Goal: Task Accomplishment & Management: Use online tool/utility

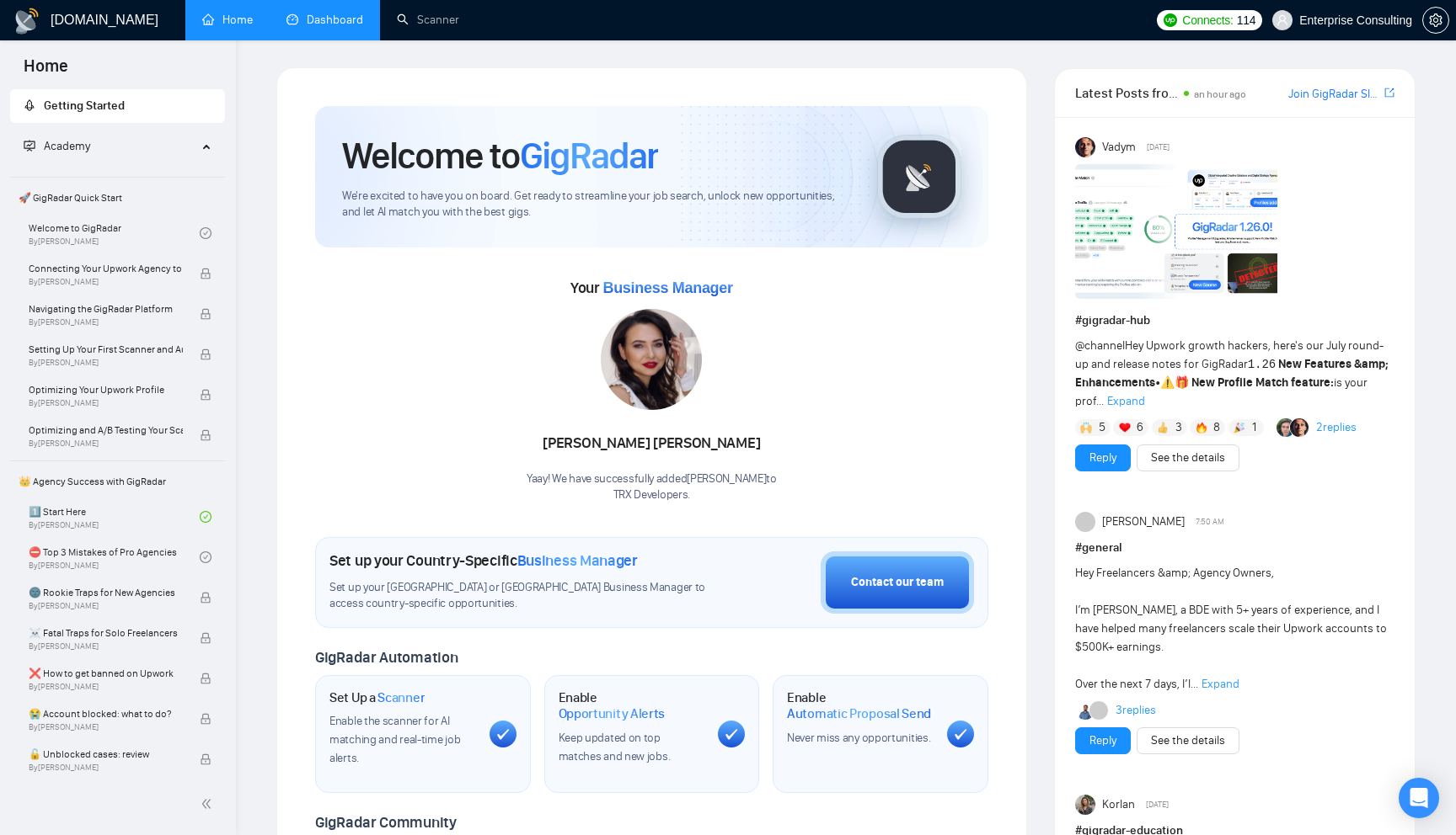
click at [305, 39] on li "Dashboard" at bounding box center [325, 20] width 110 height 40
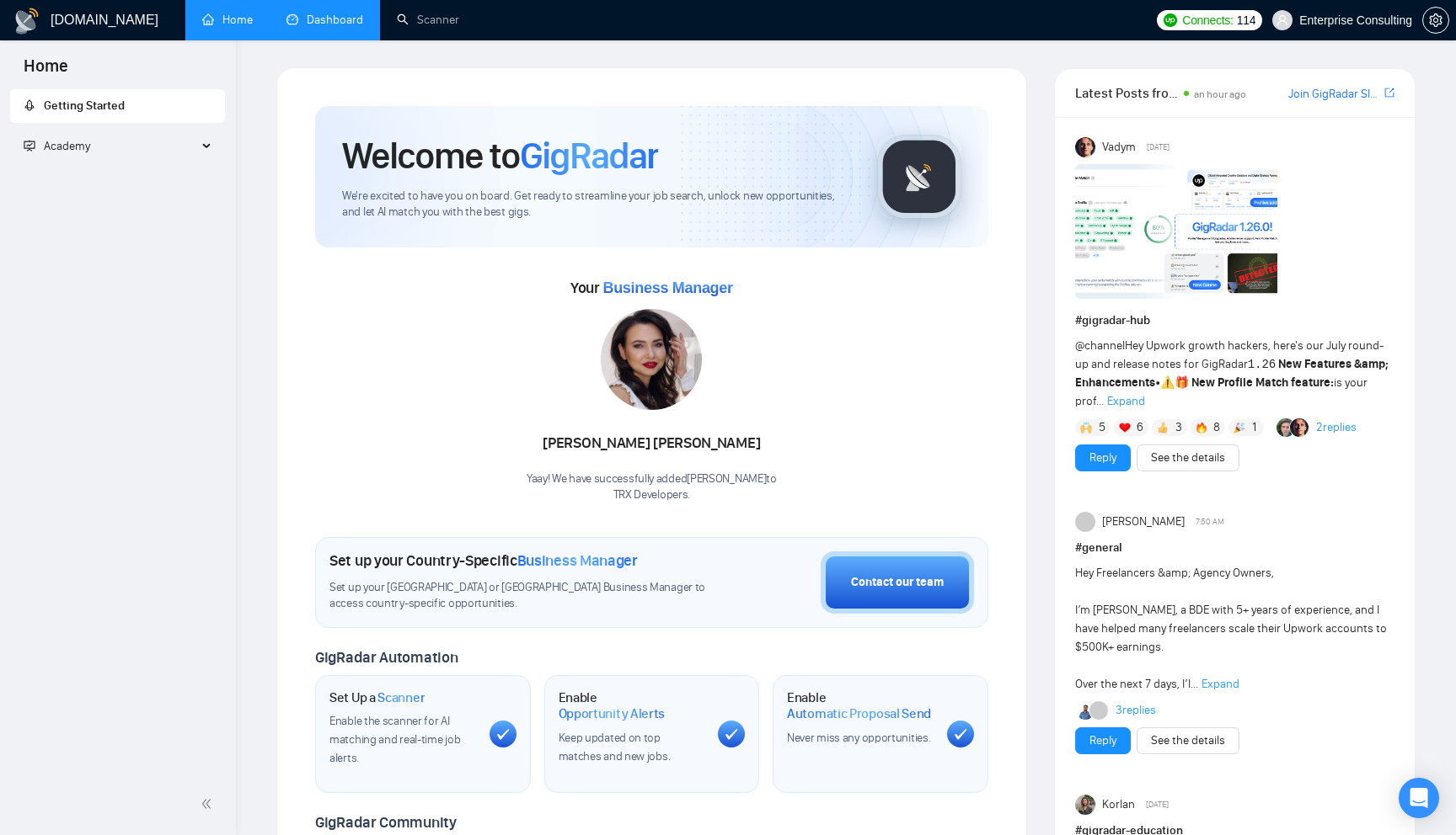
click at [305, 39] on li "Dashboard" at bounding box center [325, 20] width 110 height 40
click at [331, 22] on link "Dashboard" at bounding box center [325, 20] width 77 height 15
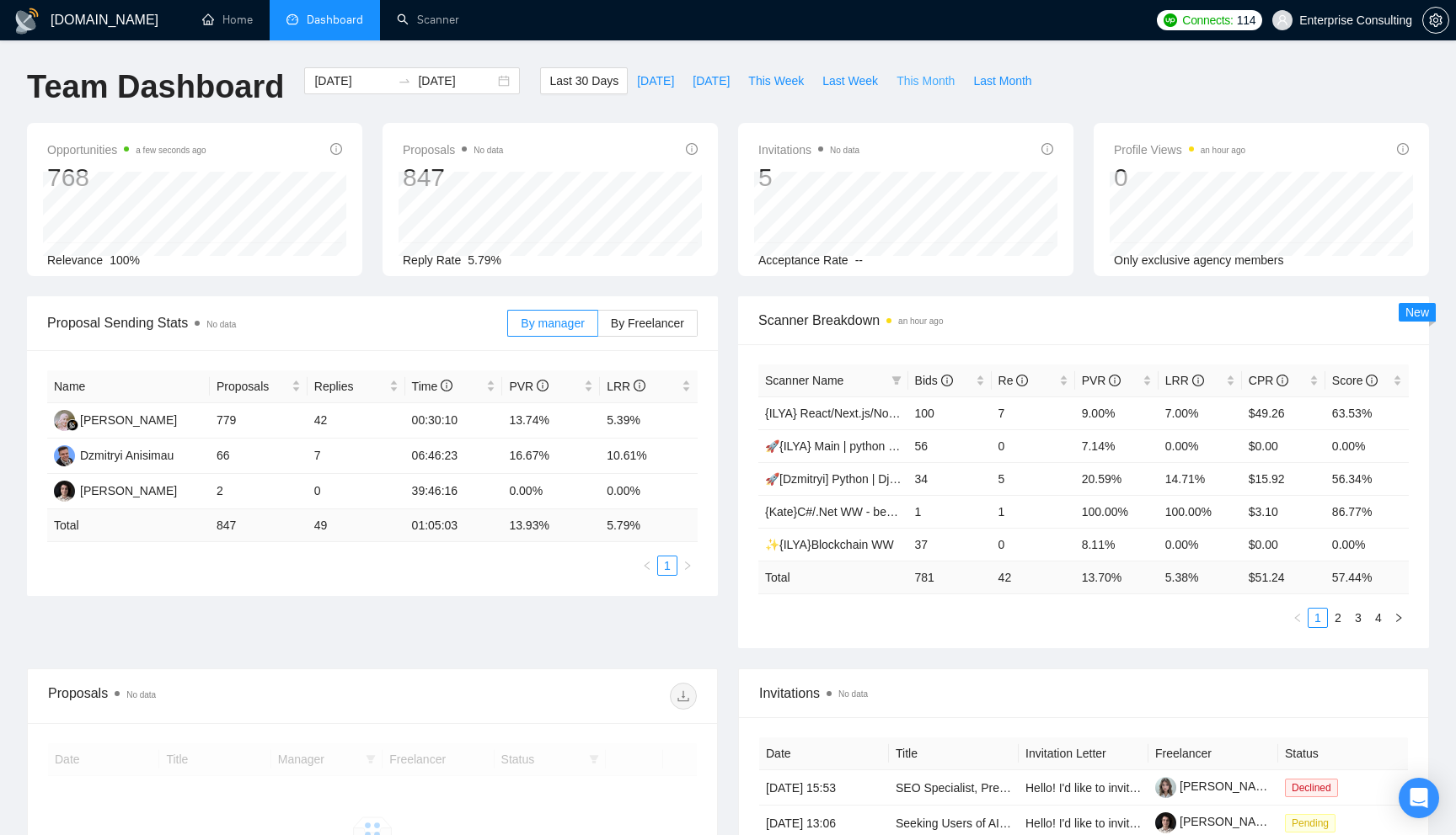
click at [904, 79] on span "This Month" at bounding box center [925, 81] width 58 height 19
type input "[DATE]"
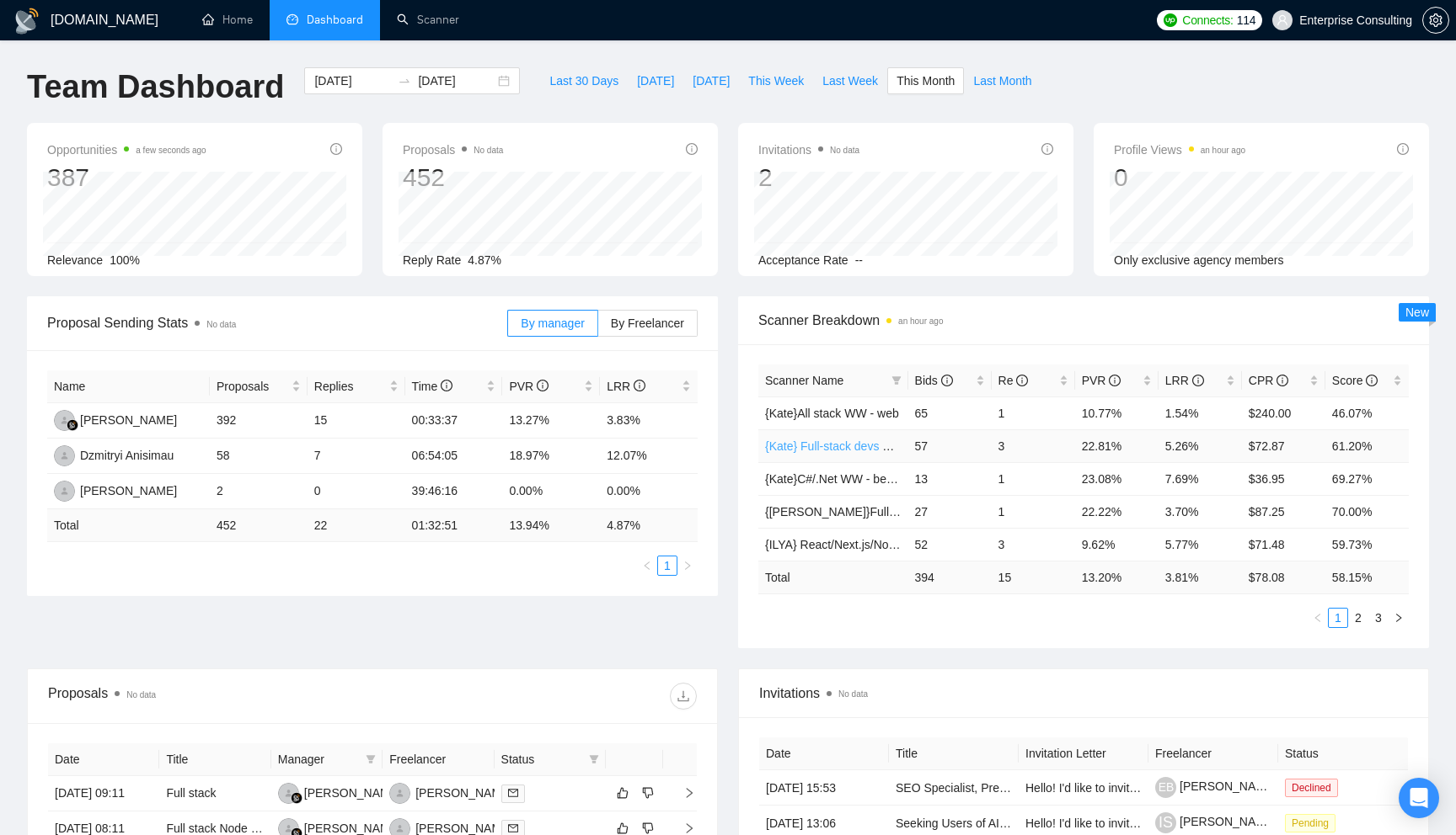
click at [850, 450] on link "{Kate} Full-stack devs WW - pain point" at bounding box center [865, 446] width 201 height 14
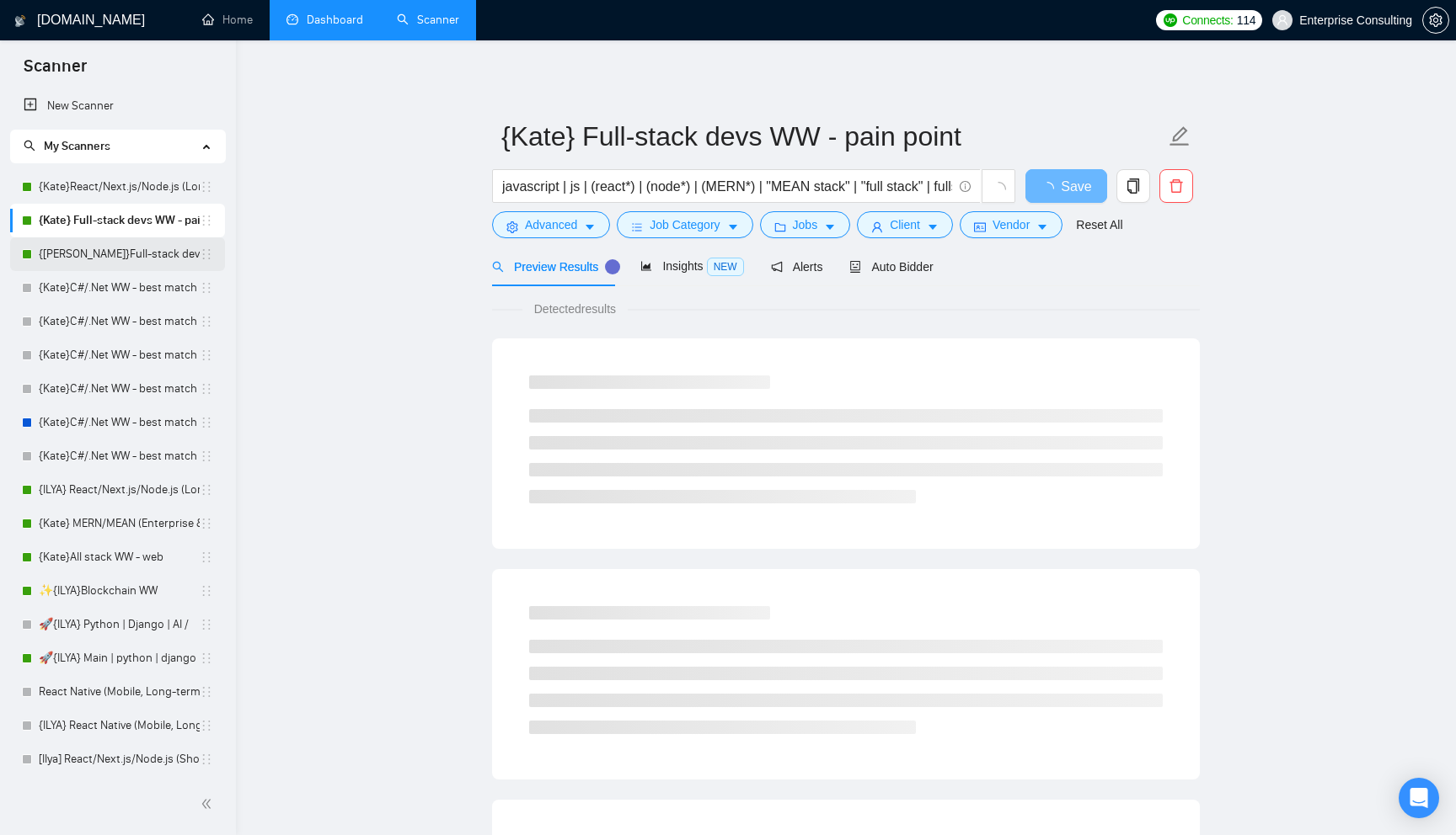
click at [115, 258] on link "{[PERSON_NAME]}Full-stack devs WW (<1 month) - pain point" at bounding box center [118, 254] width 161 height 33
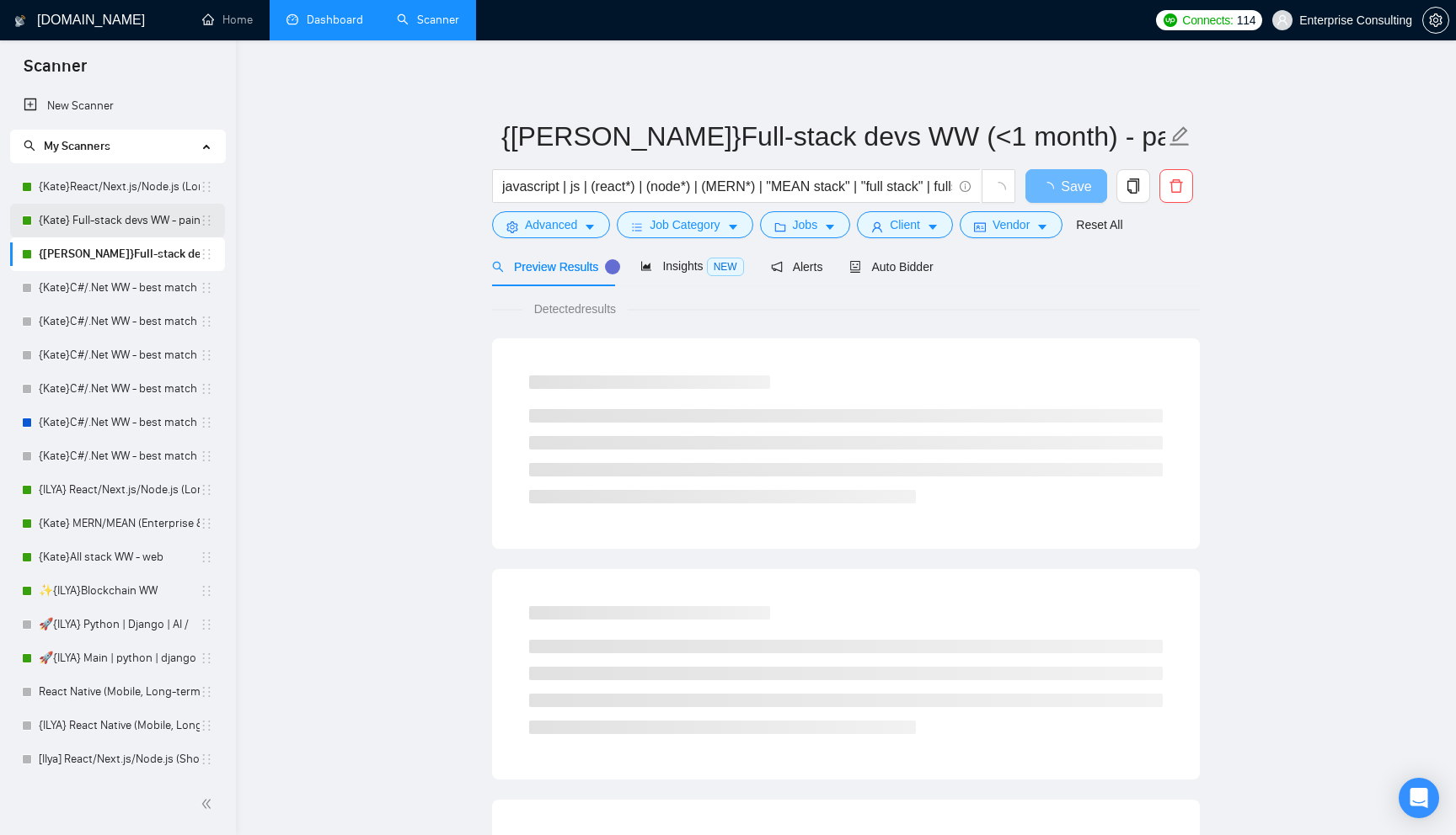
click at [131, 210] on link "{Kate} Full-stack devs WW - pain point" at bounding box center [118, 221] width 161 height 33
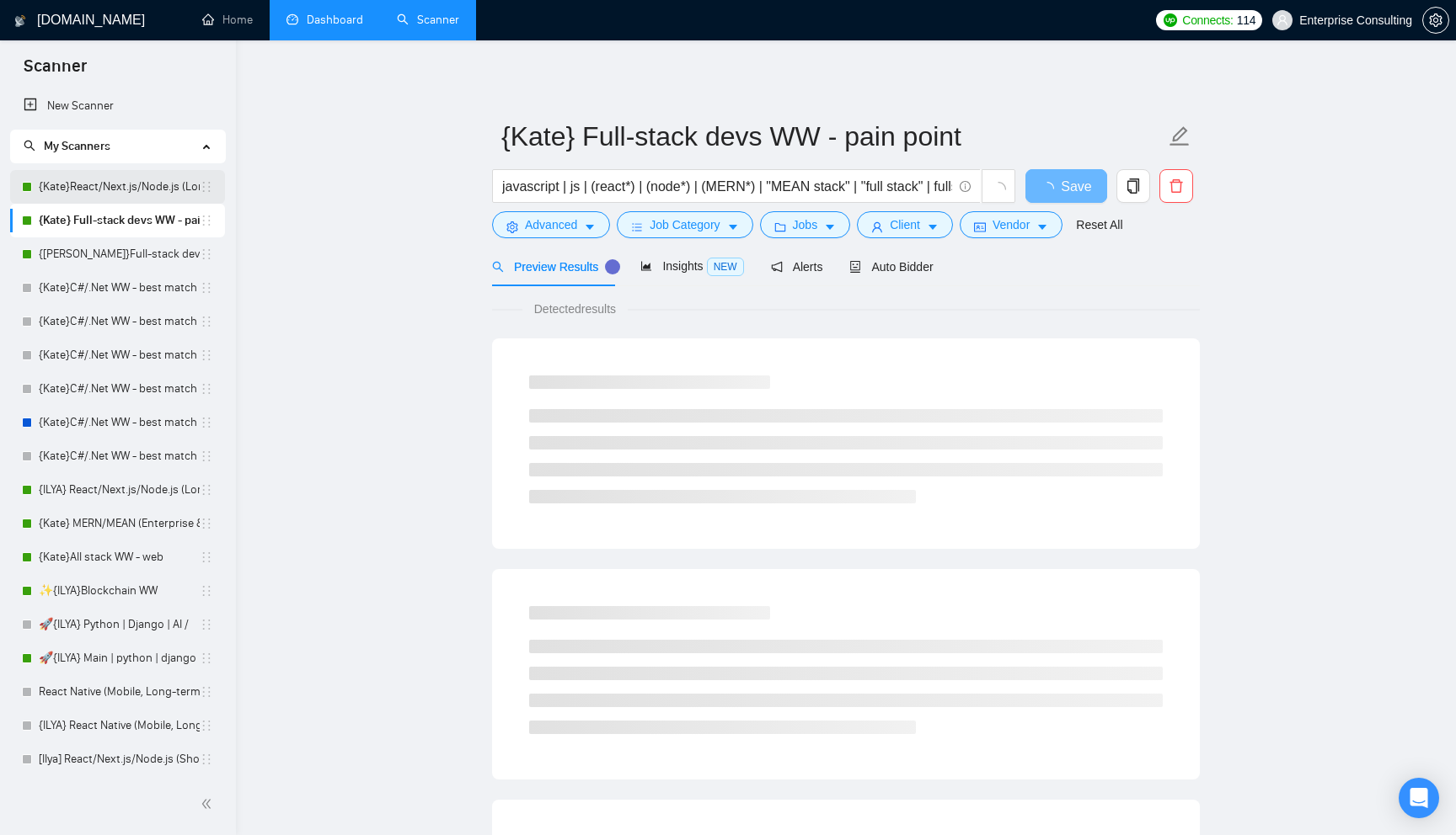
click at [132, 196] on link "{Kate}React/Next.js/Node.js (Long-term, All Niches)" at bounding box center [118, 187] width 161 height 33
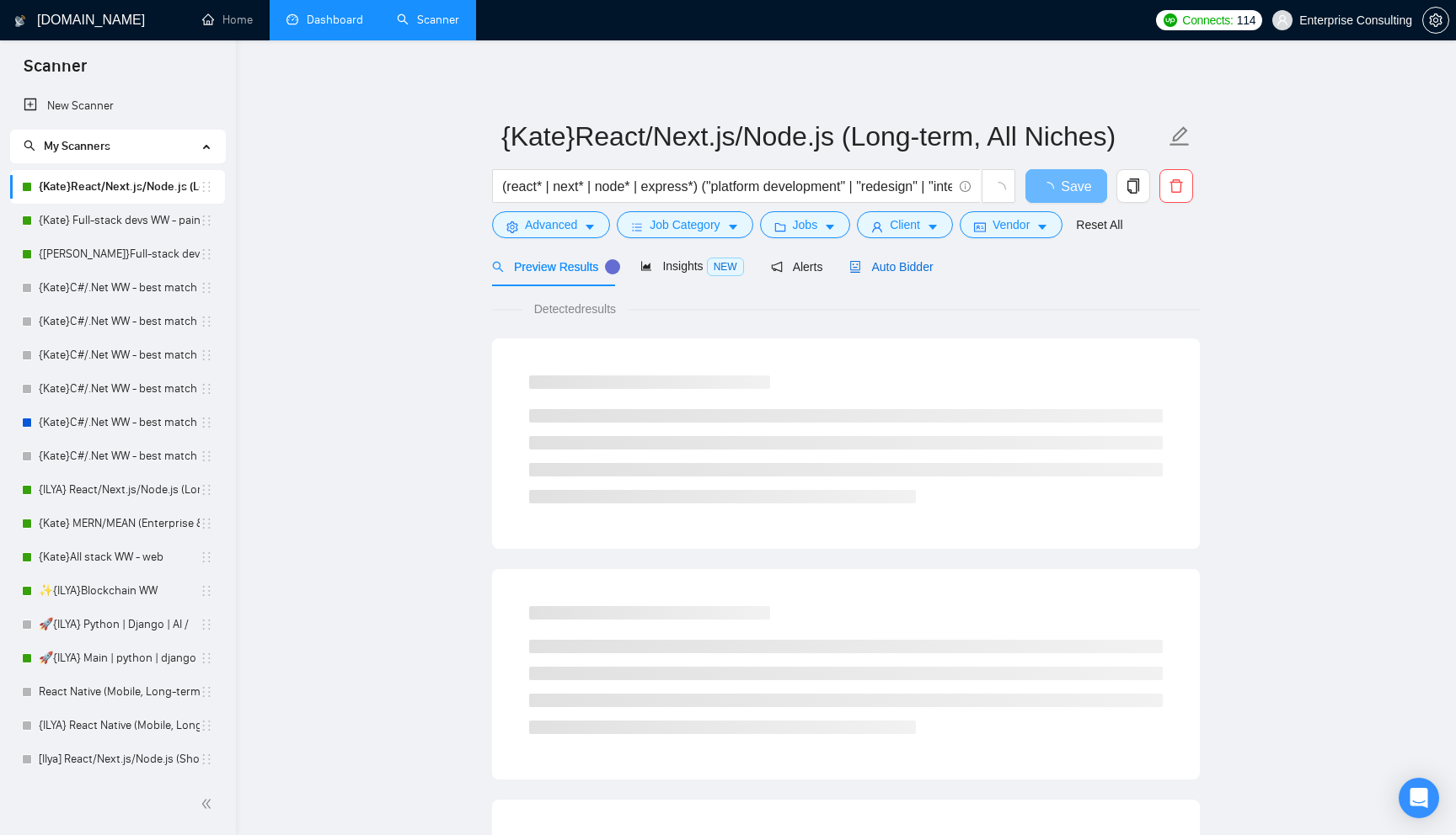
click at [872, 259] on div "Auto Bidder" at bounding box center [891, 267] width 84 height 19
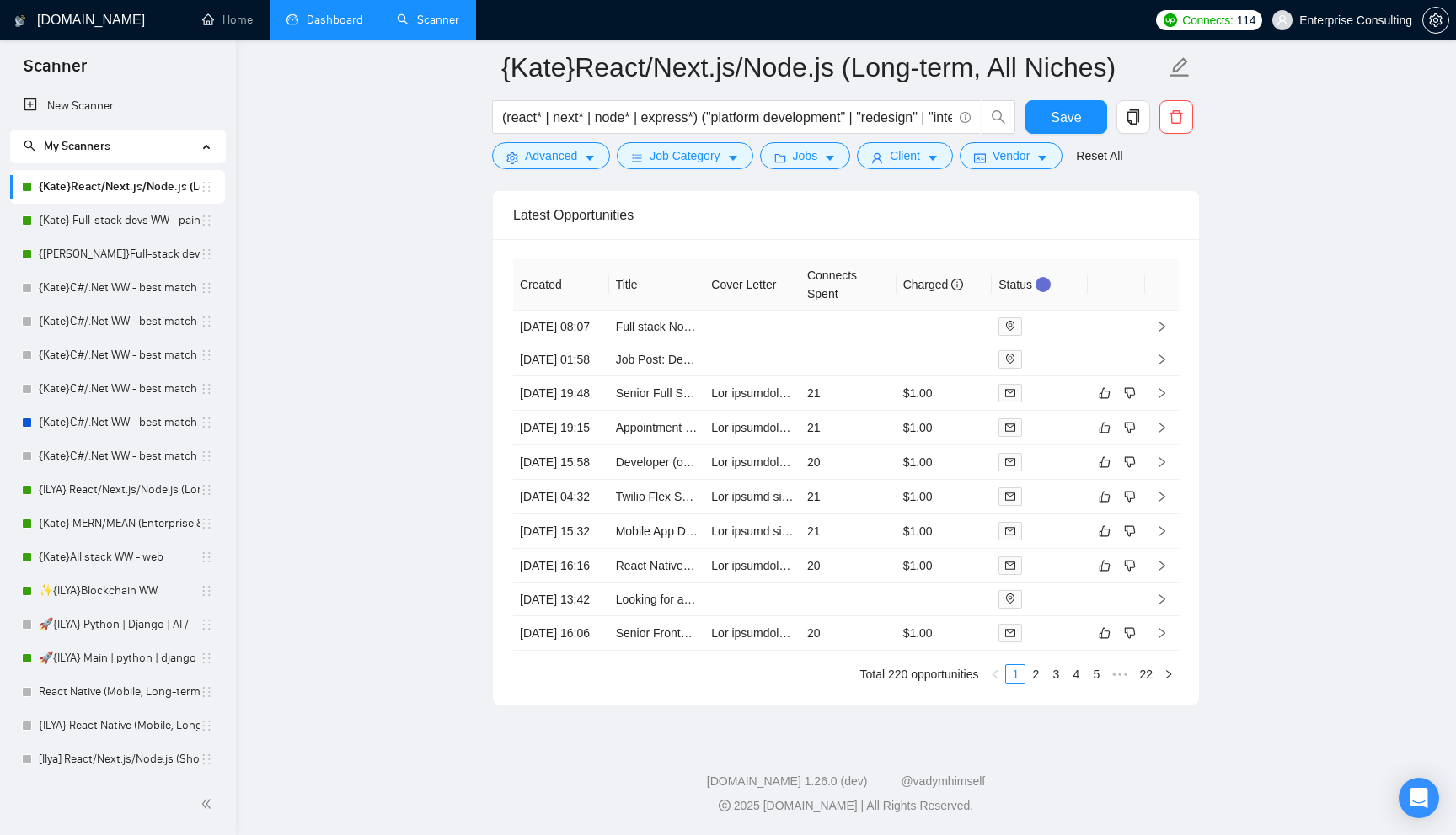
scroll to position [4299, 0]
click at [108, 506] on link "{ILYA} React/Next.js/Node.js (Long-term, All Niches)" at bounding box center [118, 490] width 161 height 33
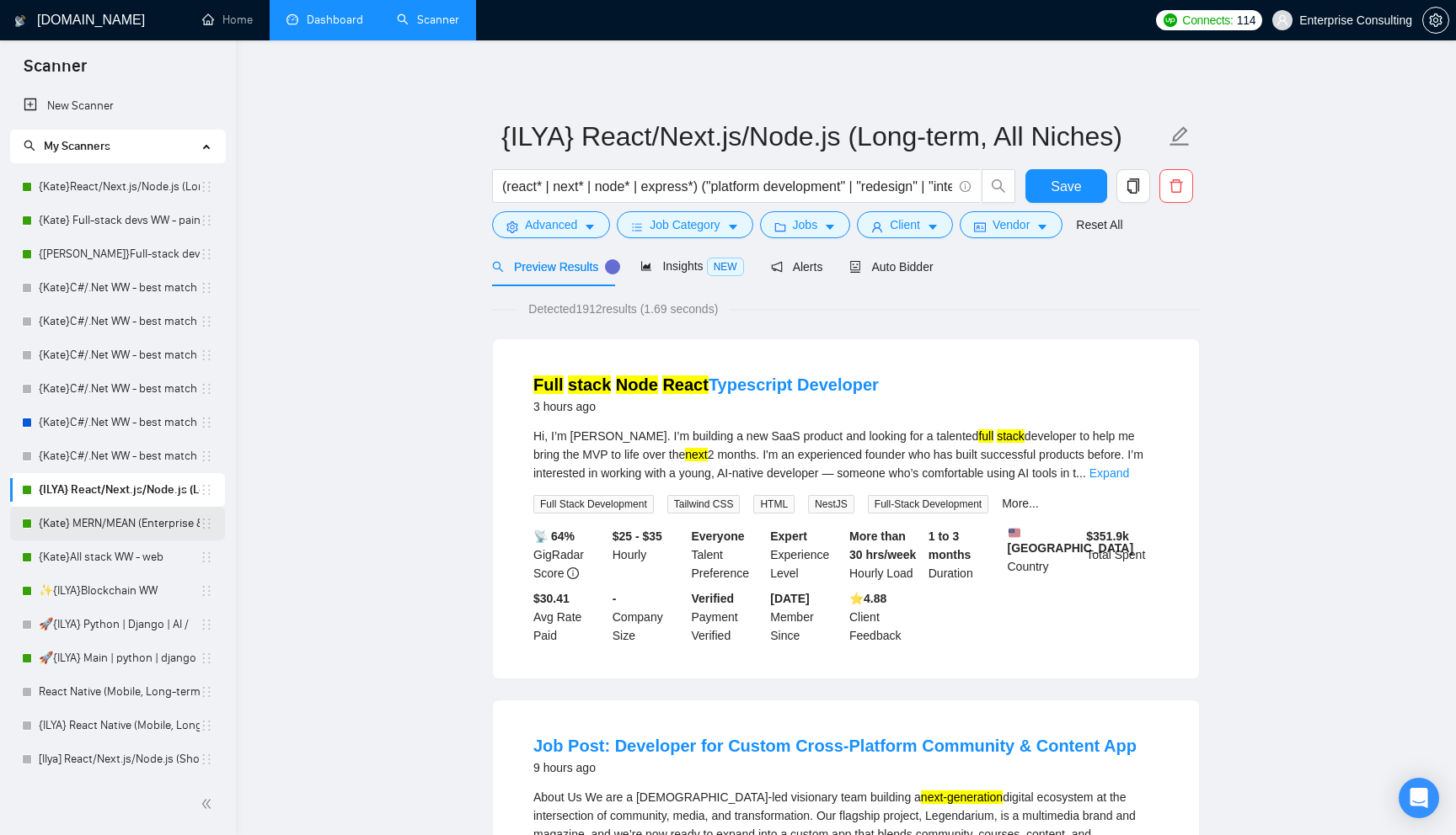
click at [107, 524] on link "{Kate} MERN/MEAN (Enterprise & SaaS)" at bounding box center [118, 524] width 161 height 33
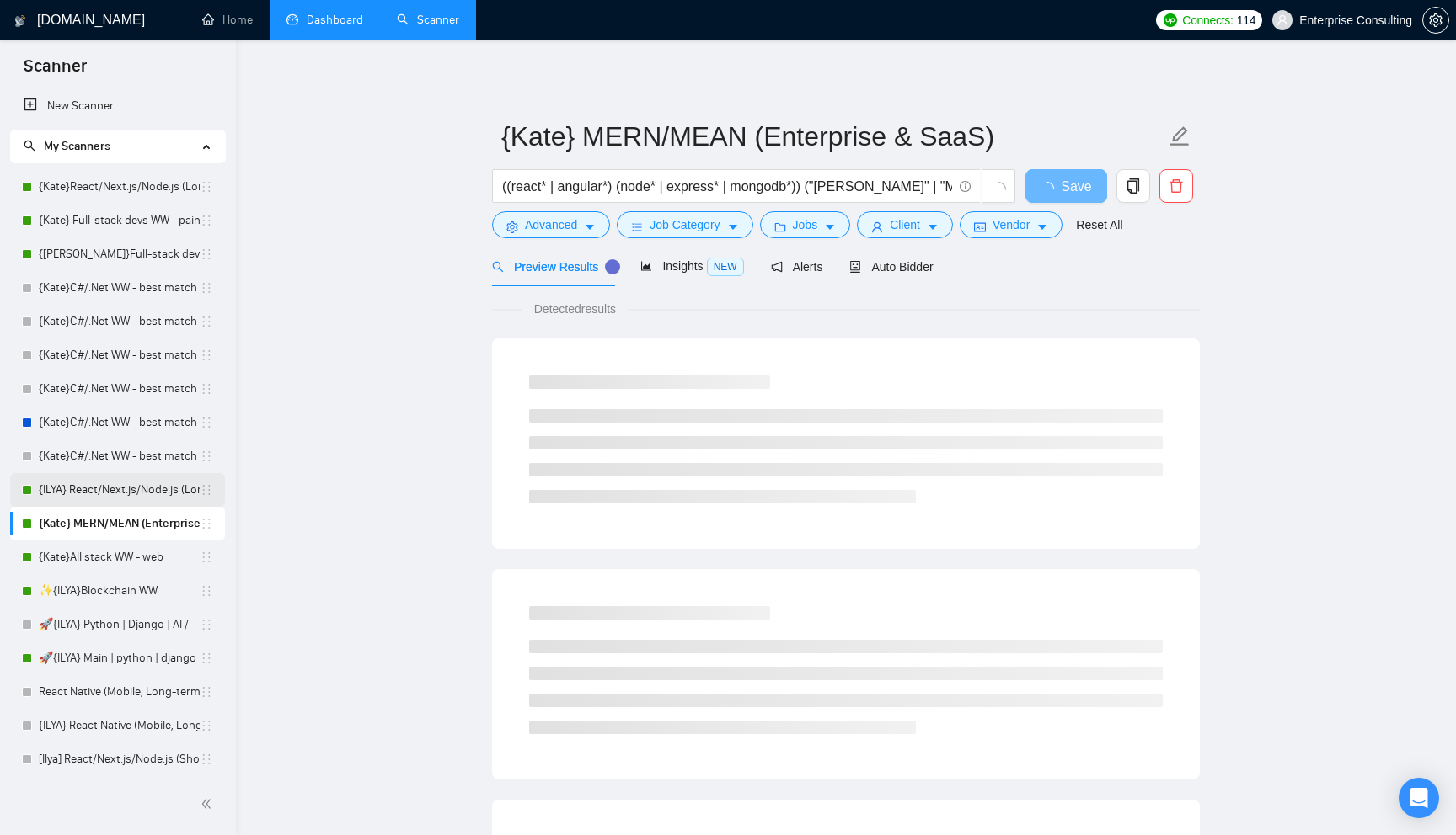
click at [131, 487] on link "{ILYA} React/Next.js/Node.js (Long-term, All Niches)" at bounding box center [118, 490] width 161 height 33
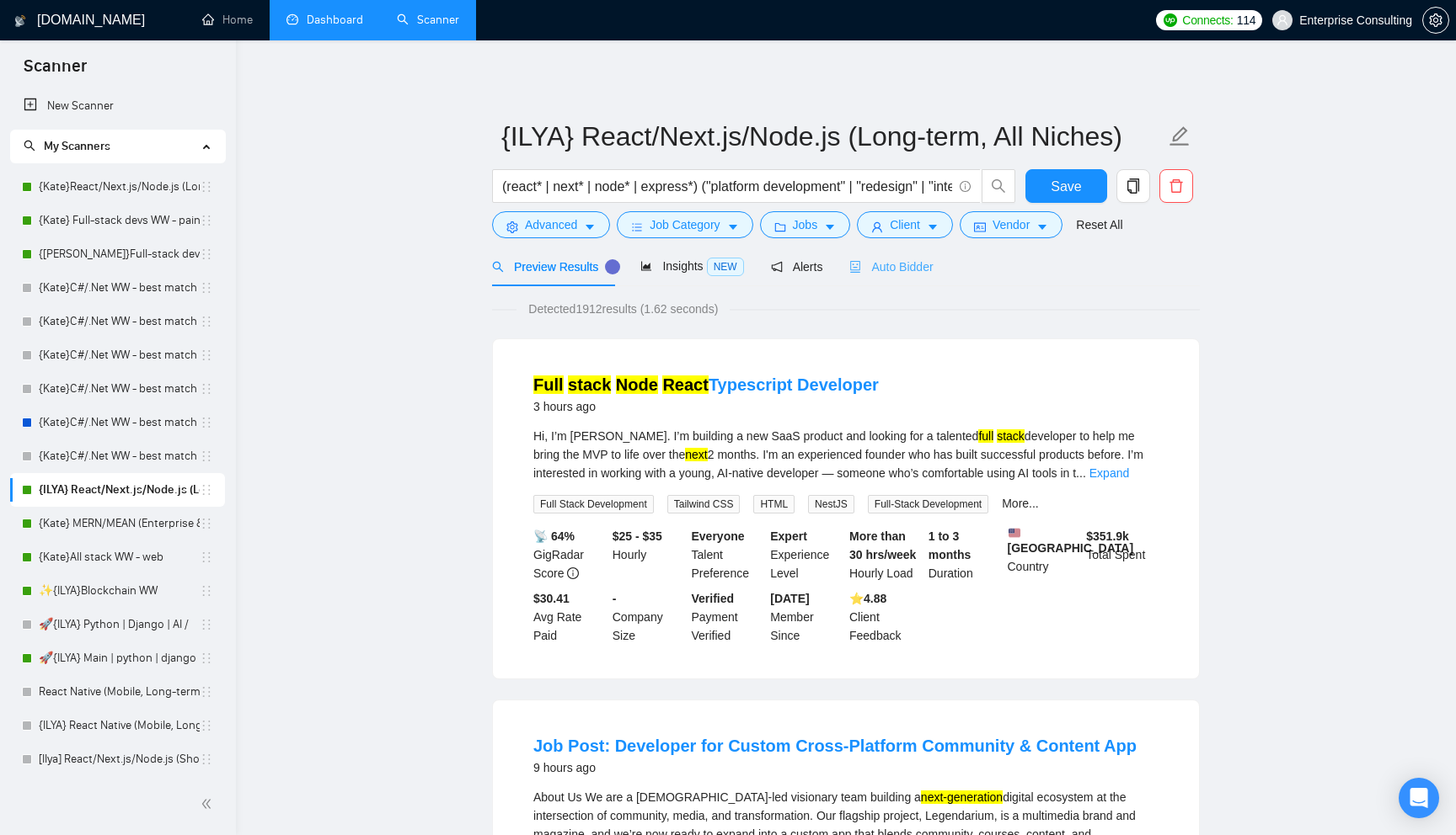
click at [908, 257] on div "Auto Bidder" at bounding box center [891, 267] width 84 height 39
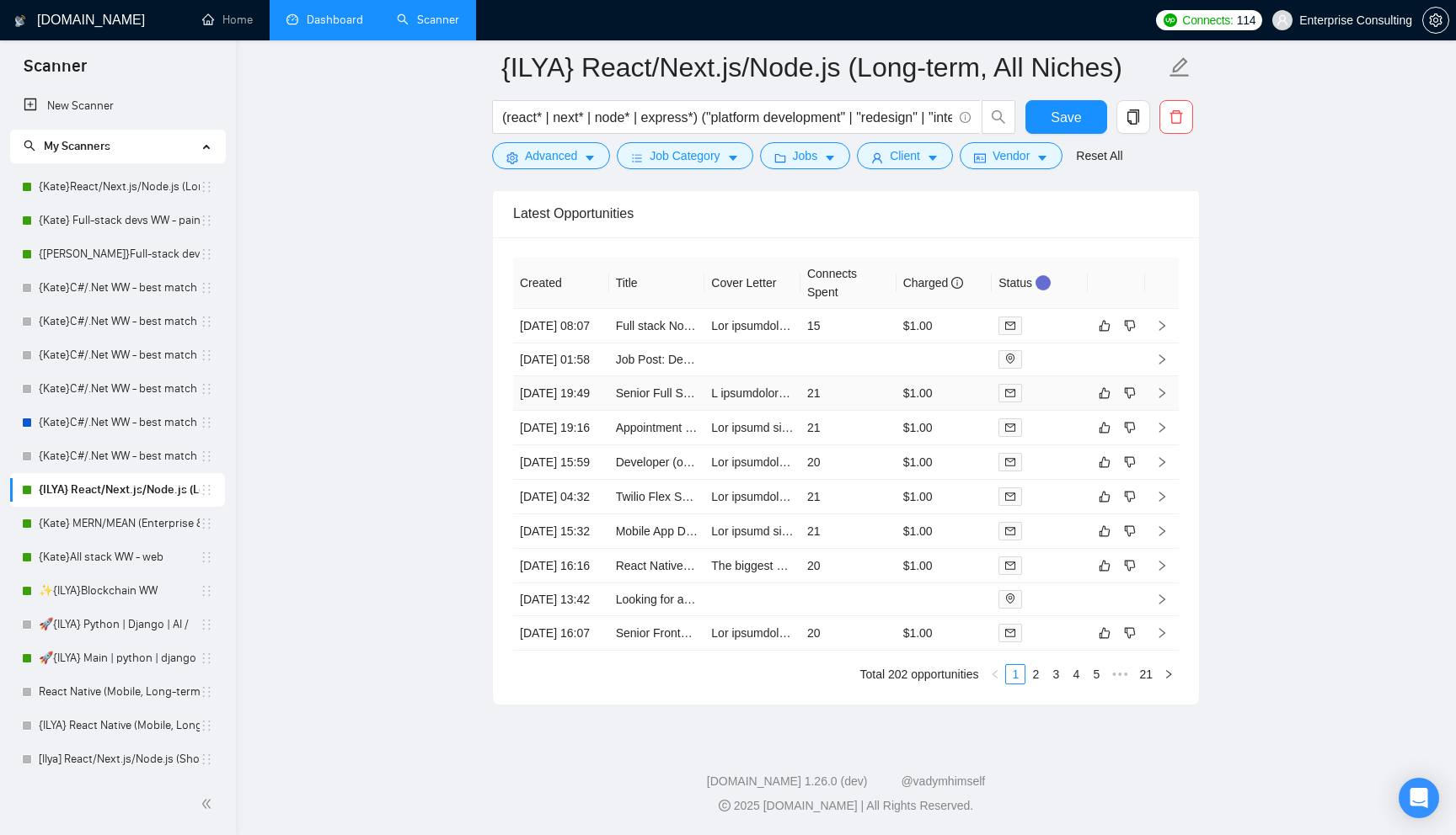
scroll to position [4134, 0]
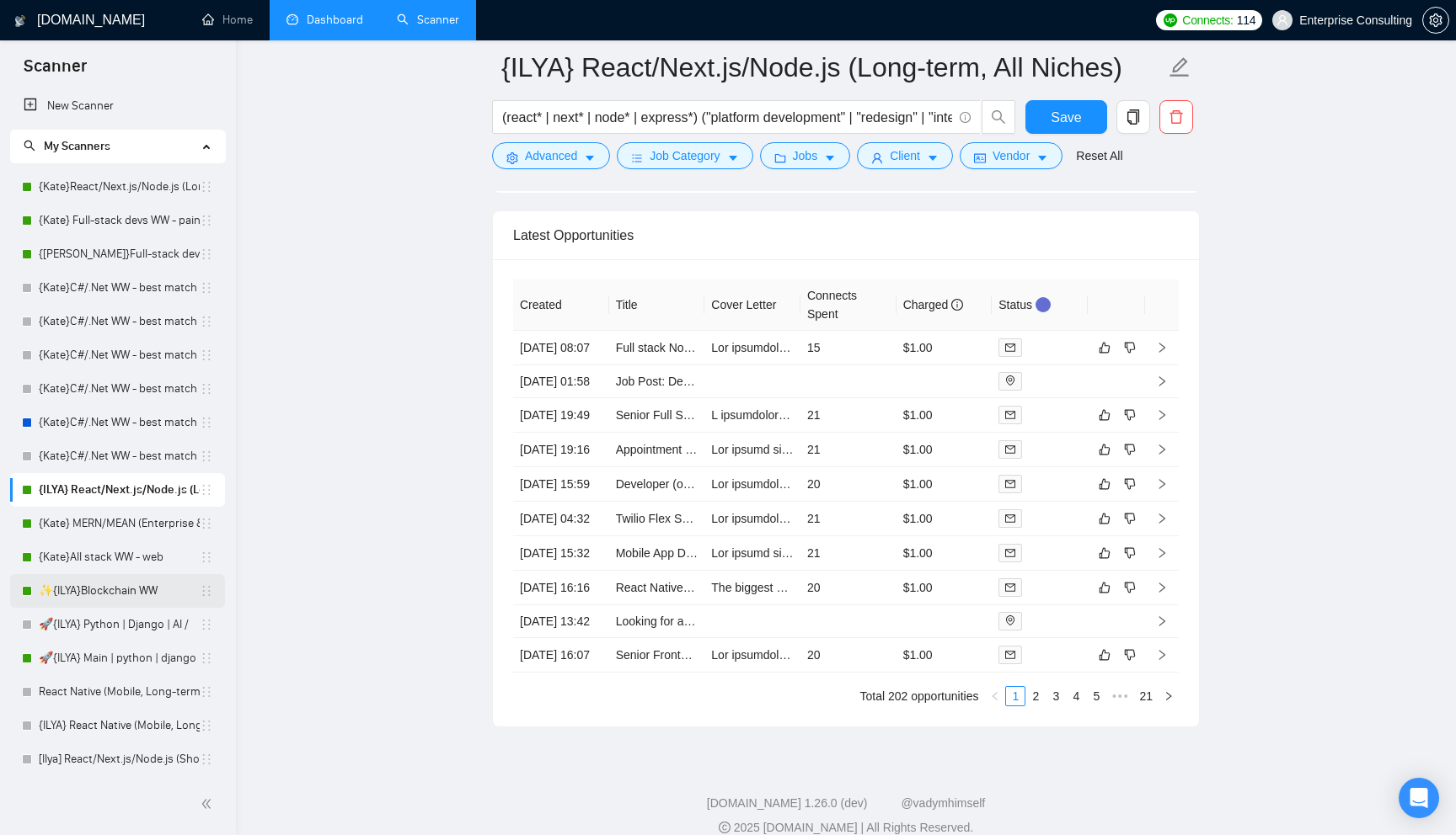
click at [103, 595] on link "✨{ILYA}Blockchain WW" at bounding box center [118, 591] width 161 height 33
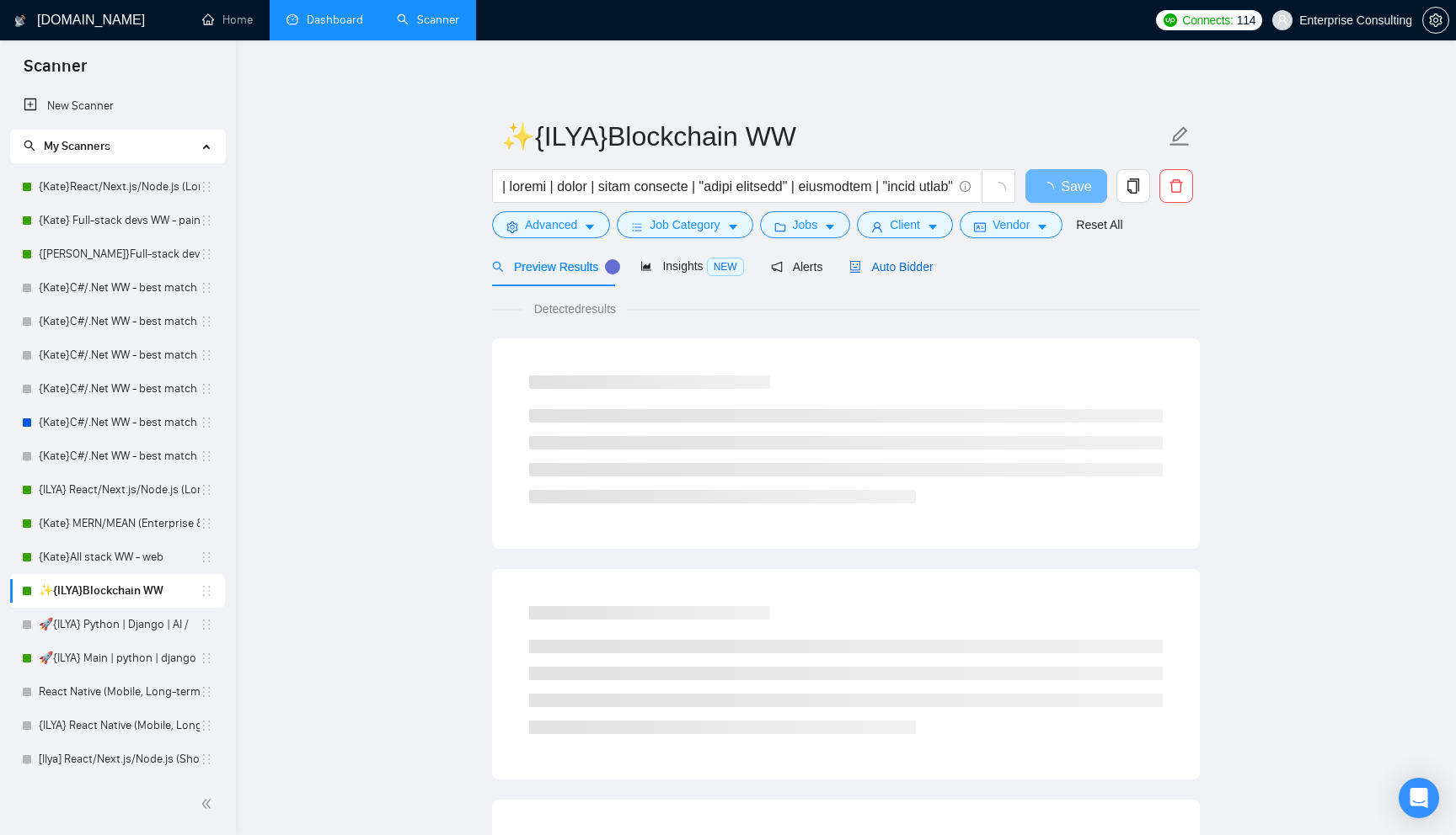
click at [882, 263] on span "Auto Bidder" at bounding box center [891, 267] width 84 height 14
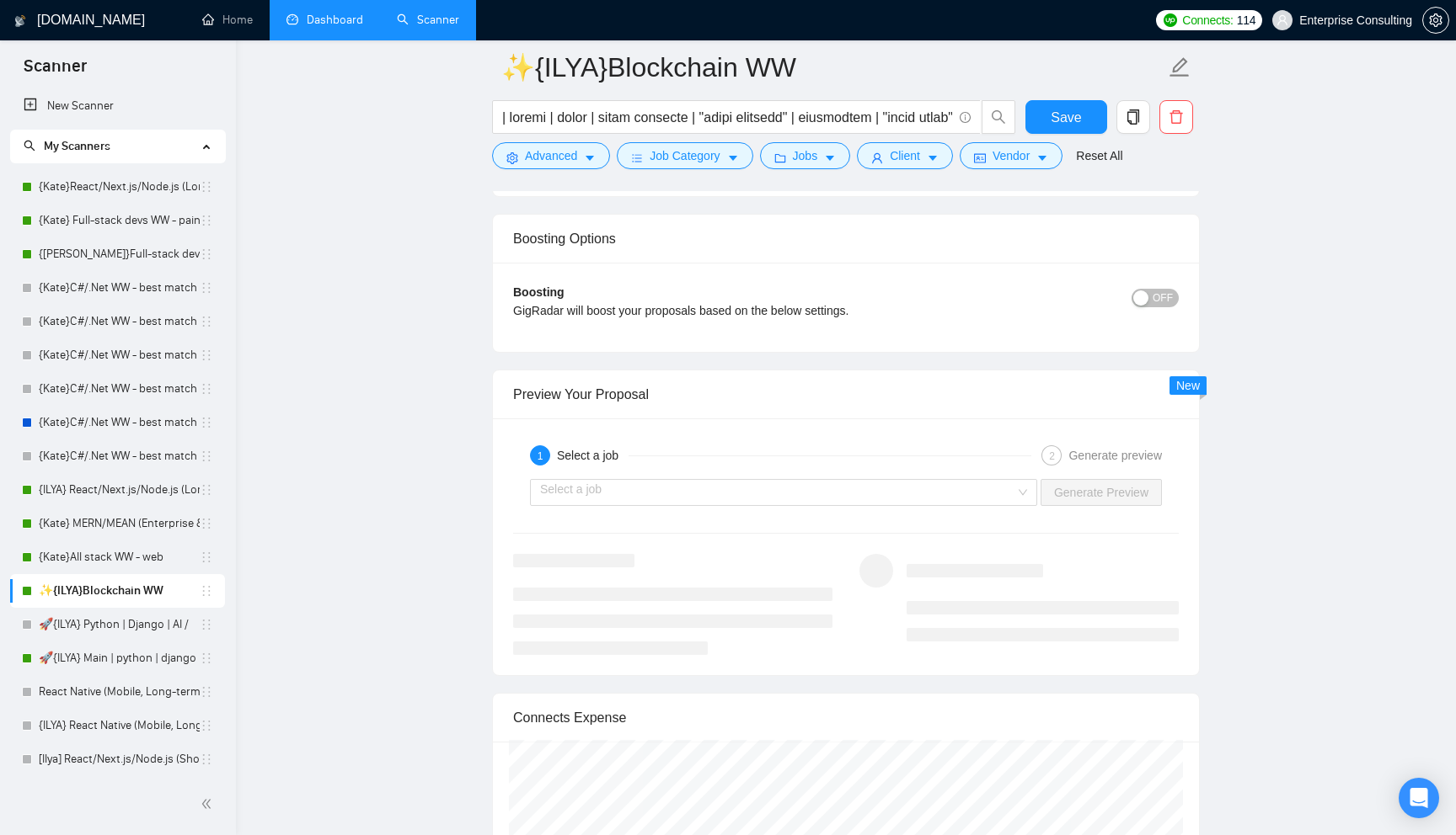
scroll to position [2859, 0]
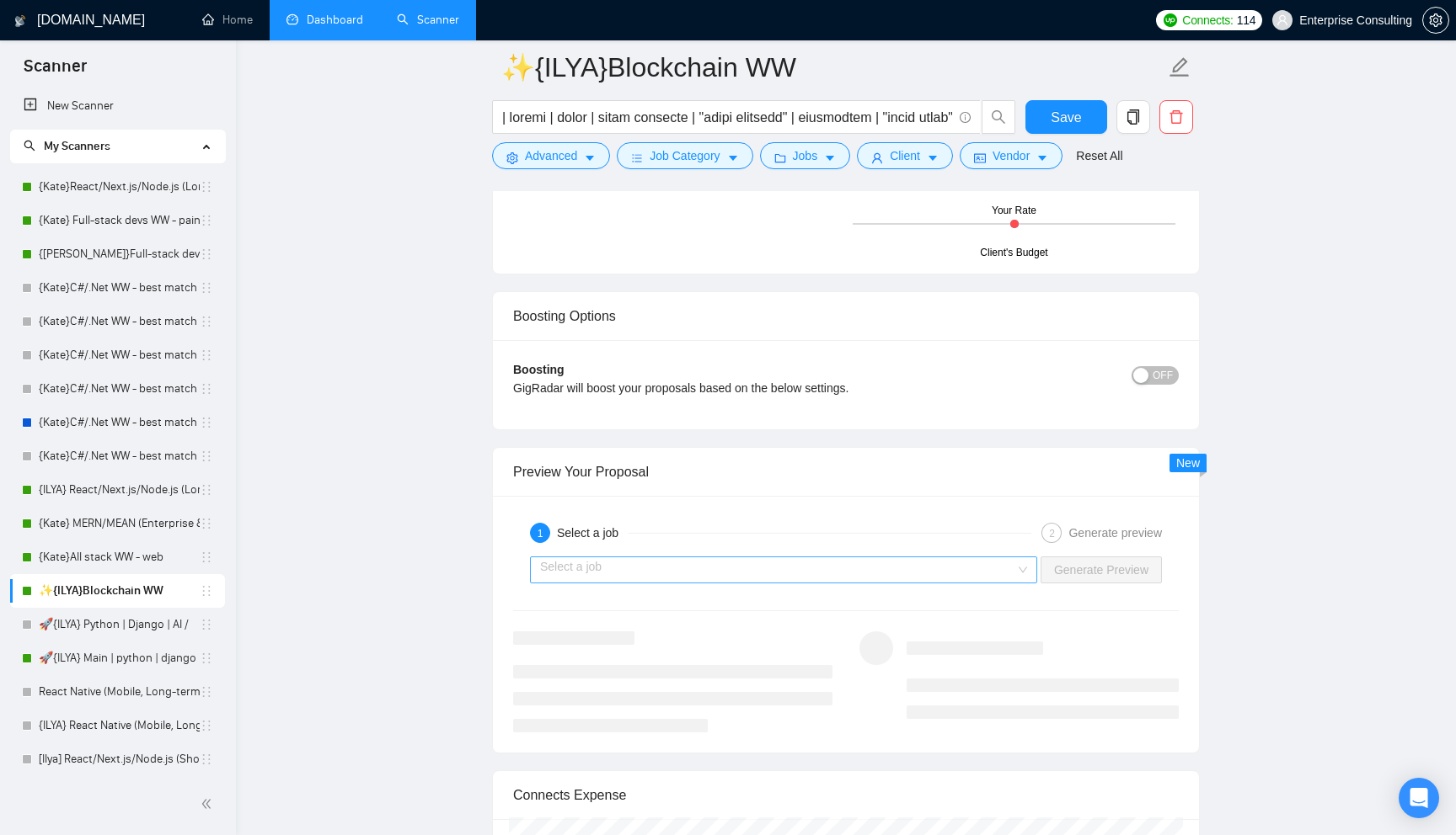
click at [824, 583] on input "search" at bounding box center [777, 570] width 475 height 26
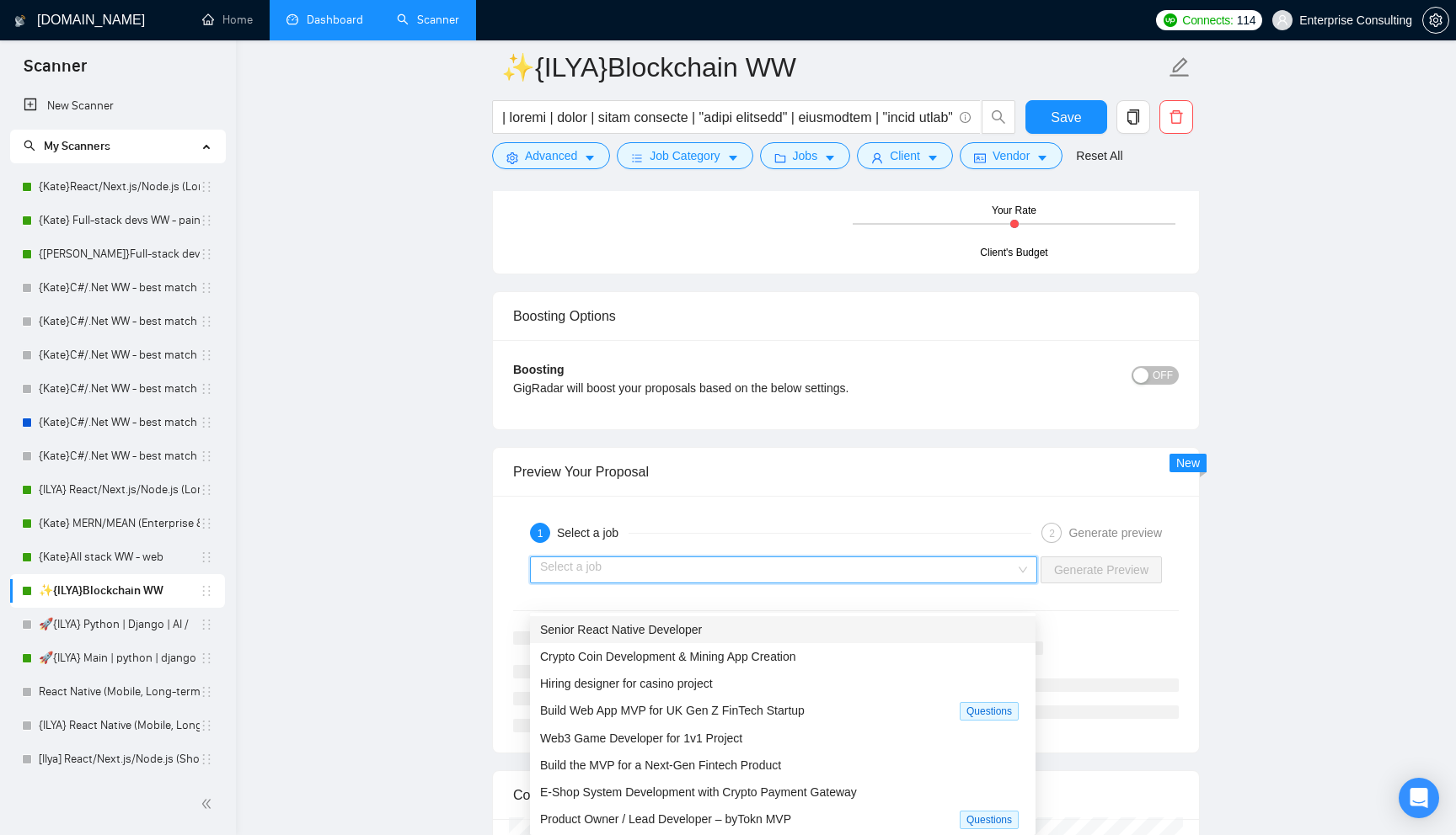
click at [796, 630] on div "Senior React Native Developer" at bounding box center [782, 629] width 486 height 19
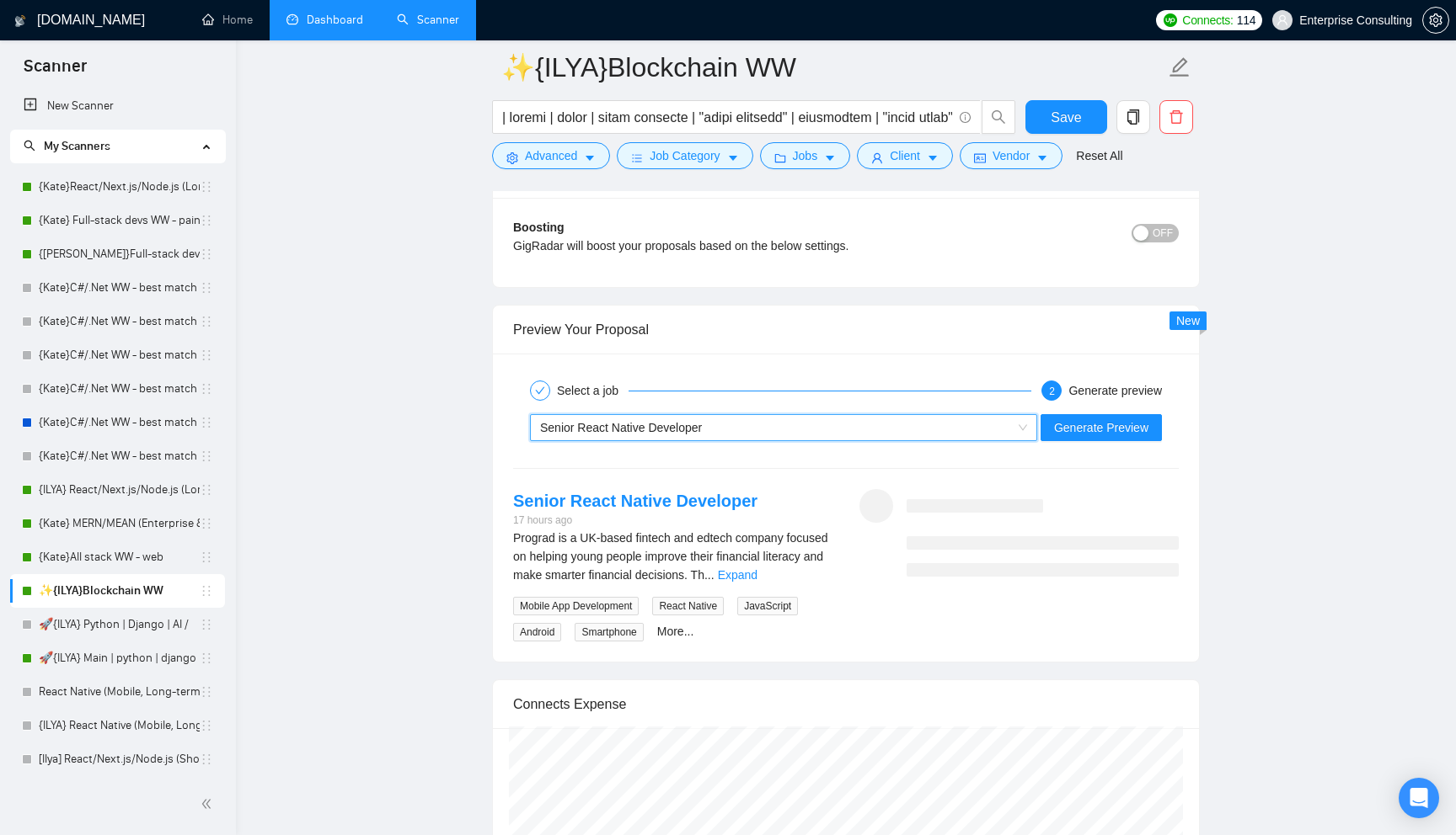
scroll to position [3003, 0]
click at [758, 580] on link "Expand" at bounding box center [738, 573] width 39 height 14
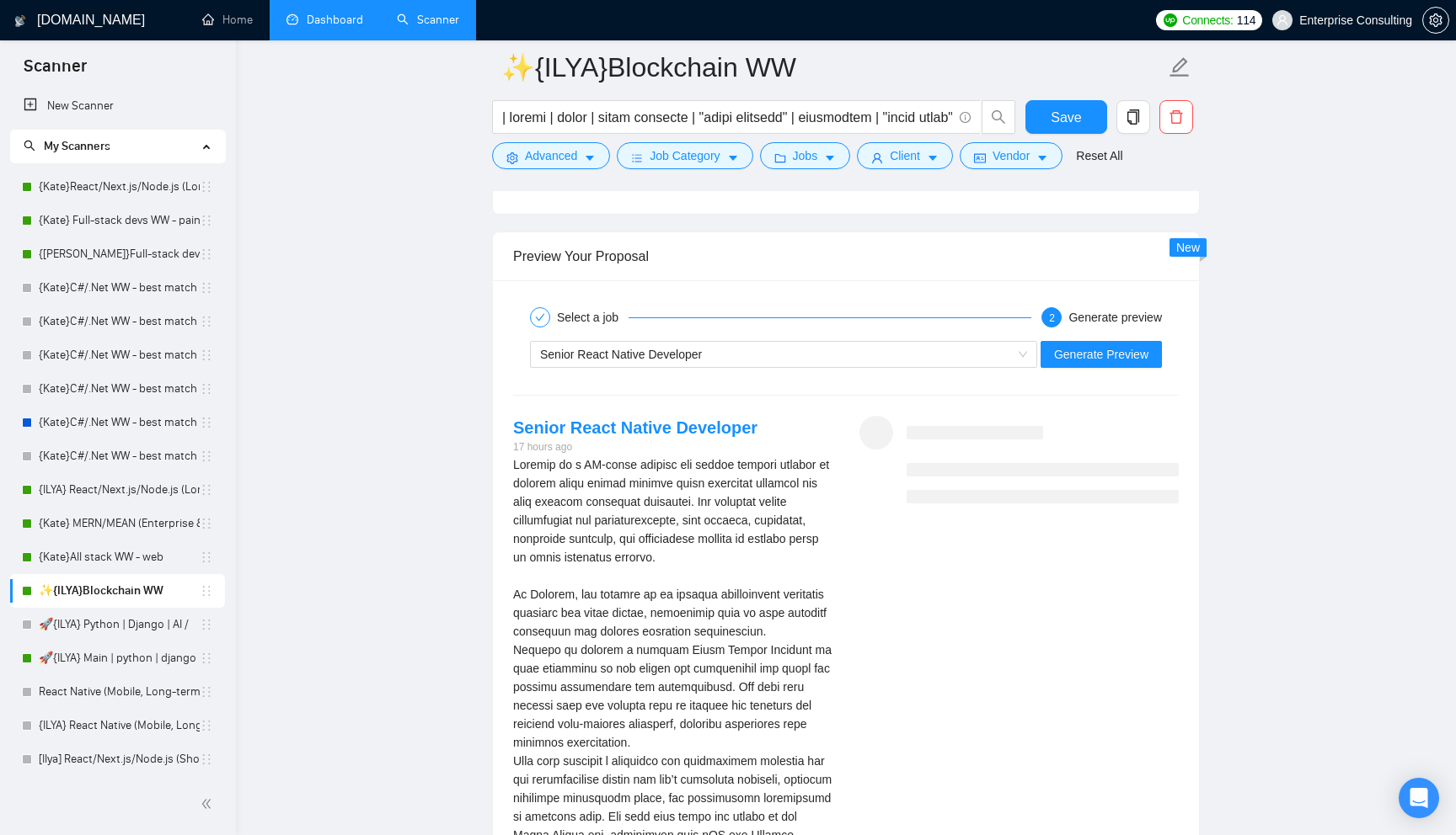
scroll to position [3082, 0]
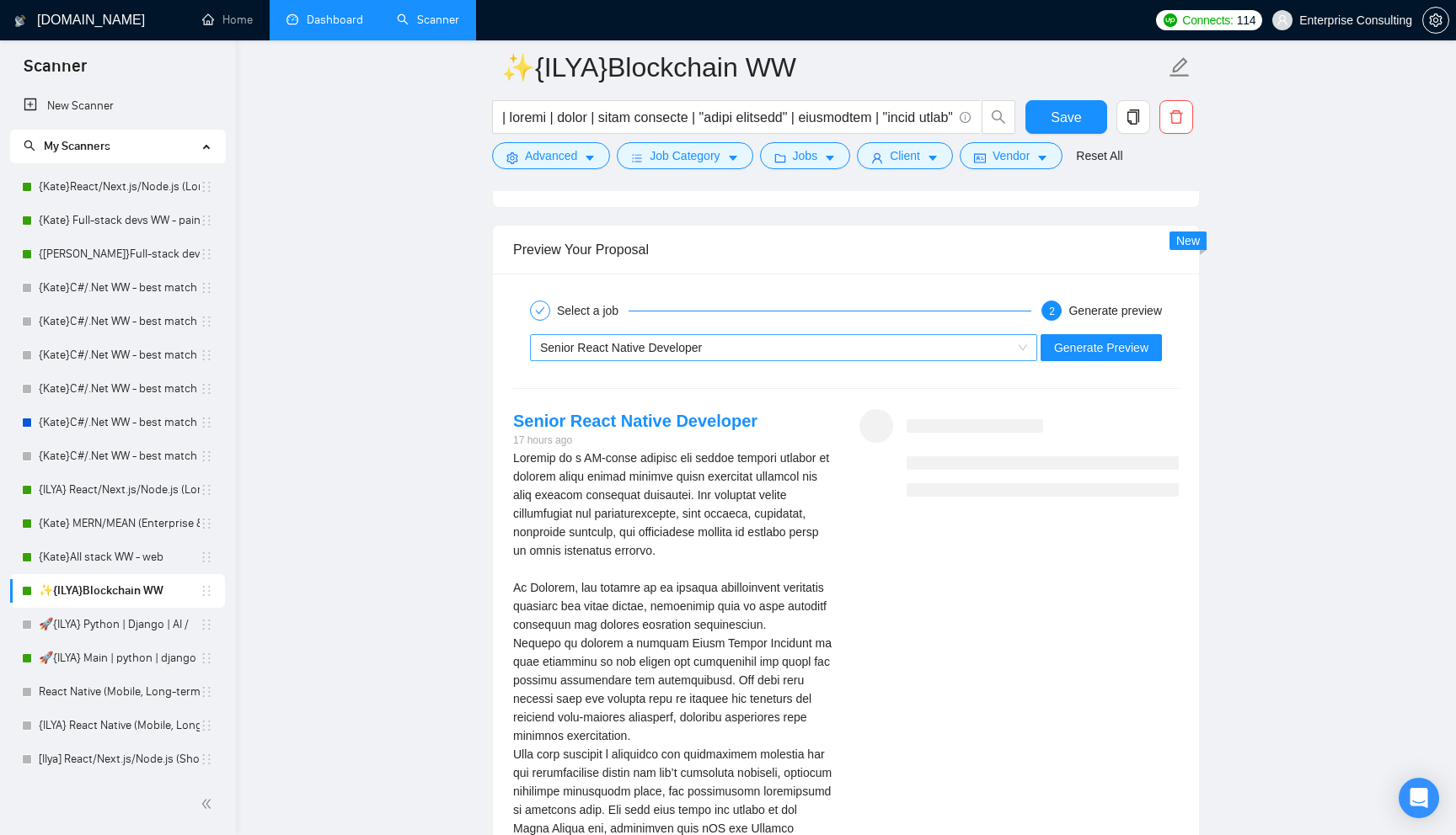
click at [794, 360] on div "Senior React Native Developer" at bounding box center [775, 348] width 472 height 26
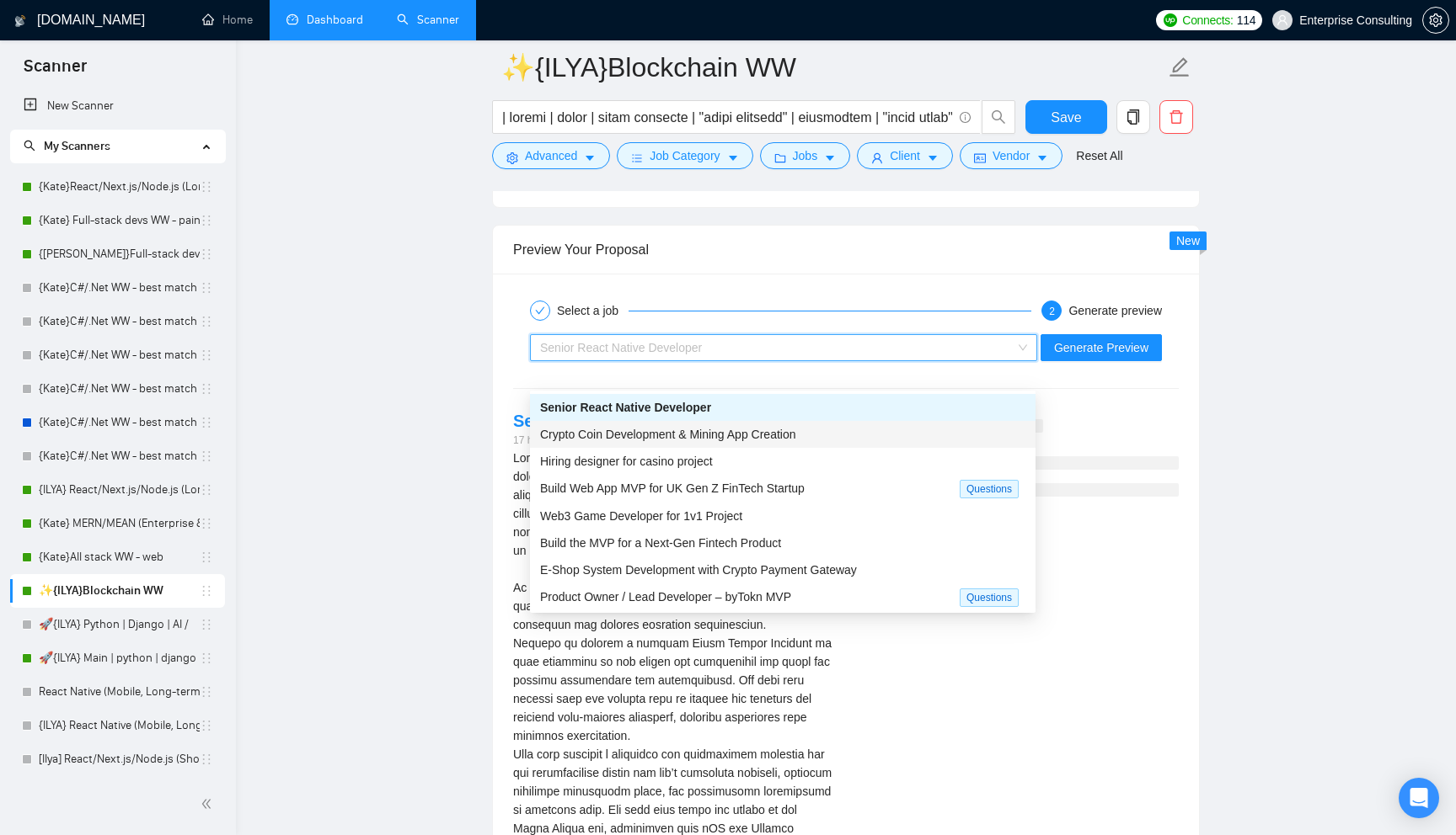
click at [777, 442] on div "Crypto Coin Development & Mining App Creation" at bounding box center [782, 434] width 486 height 19
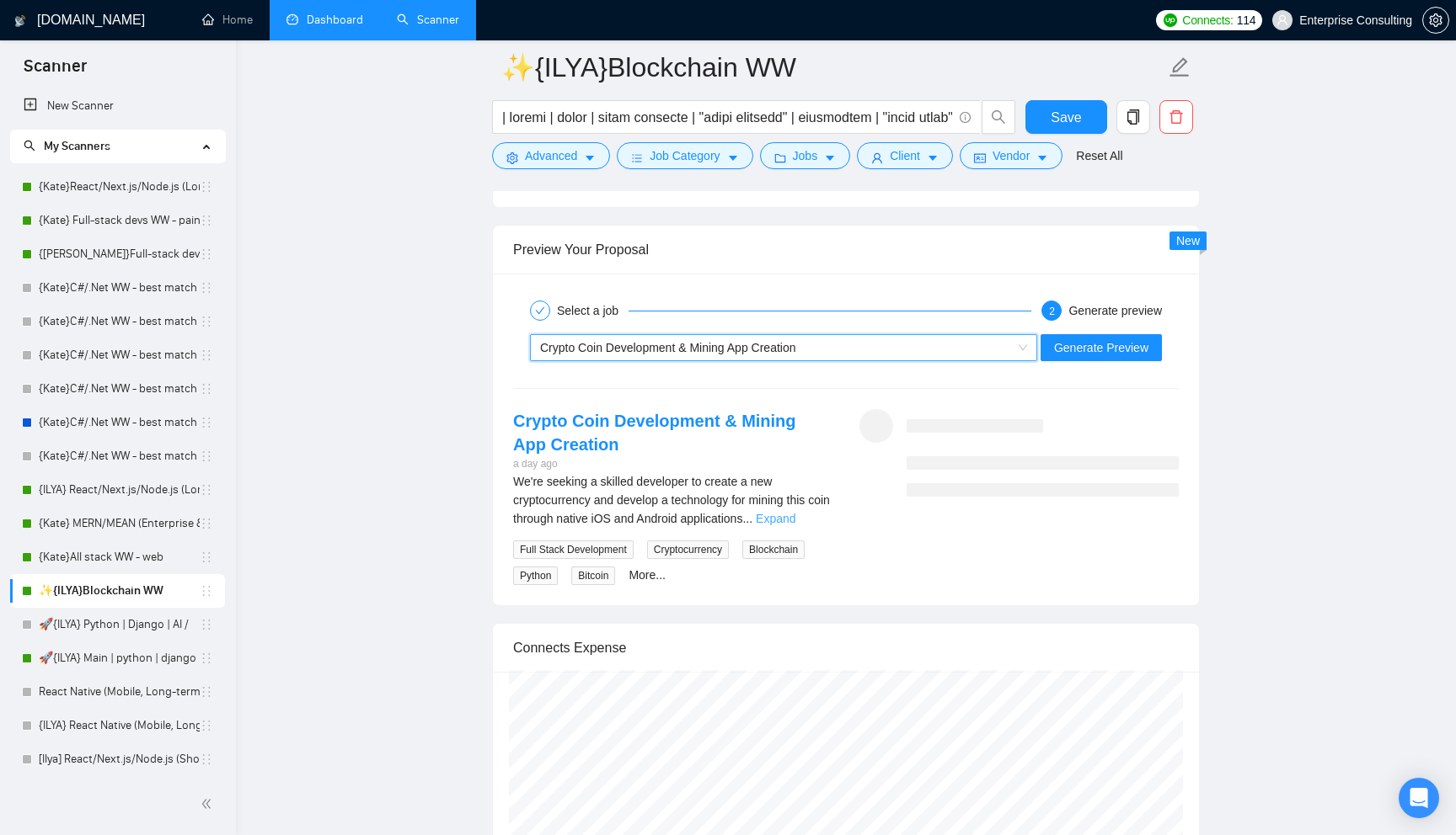
click at [795, 526] on link "Expand" at bounding box center [775, 519] width 39 height 14
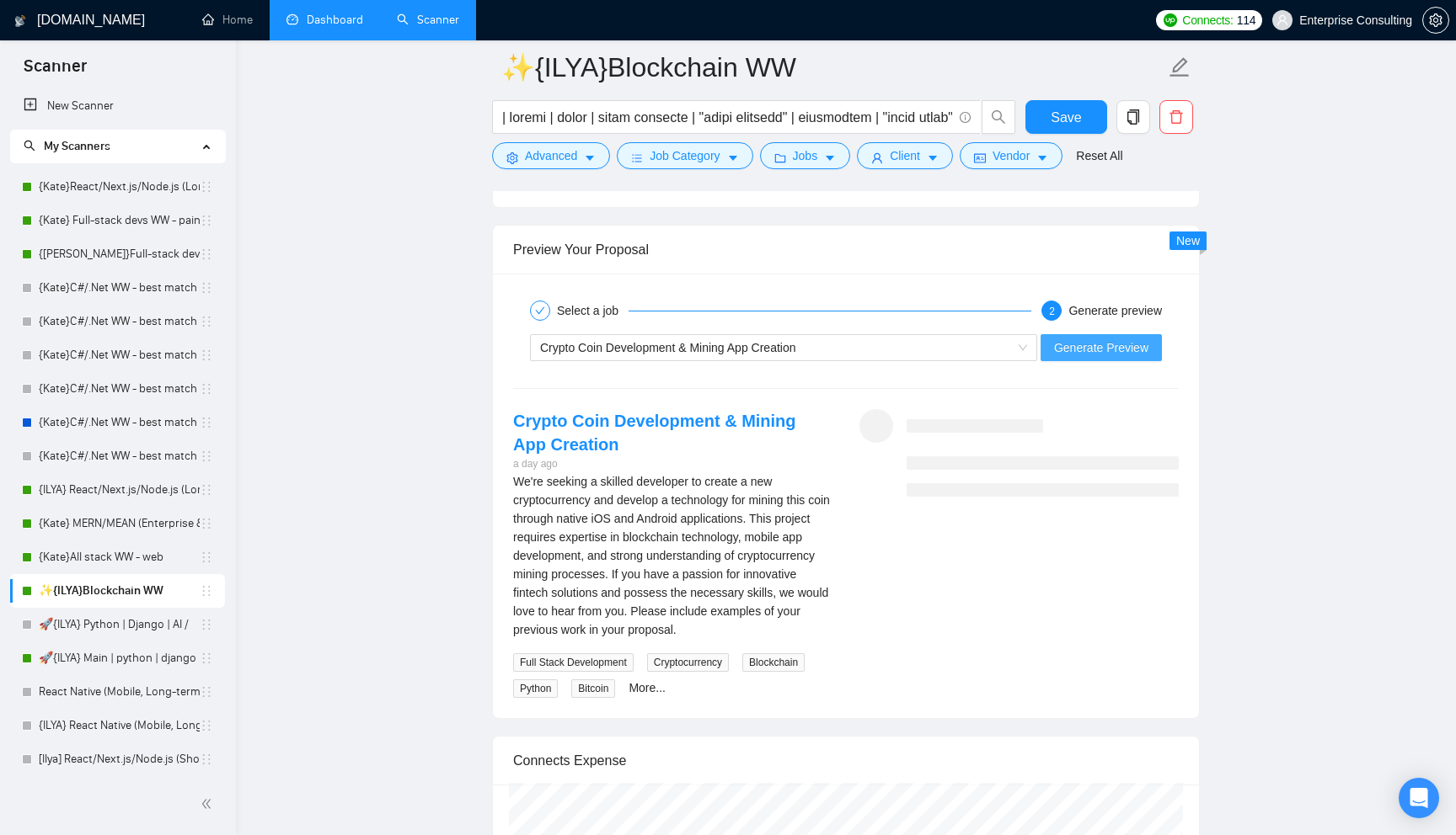
click at [1073, 357] on span "Generate Preview" at bounding box center [1101, 348] width 95 height 19
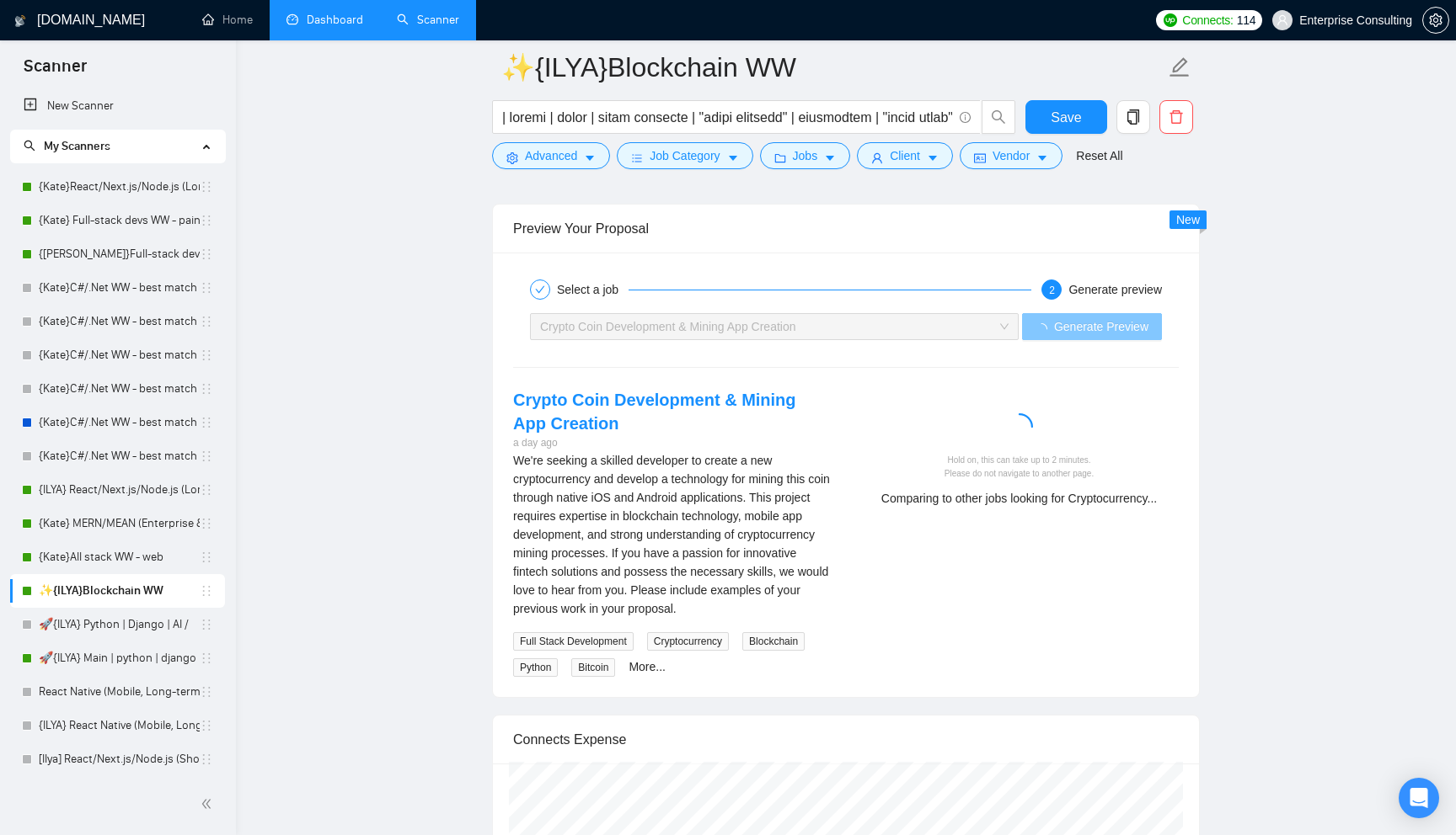
scroll to position [3099, 0]
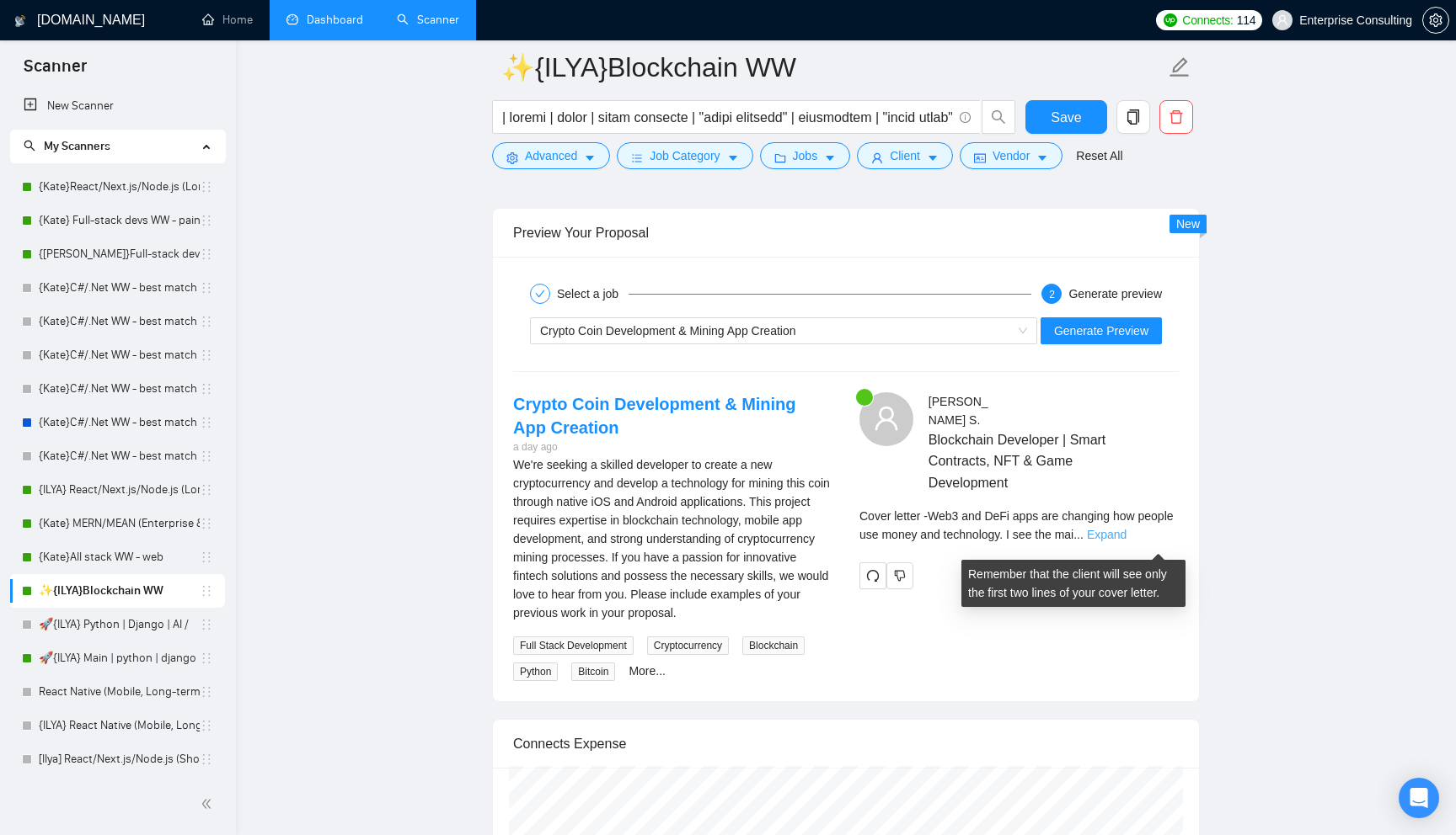
click at [1126, 542] on link "Expand" at bounding box center [1106, 535] width 39 height 14
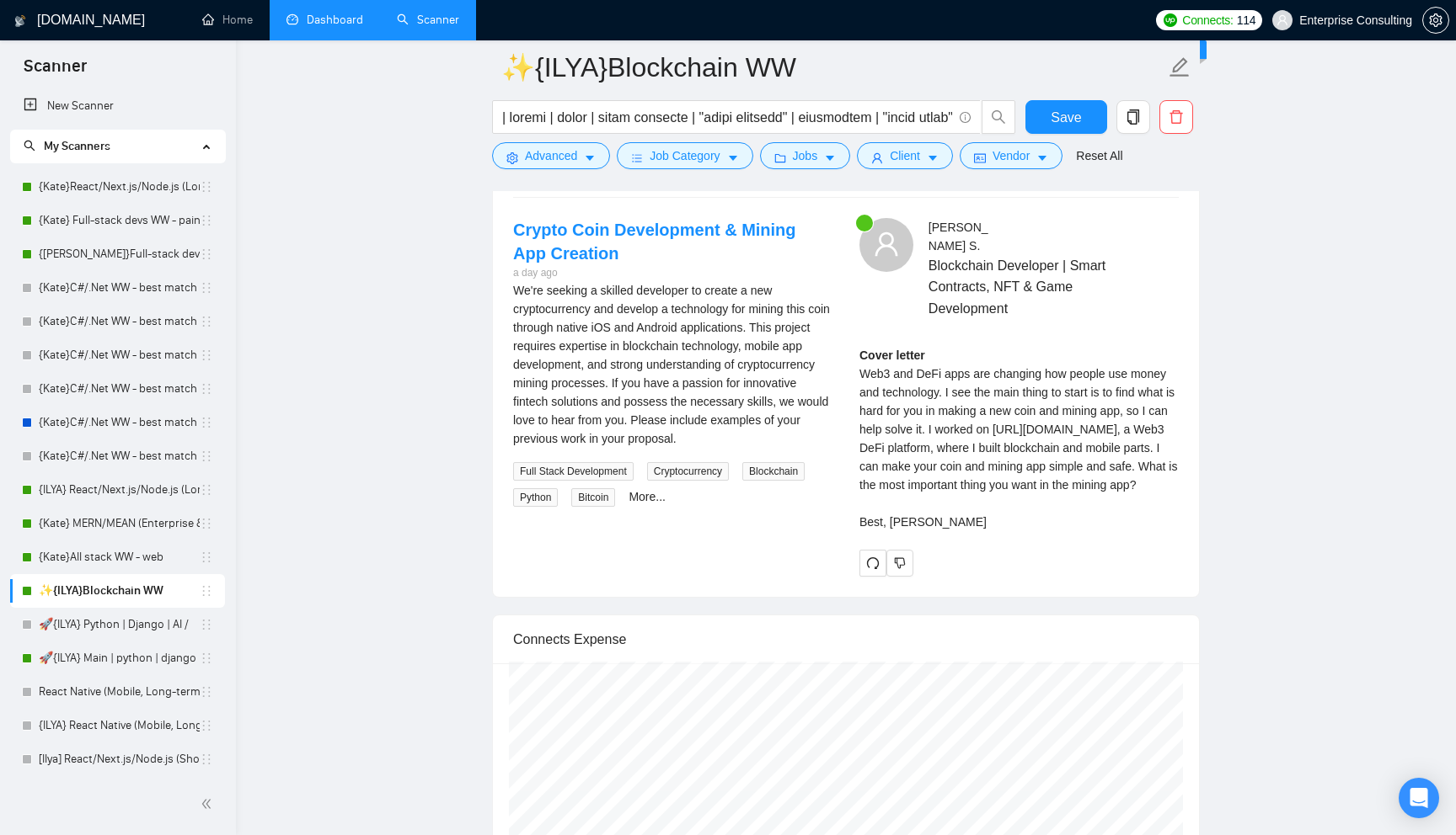
scroll to position [3274, 0]
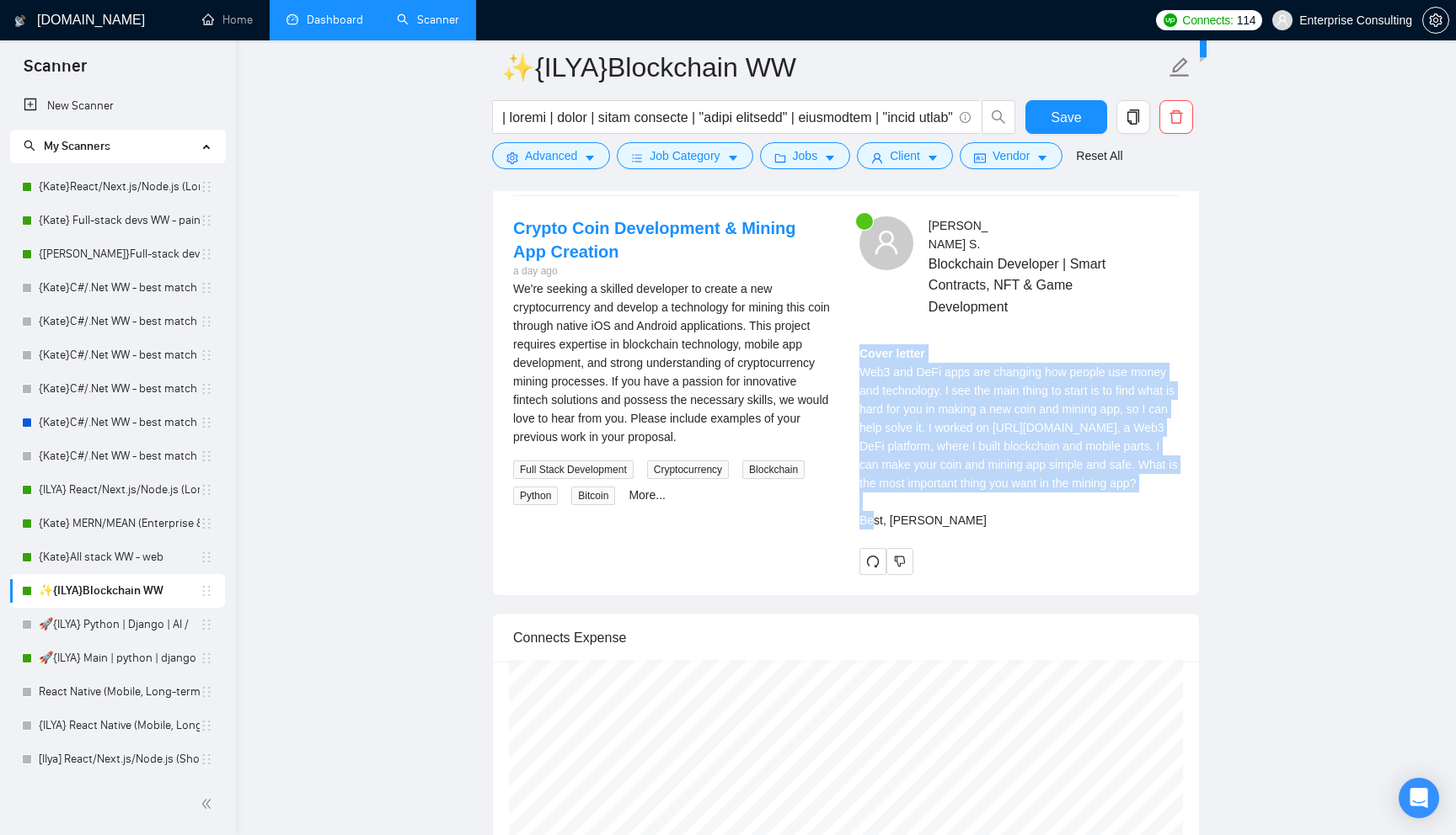
drag, startPoint x: 849, startPoint y: 369, endPoint x: 959, endPoint y: 514, distance: 182.0
click at [959, 514] on div "[PERSON_NAME] Blockchain Developer | Smart Contracts, NFT & Game Development Co…" at bounding box center [1019, 395] width 346 height 357
copy div "Cover letter Web3 and DeFi apps are changing how people use money and technolog…"
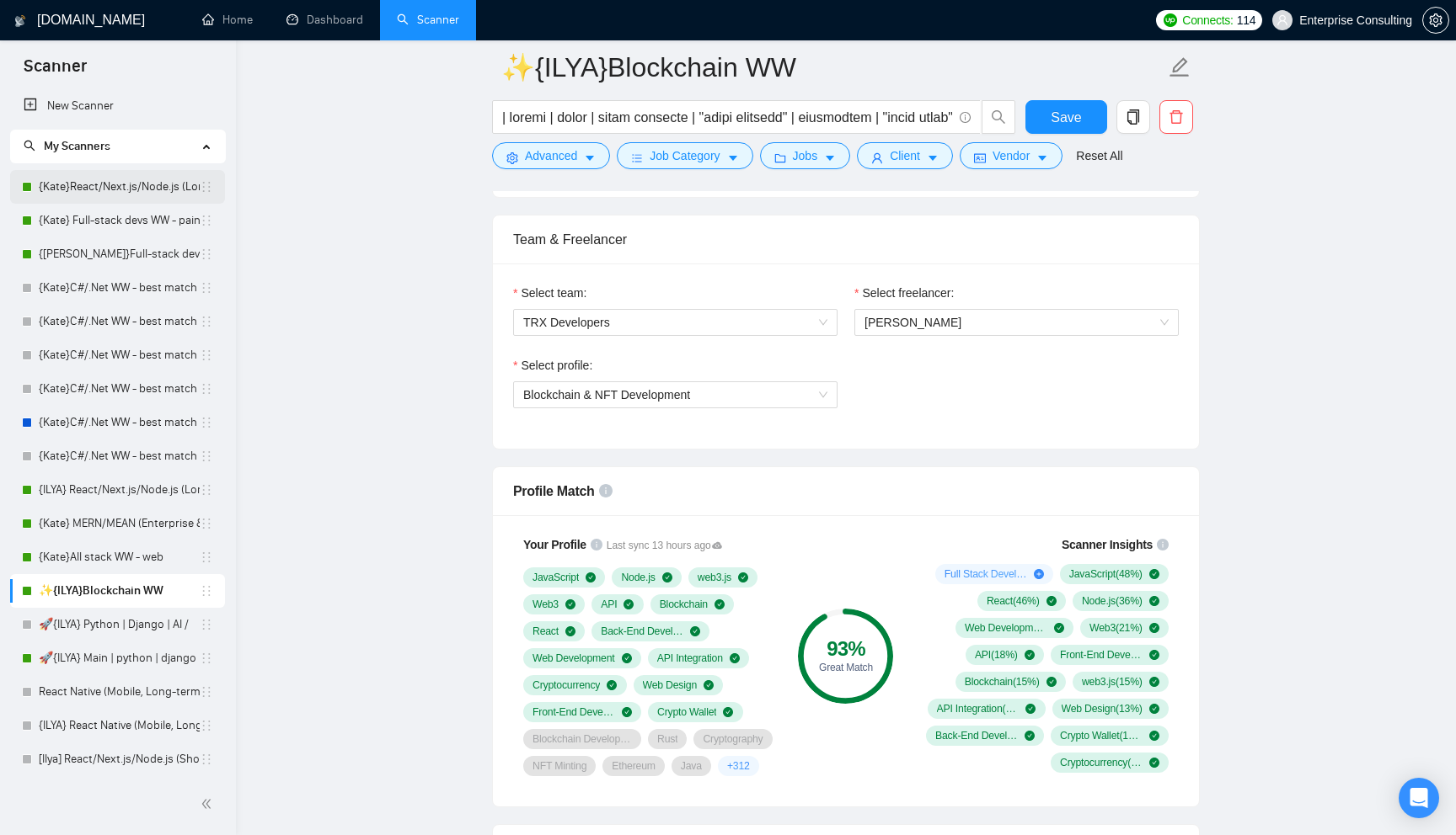
scroll to position [452, 0]
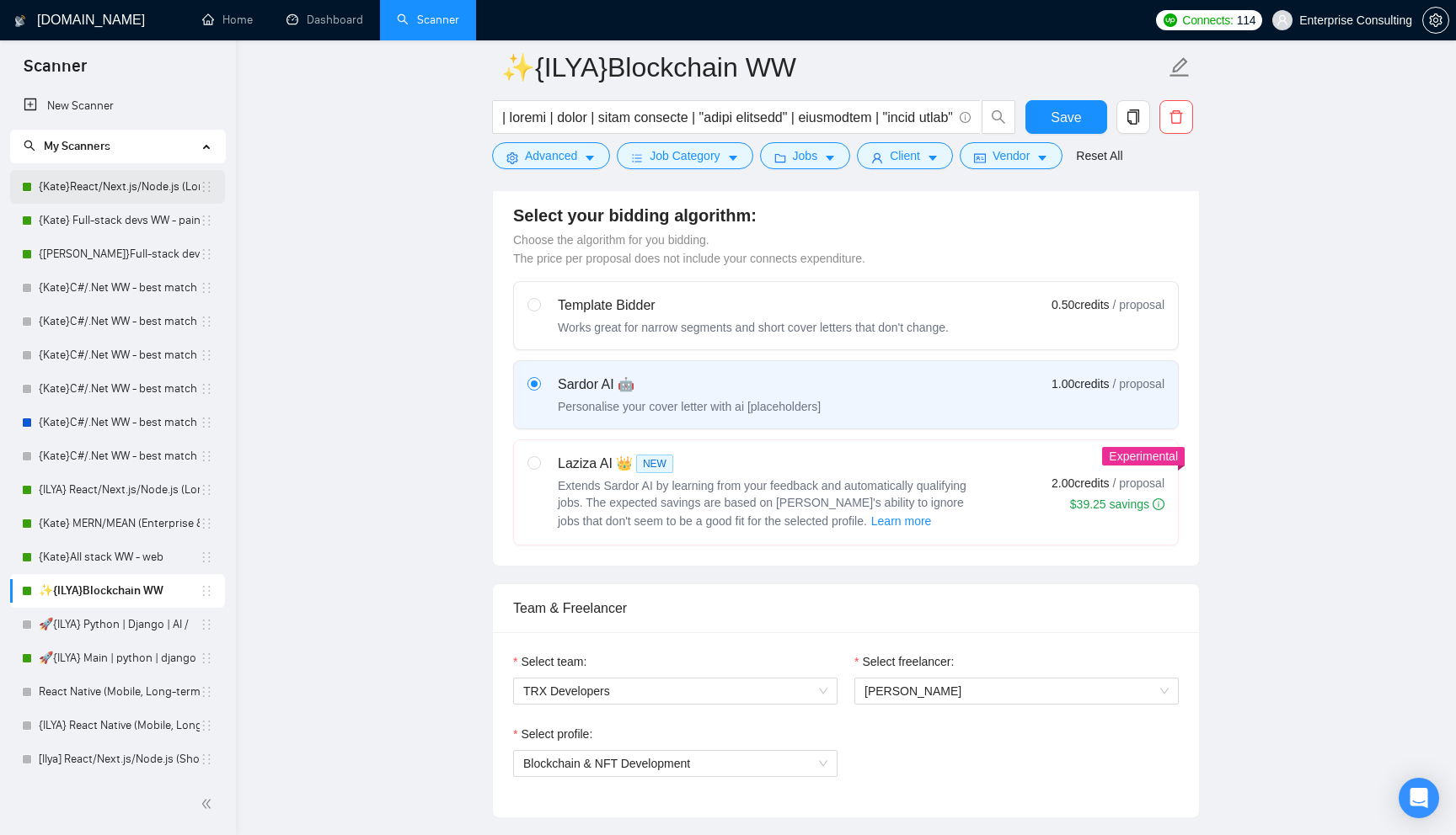
click at [46, 189] on link "{Kate}React/Next.js/Node.js (Long-term, All Niches)" at bounding box center [118, 187] width 161 height 33
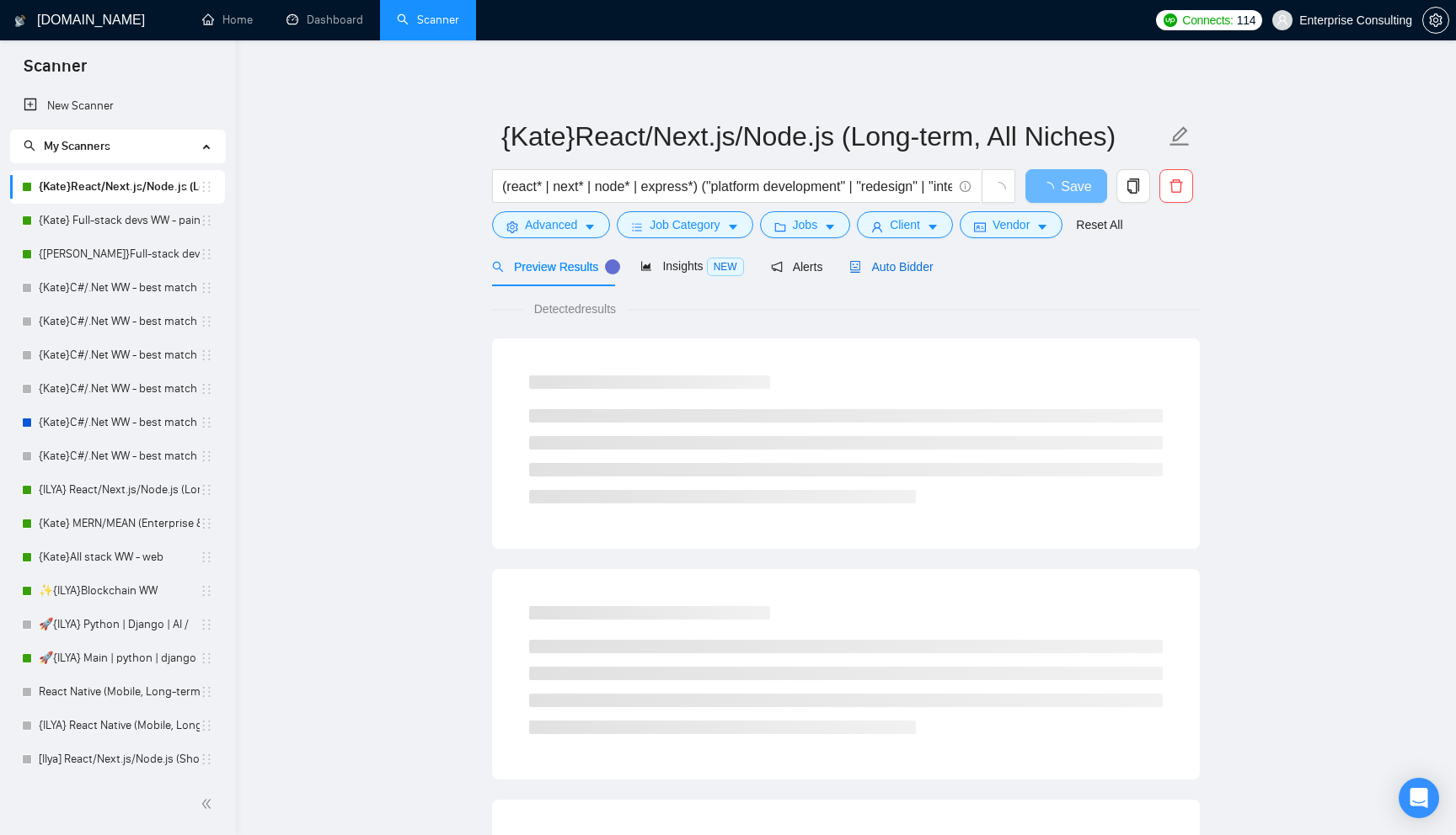
click at [915, 268] on span "Auto Bidder" at bounding box center [891, 267] width 84 height 14
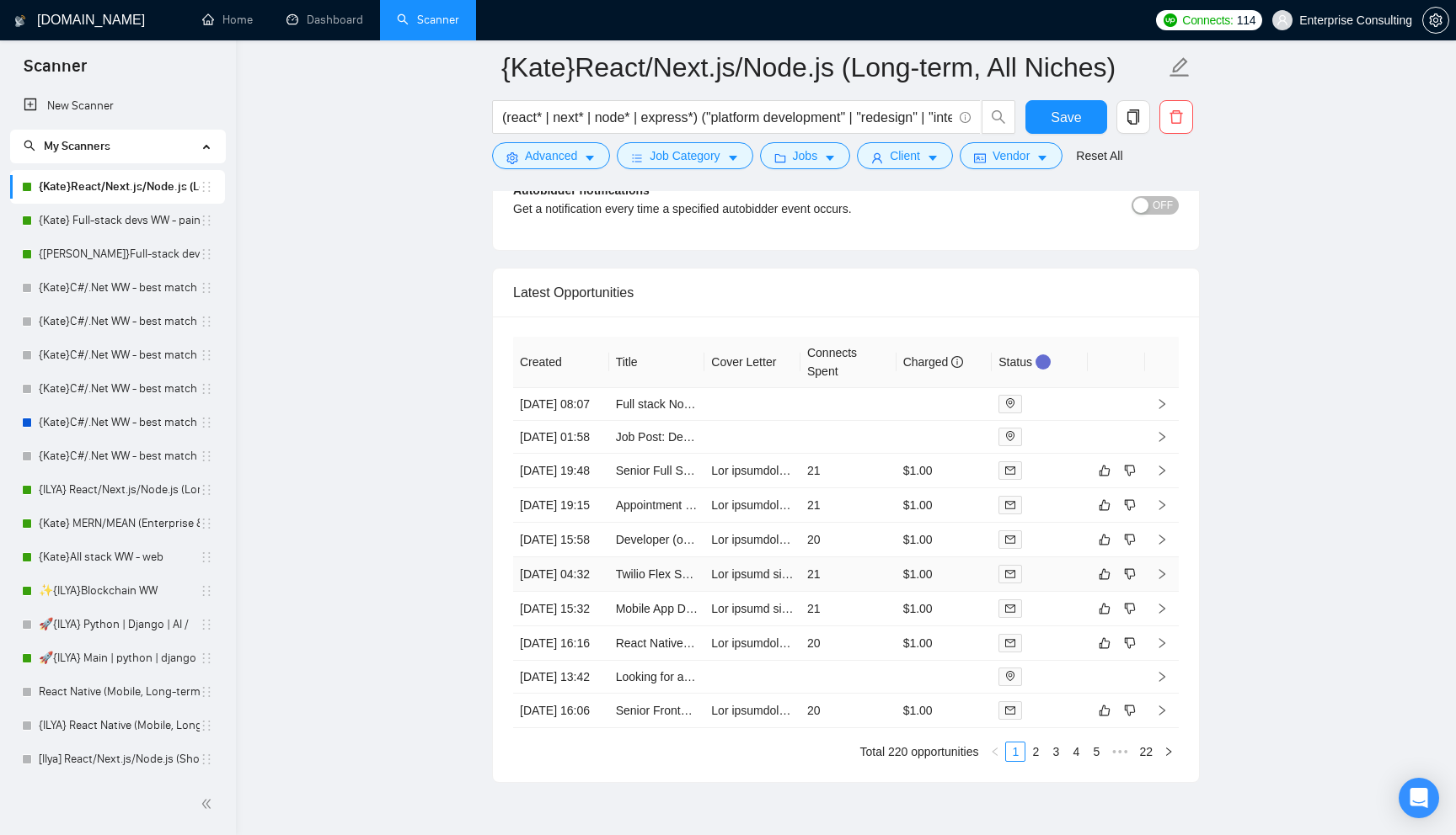
scroll to position [4050, 0]
click at [849, 487] on td "21" at bounding box center [847, 470] width 96 height 34
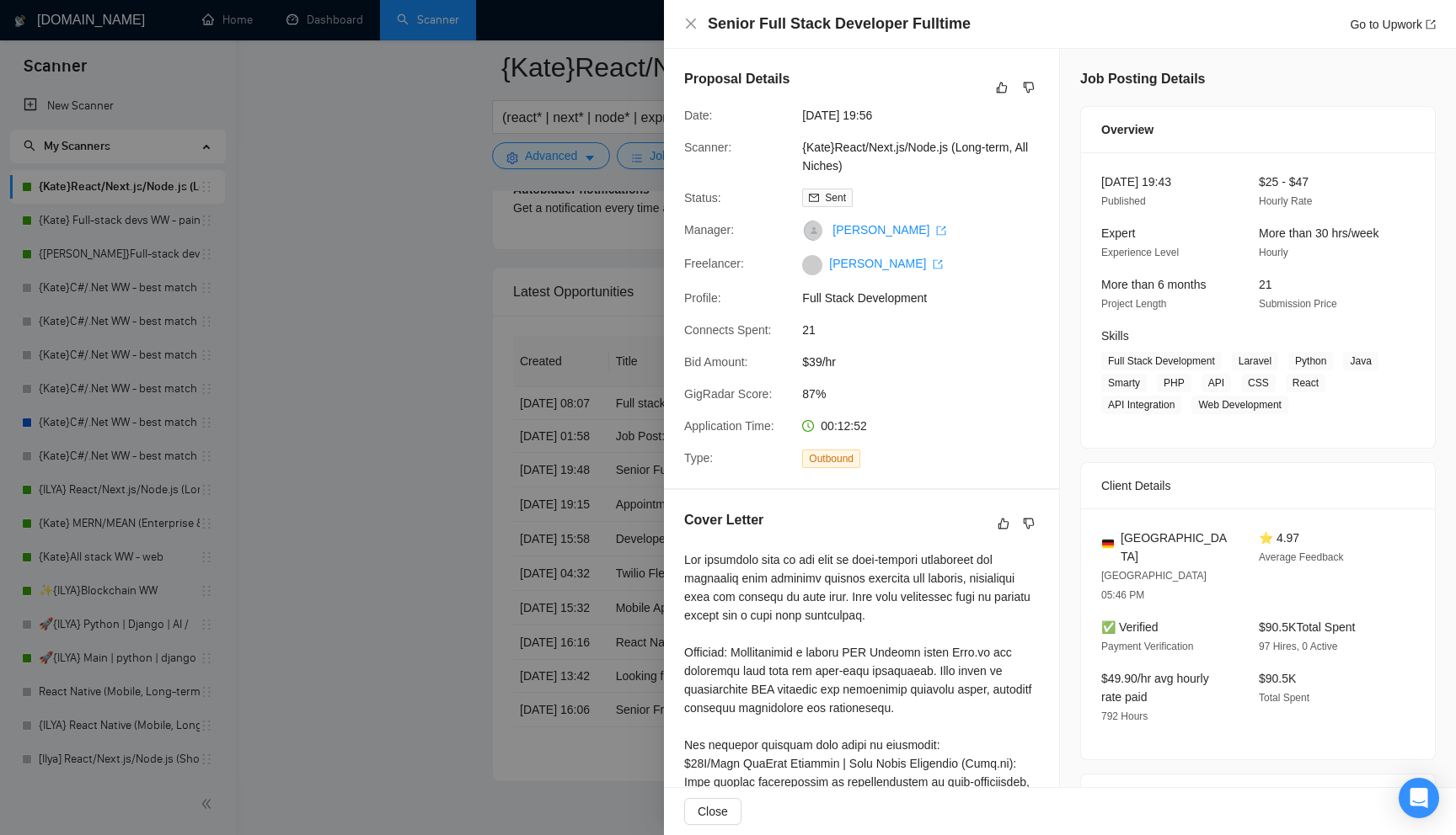
click at [543, 525] on div at bounding box center [728, 418] width 1456 height 835
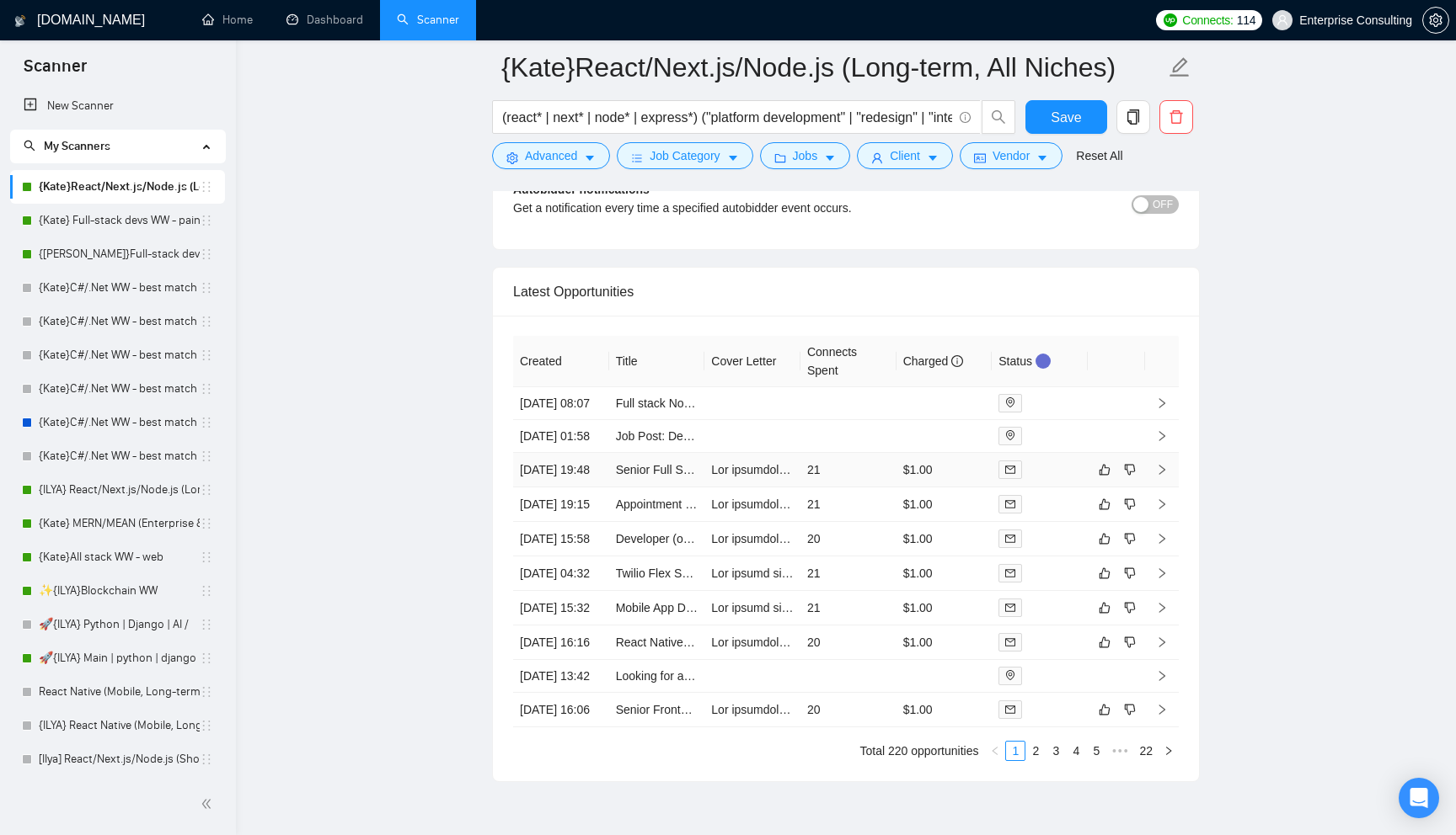
click at [857, 487] on td "21" at bounding box center [847, 470] width 96 height 34
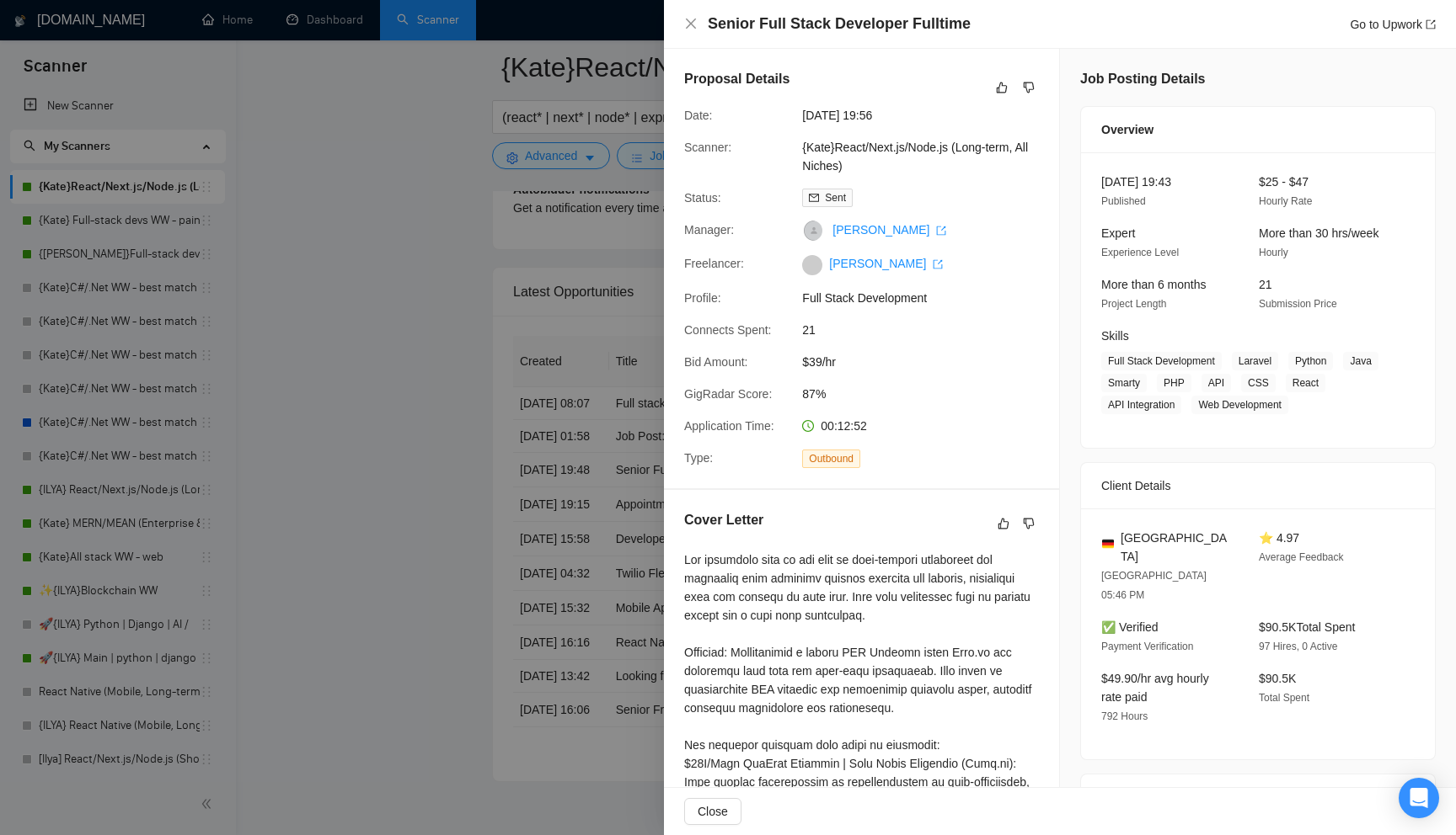
click at [555, 569] on div at bounding box center [728, 418] width 1456 height 835
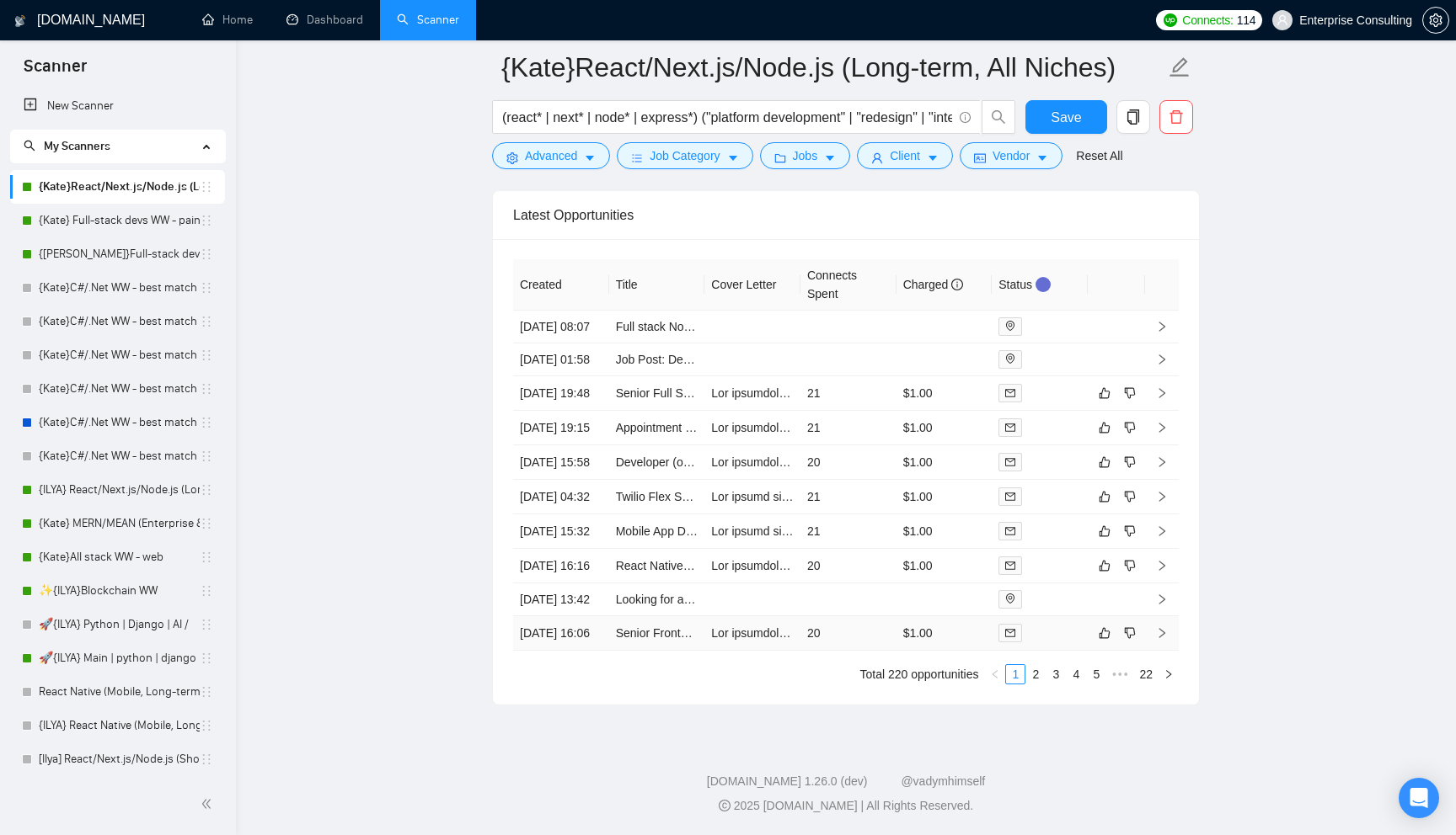
scroll to position [4267, 0]
click at [846, 514] on td "21" at bounding box center [847, 531] width 96 height 34
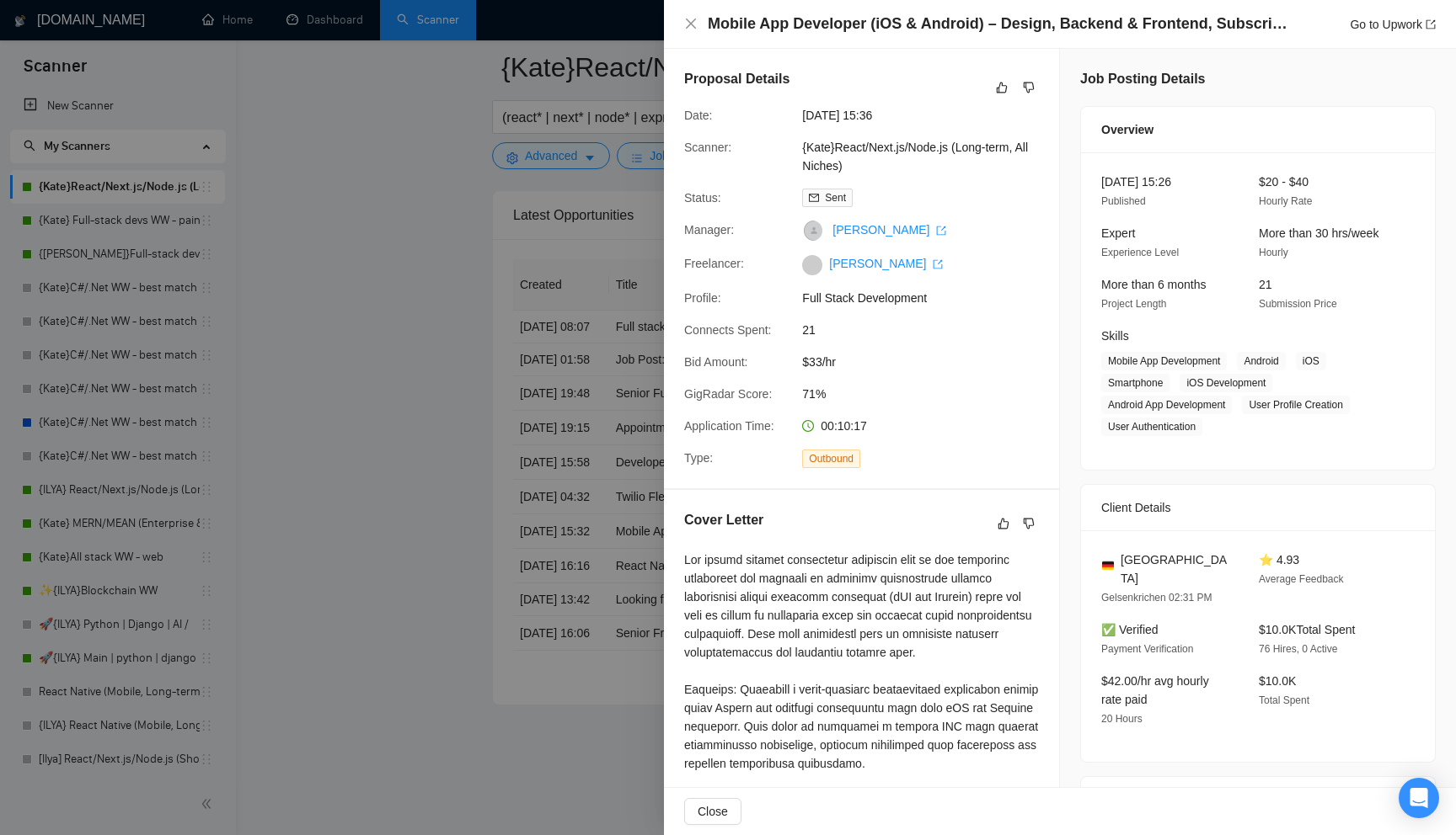
click at [551, 527] on div at bounding box center [728, 418] width 1456 height 835
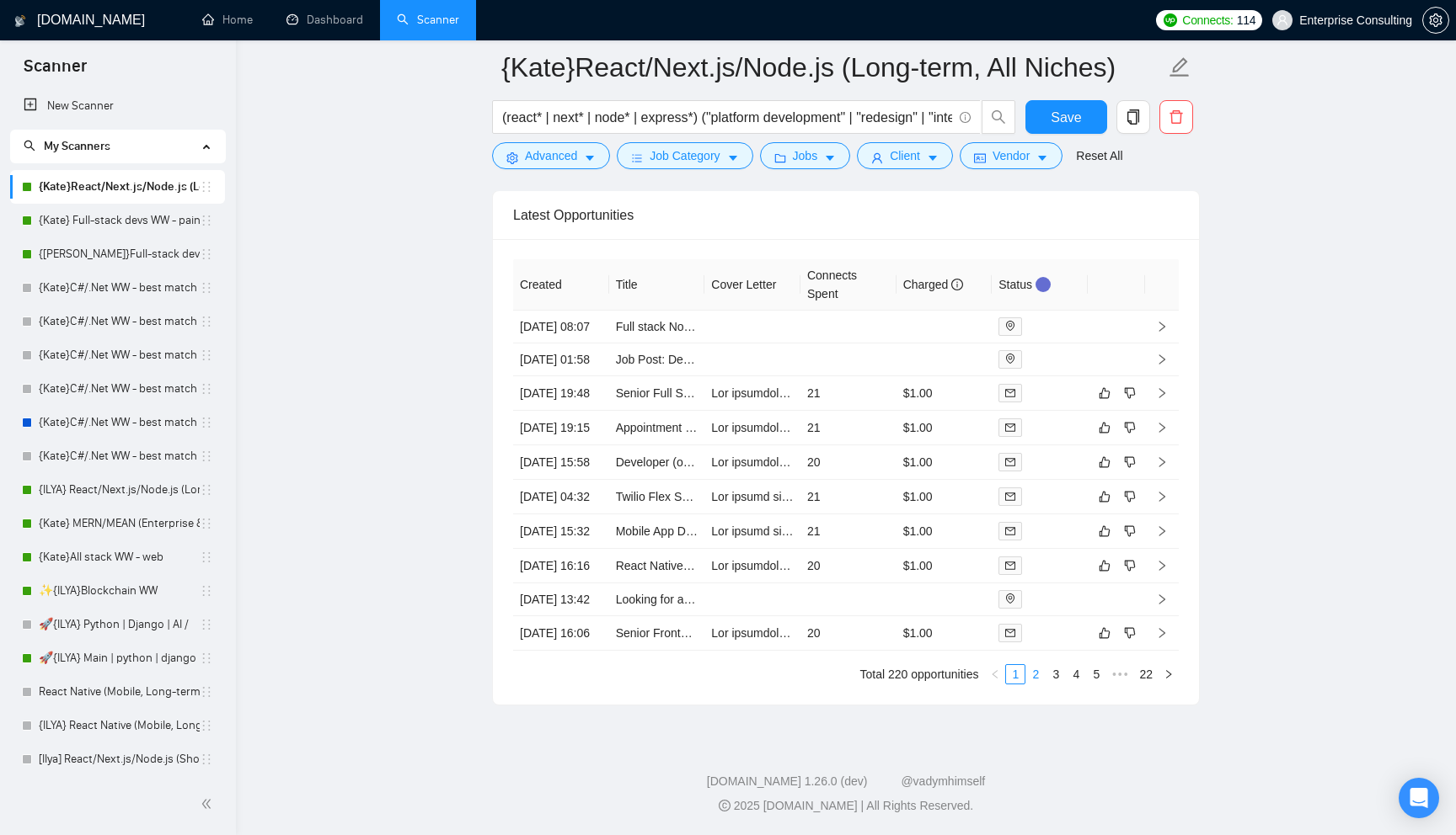
click at [1040, 683] on link "2" at bounding box center [1035, 674] width 19 height 19
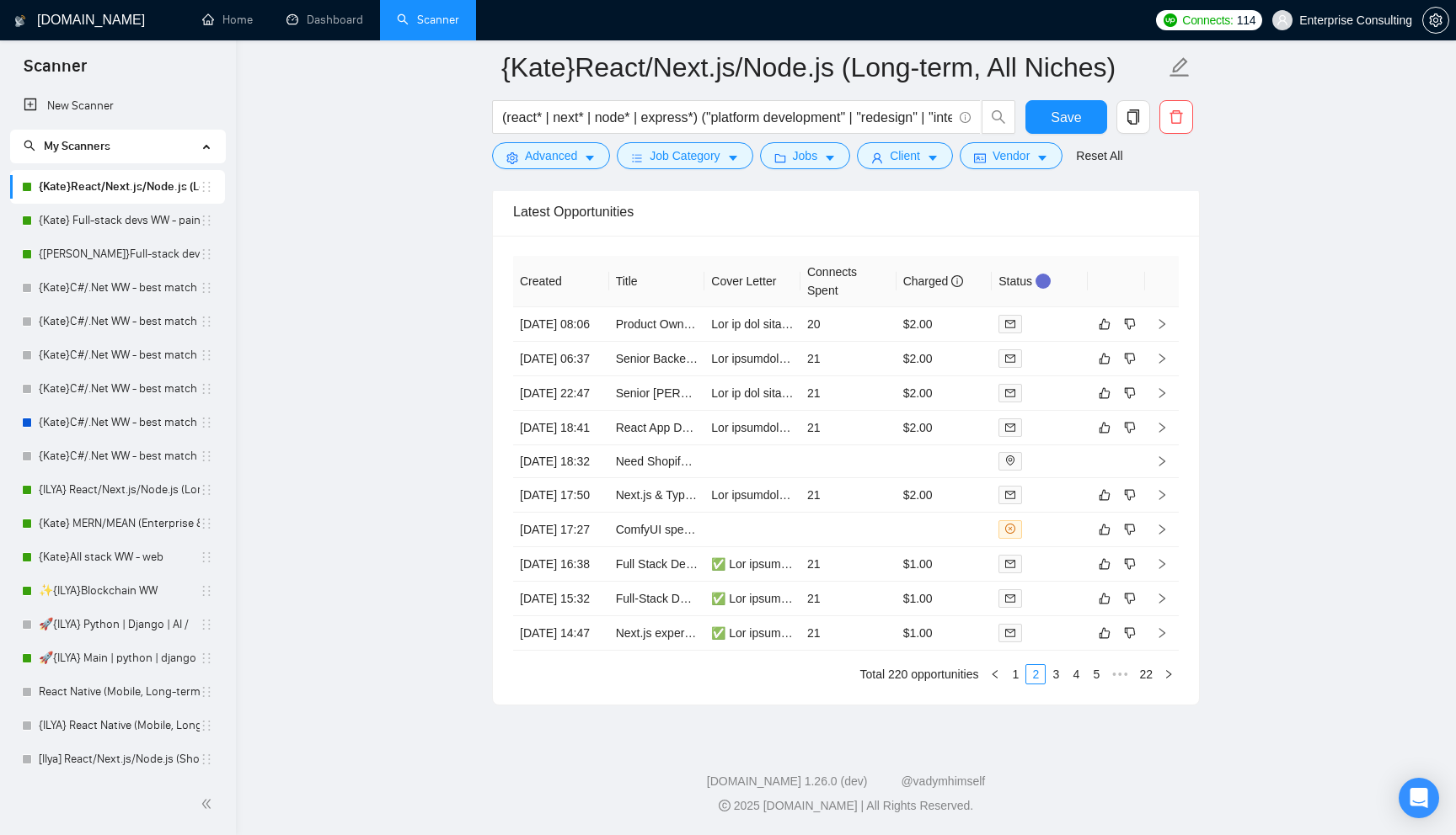
scroll to position [4195, 0]
click at [1055, 683] on link "3" at bounding box center [1055, 674] width 19 height 19
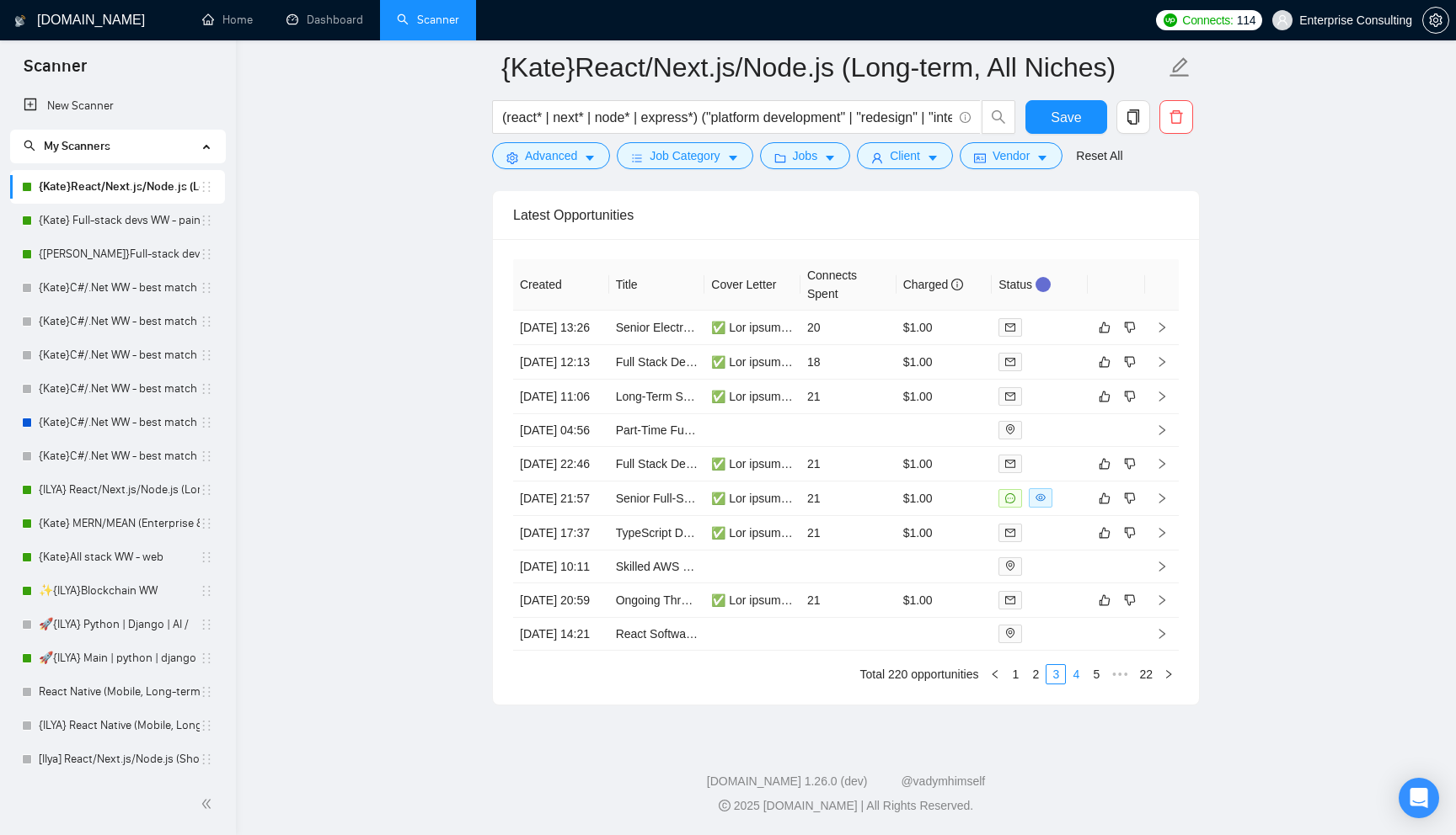
click at [1067, 683] on link "4" at bounding box center [1076, 674] width 19 height 19
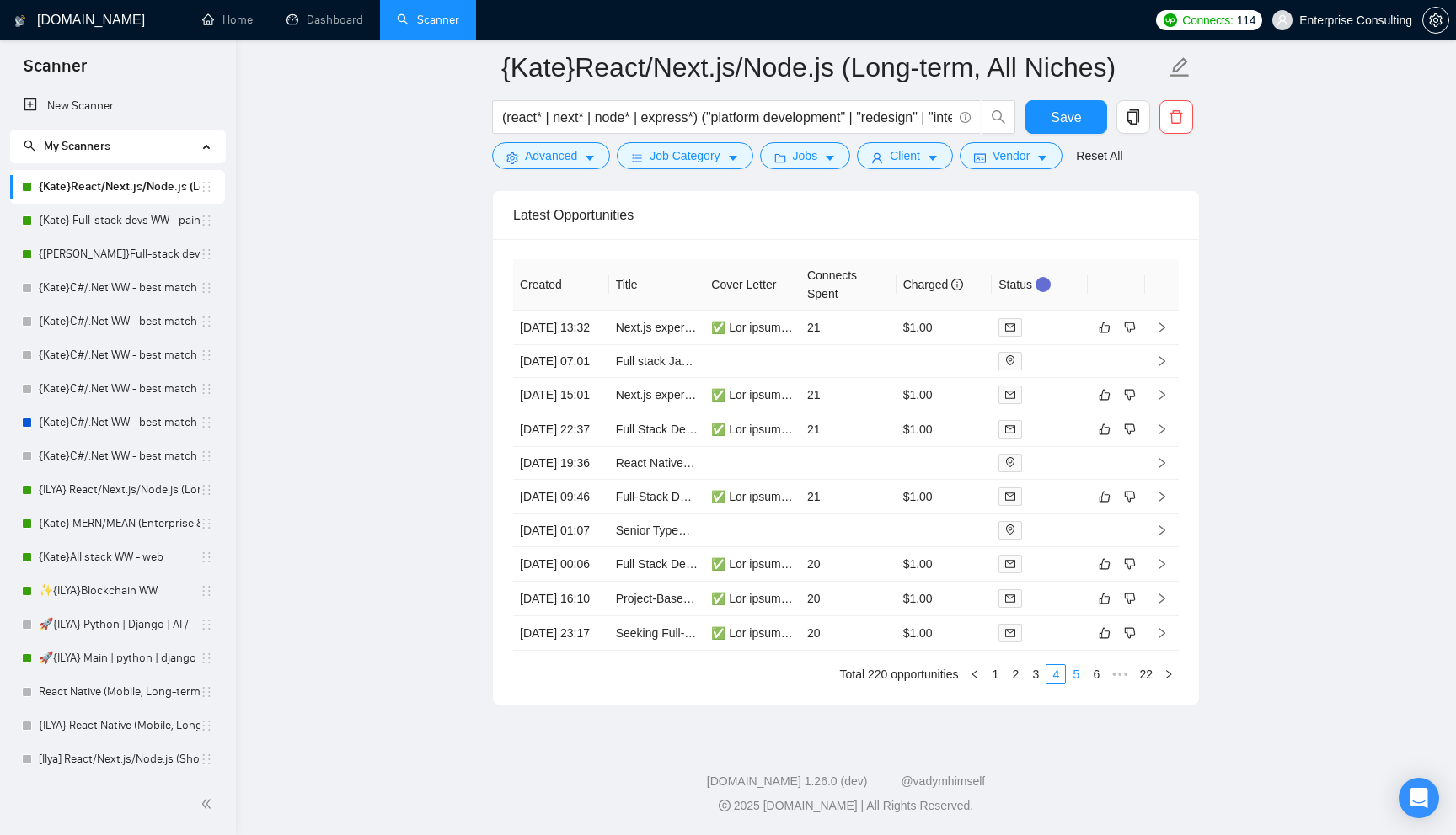
click at [1078, 683] on link "5" at bounding box center [1076, 674] width 19 height 19
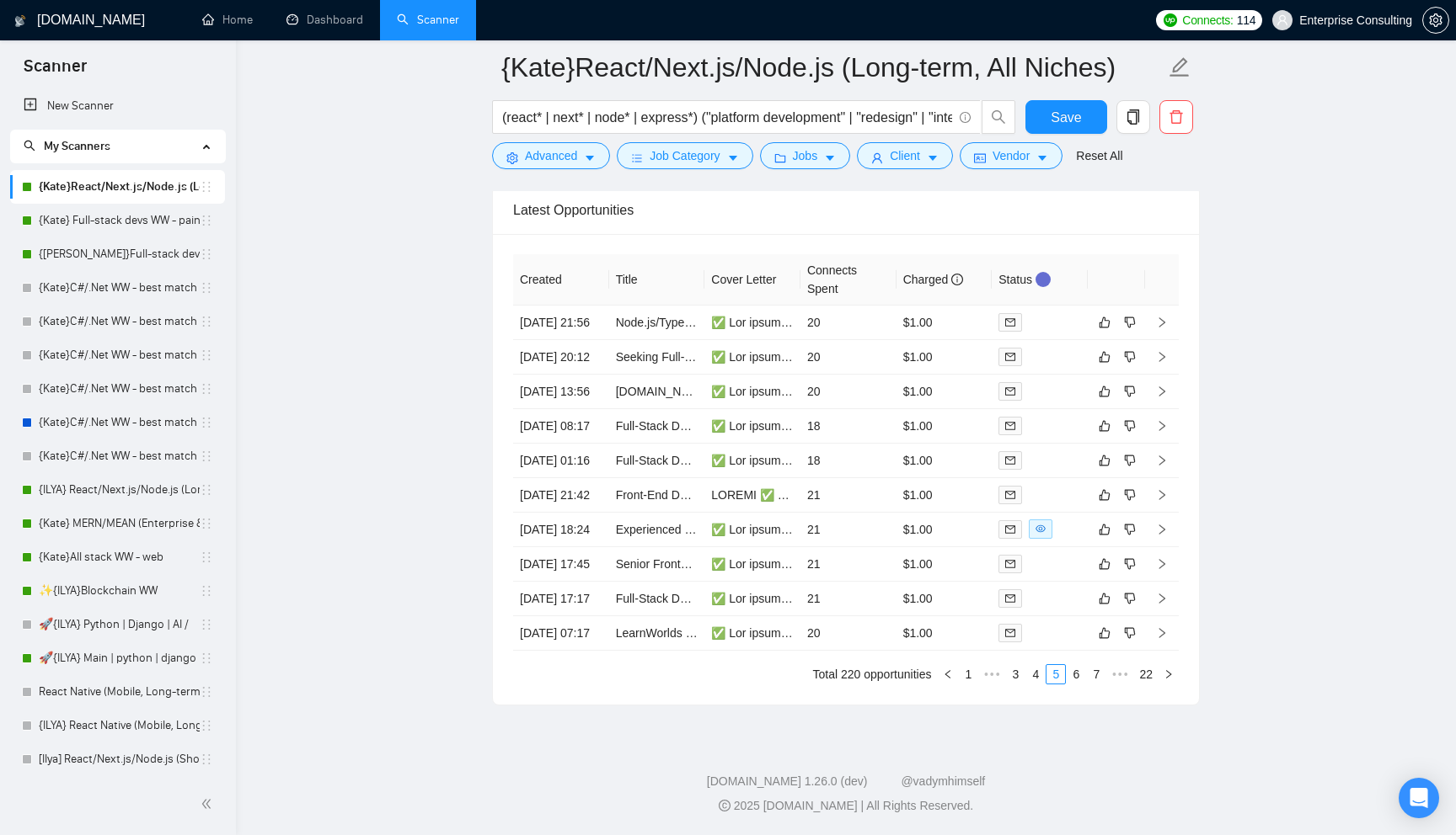
click at [1078, 683] on link "6" at bounding box center [1076, 674] width 19 height 19
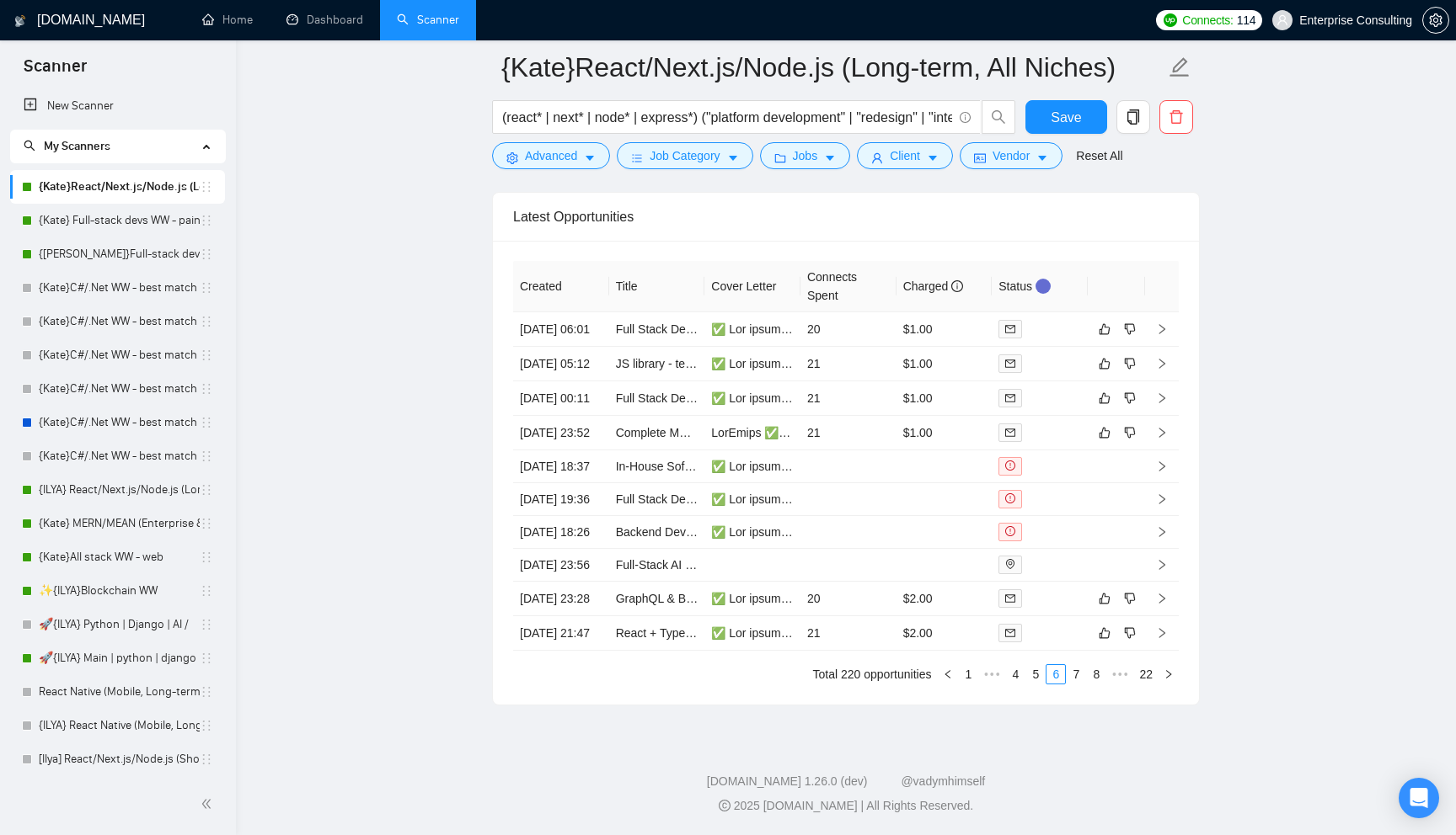
click at [1078, 683] on link "7" at bounding box center [1076, 674] width 19 height 19
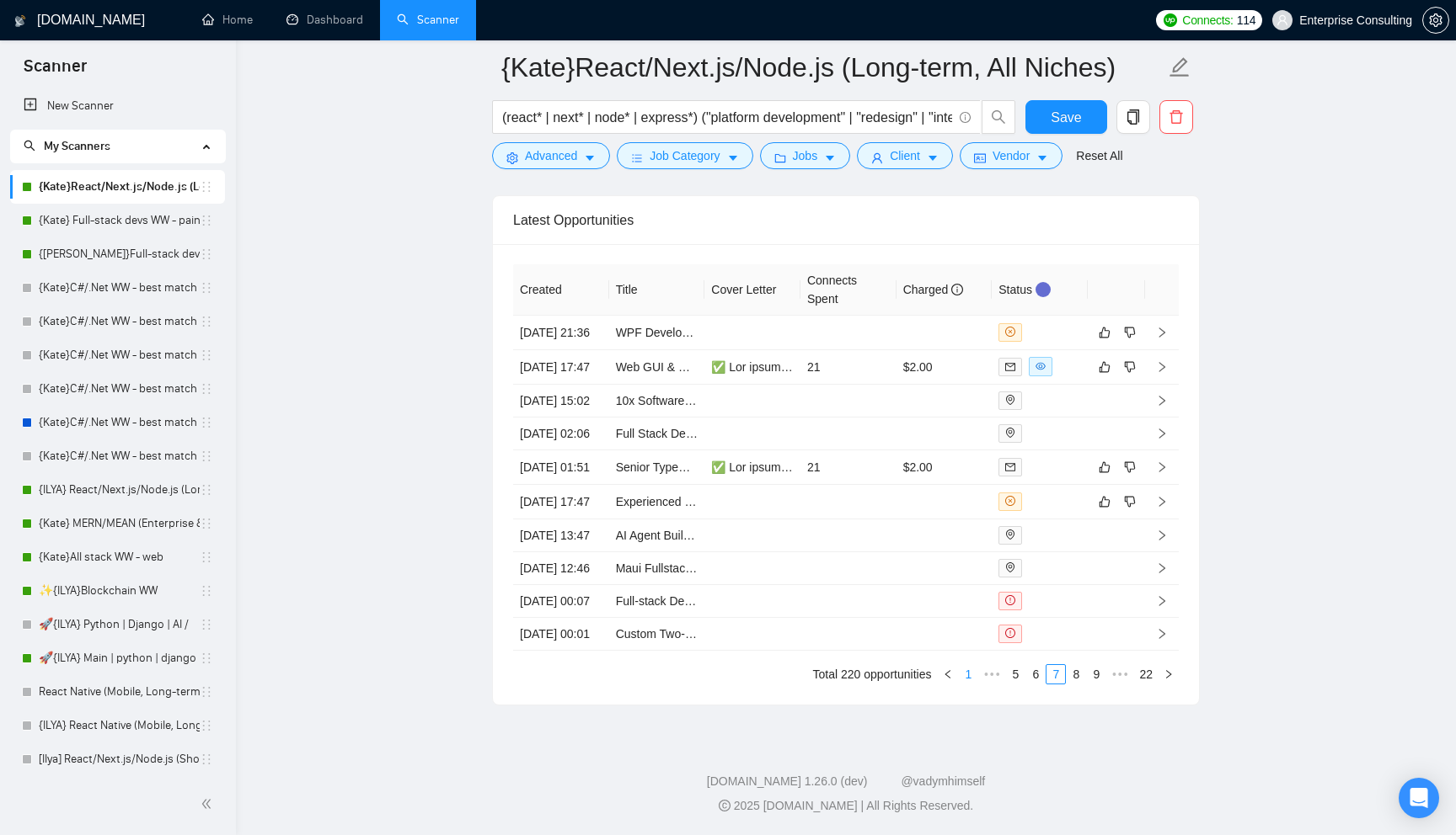
click at [964, 683] on link "1" at bounding box center [967, 674] width 19 height 19
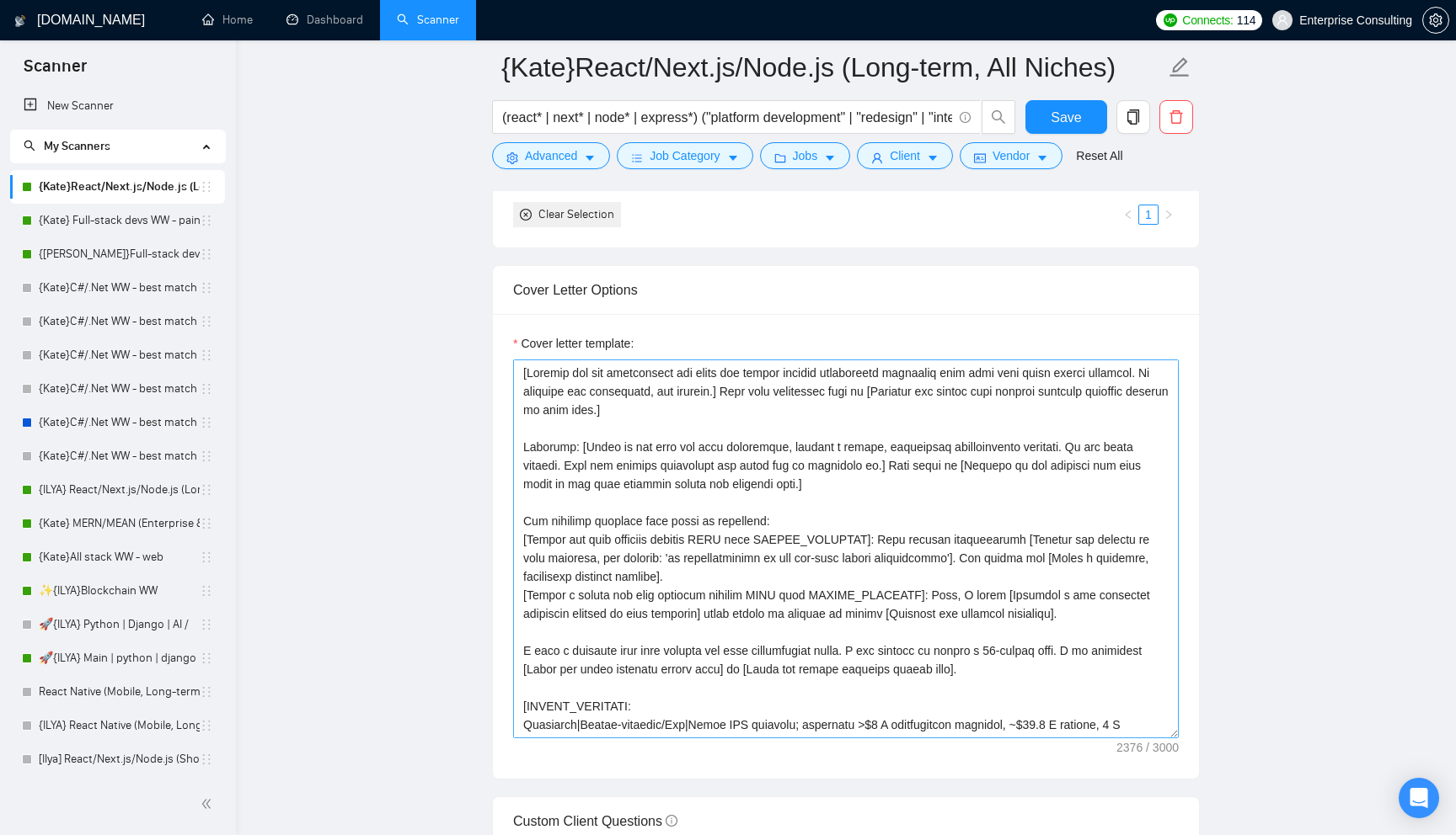
scroll to position [1690, 0]
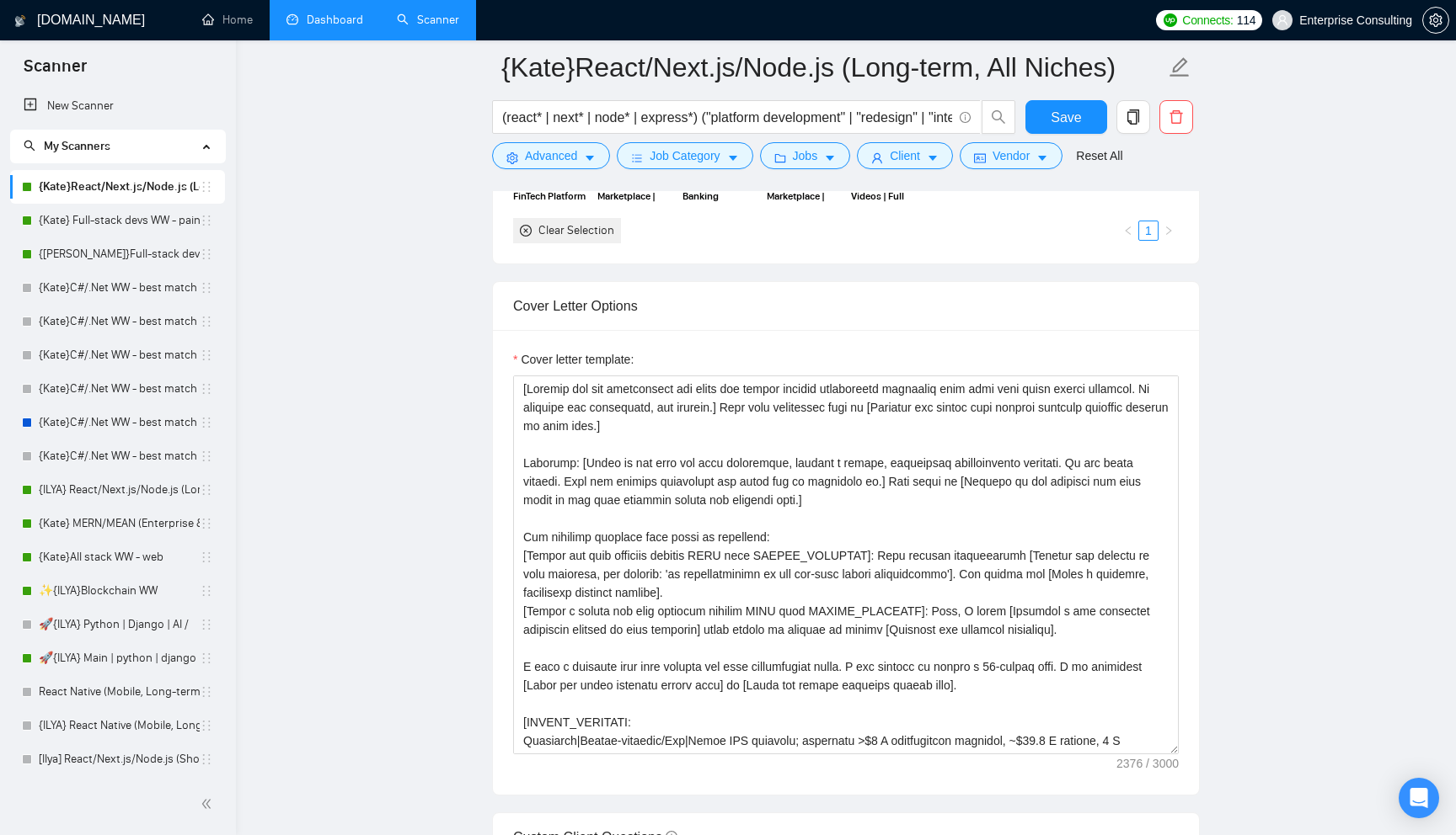
click at [343, 27] on link "Dashboard" at bounding box center [325, 20] width 77 height 15
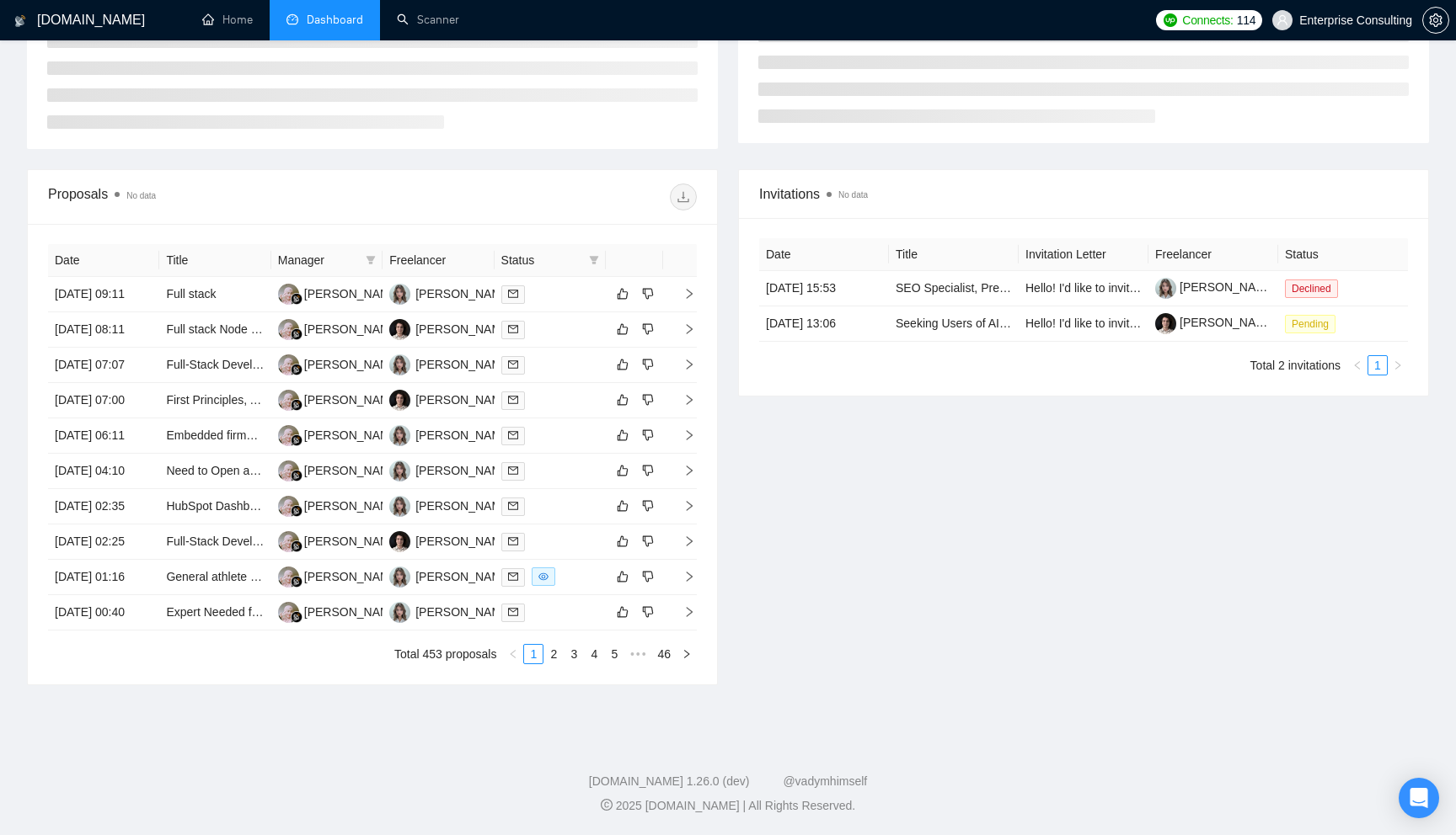
scroll to position [173, 0]
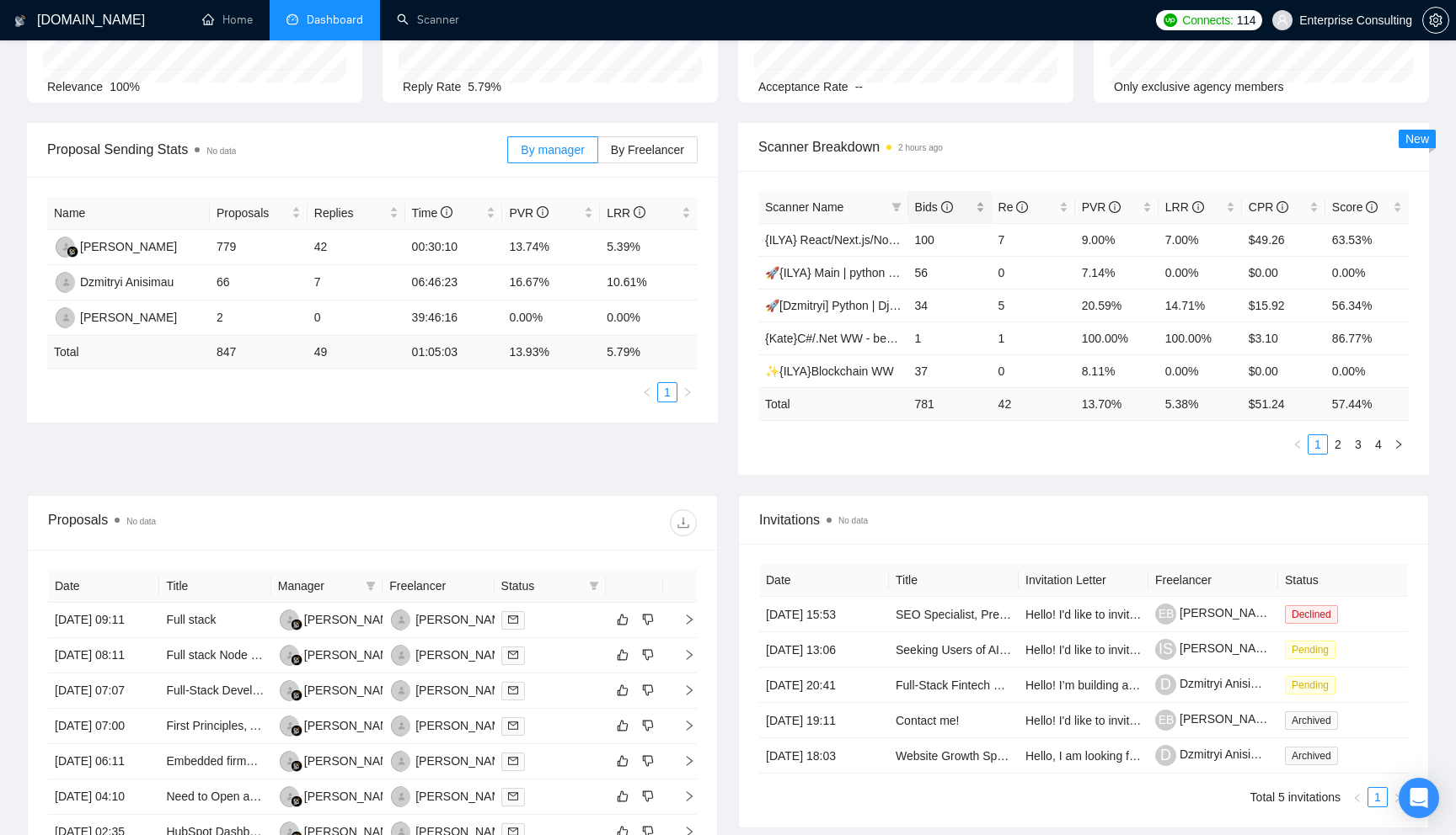
click at [929, 206] on span "Bids" at bounding box center [934, 208] width 37 height 14
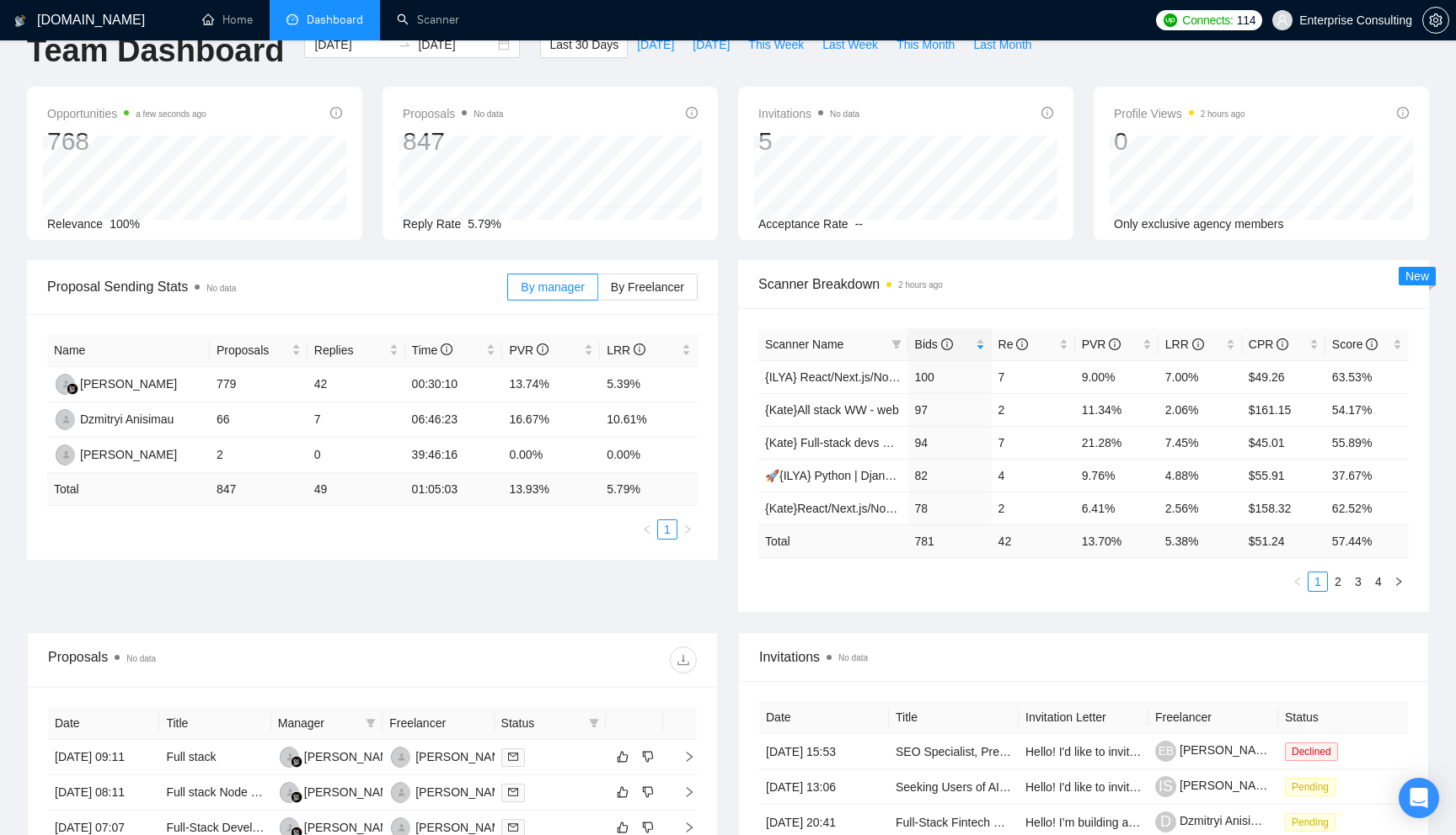
scroll to position [0, 0]
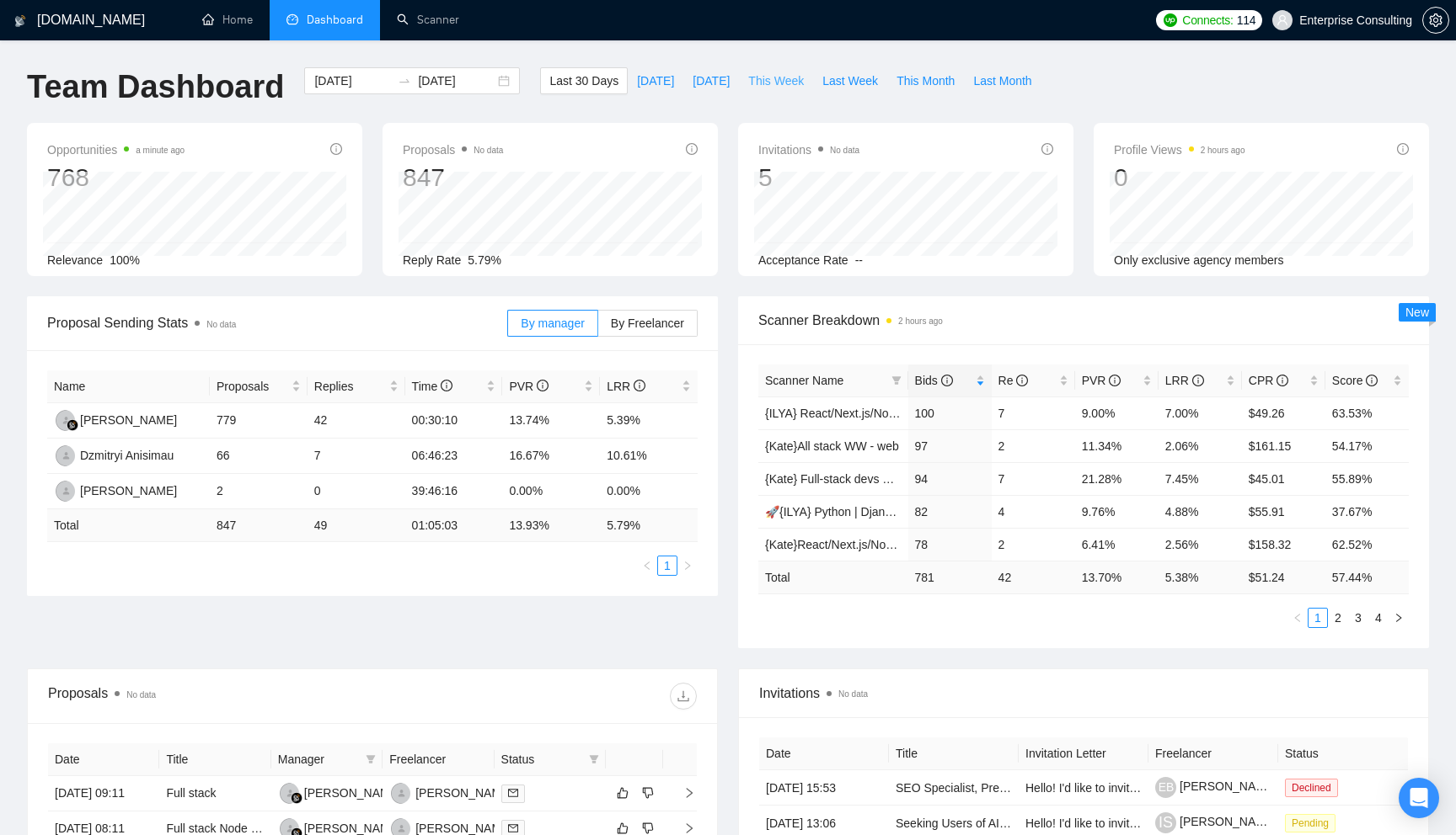
click at [772, 82] on span "This Week" at bounding box center [775, 81] width 55 height 19
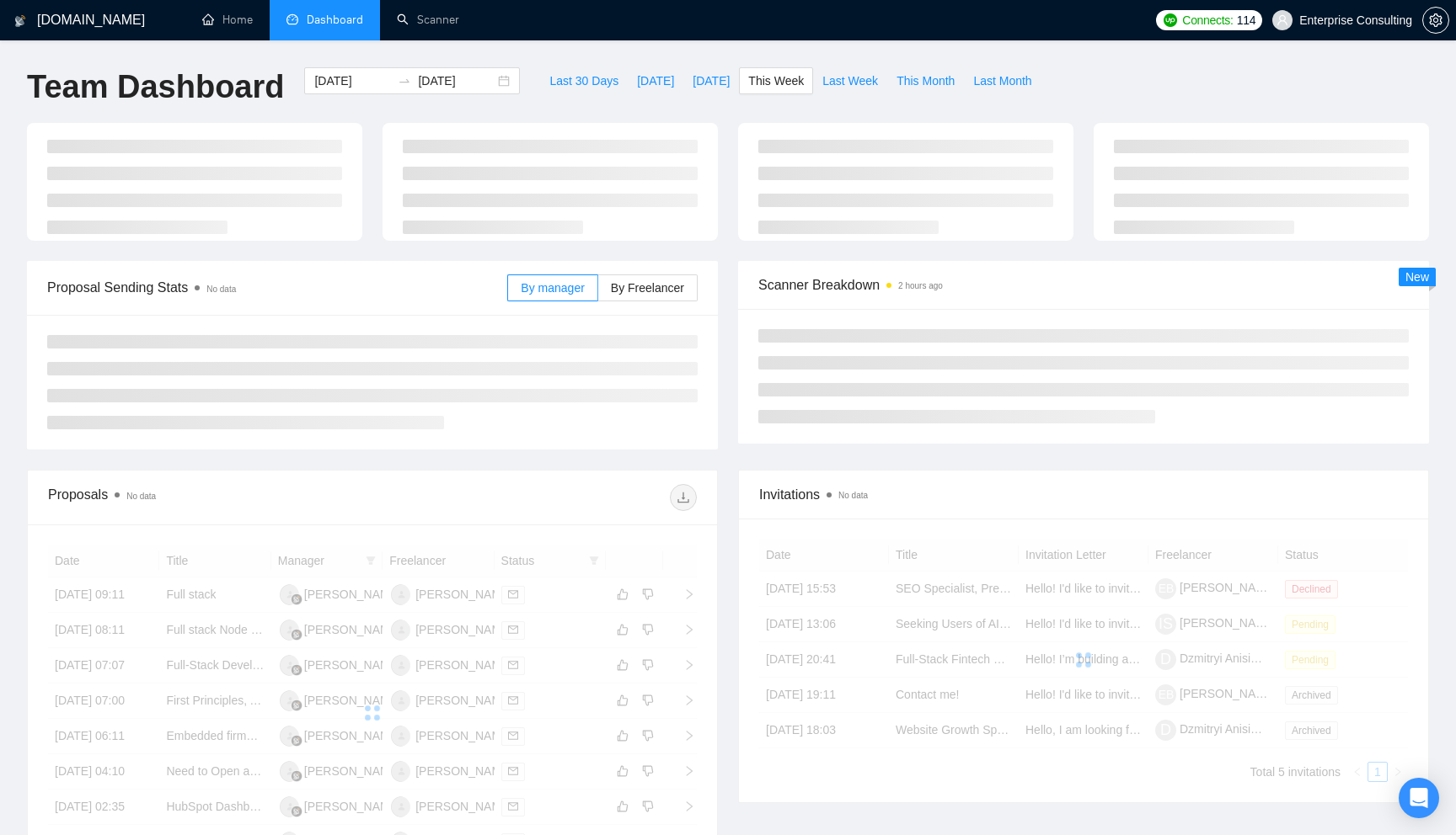
type input "[DATE]"
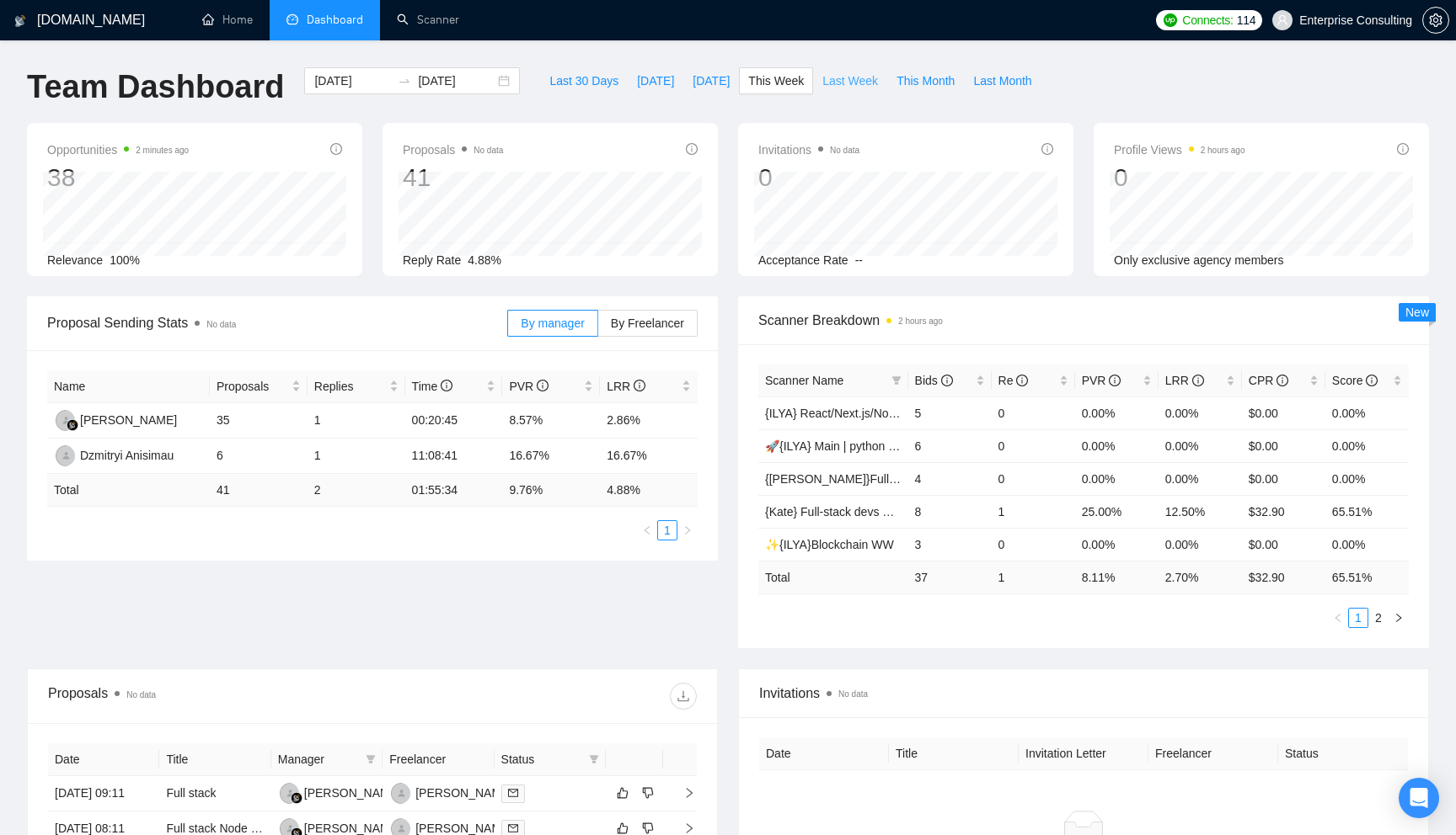
click at [852, 85] on span "Last Week" at bounding box center [850, 81] width 55 height 19
type input "[DATE]"
click at [866, 446] on link "🚀{ILYA} Main | python | django | AI (+less than 30 h)" at bounding box center [902, 446] width 276 height 14
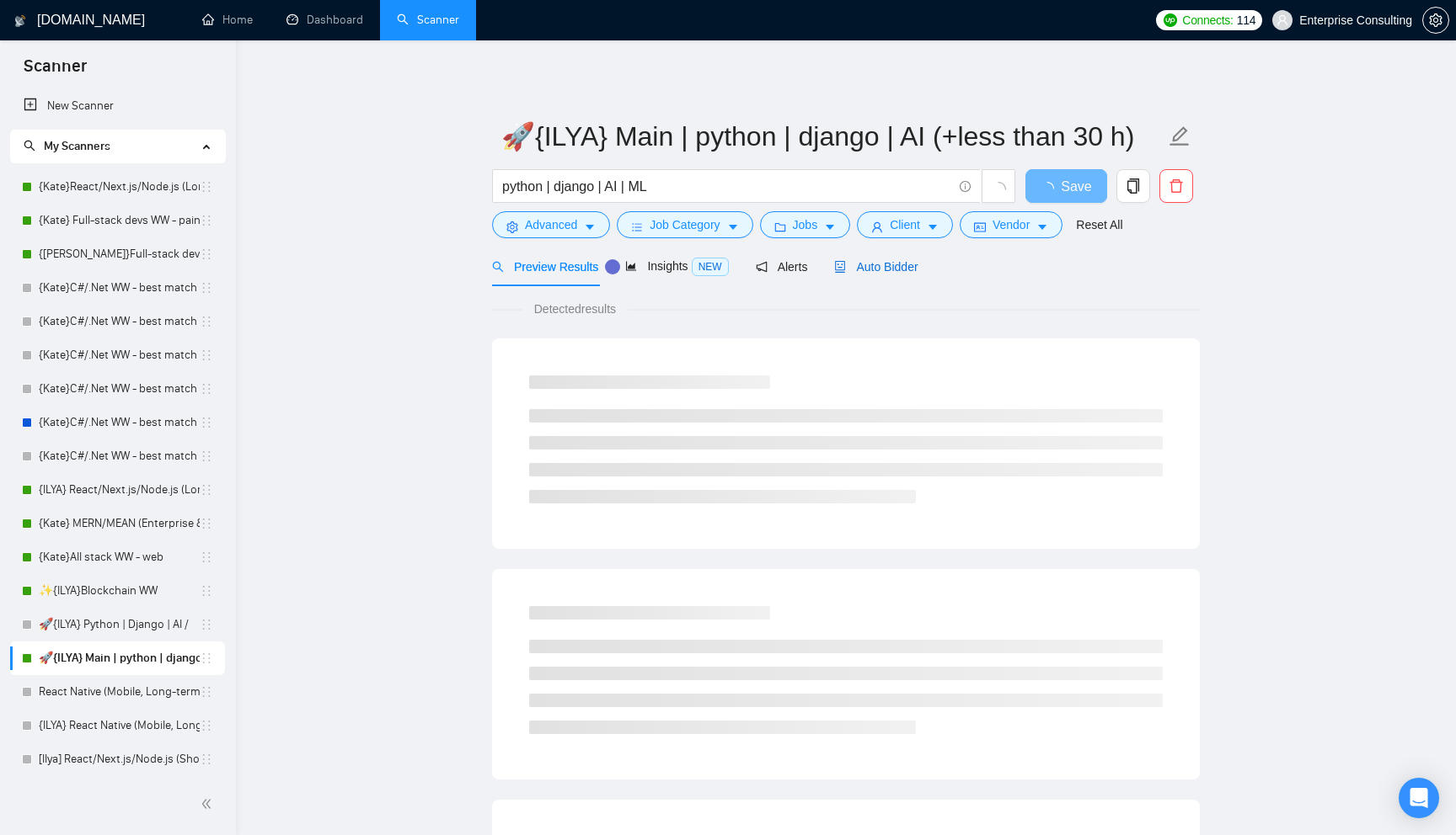
click at [915, 260] on span "Auto Bidder" at bounding box center [876, 267] width 84 height 14
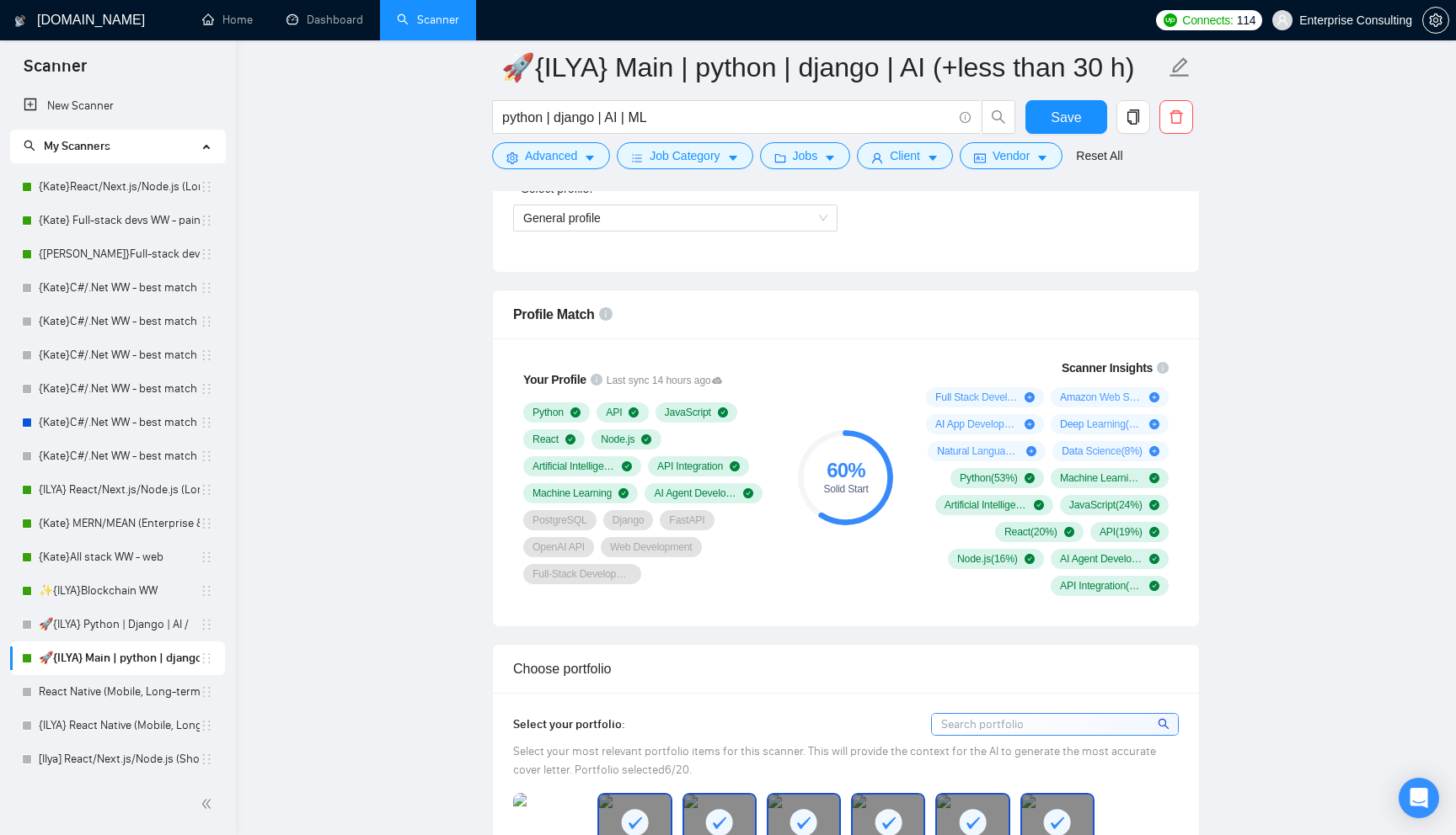
scroll to position [1033, 0]
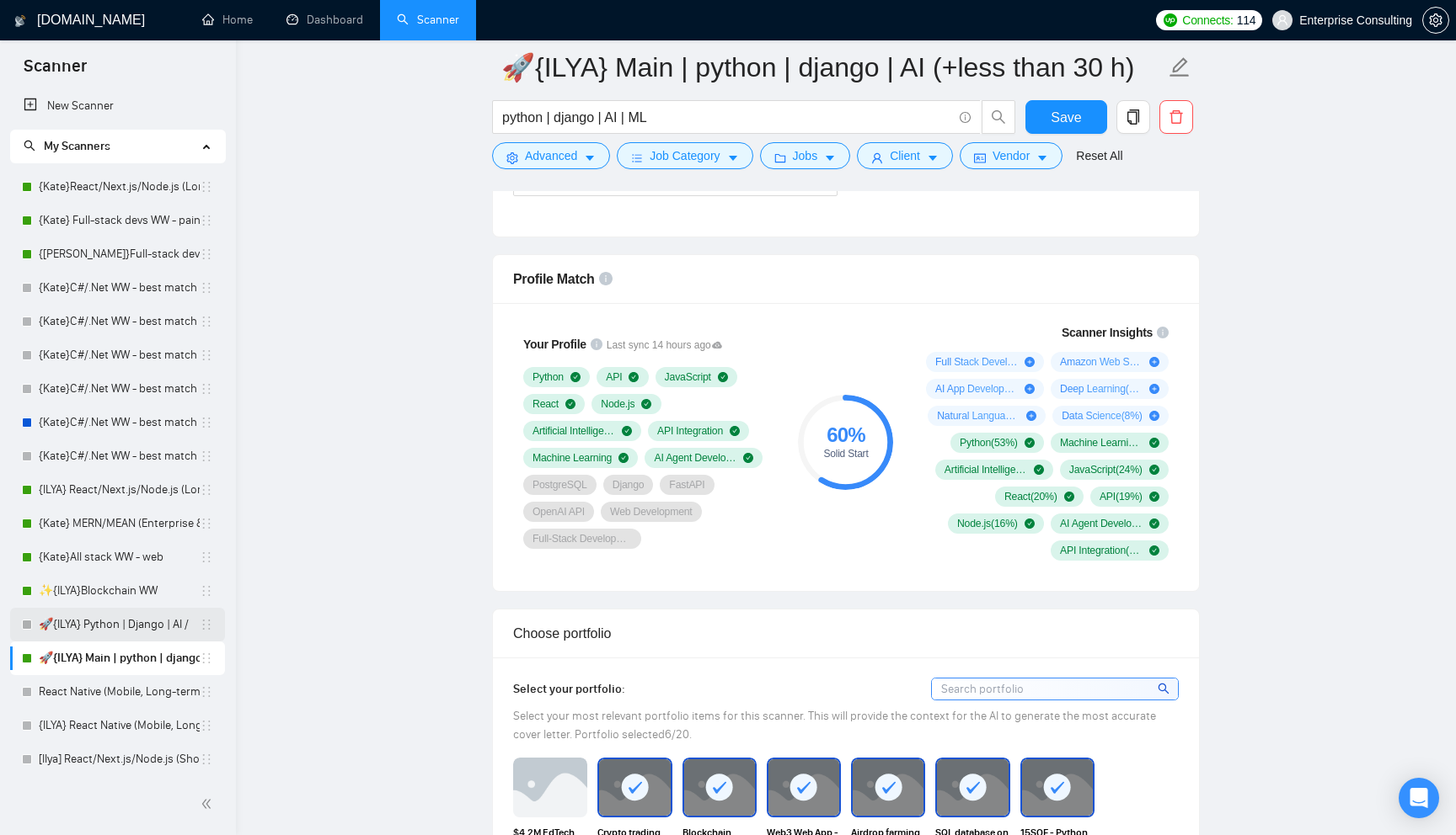
click at [158, 630] on link "🚀{ILYA} Python | Django | AI /" at bounding box center [118, 624] width 161 height 33
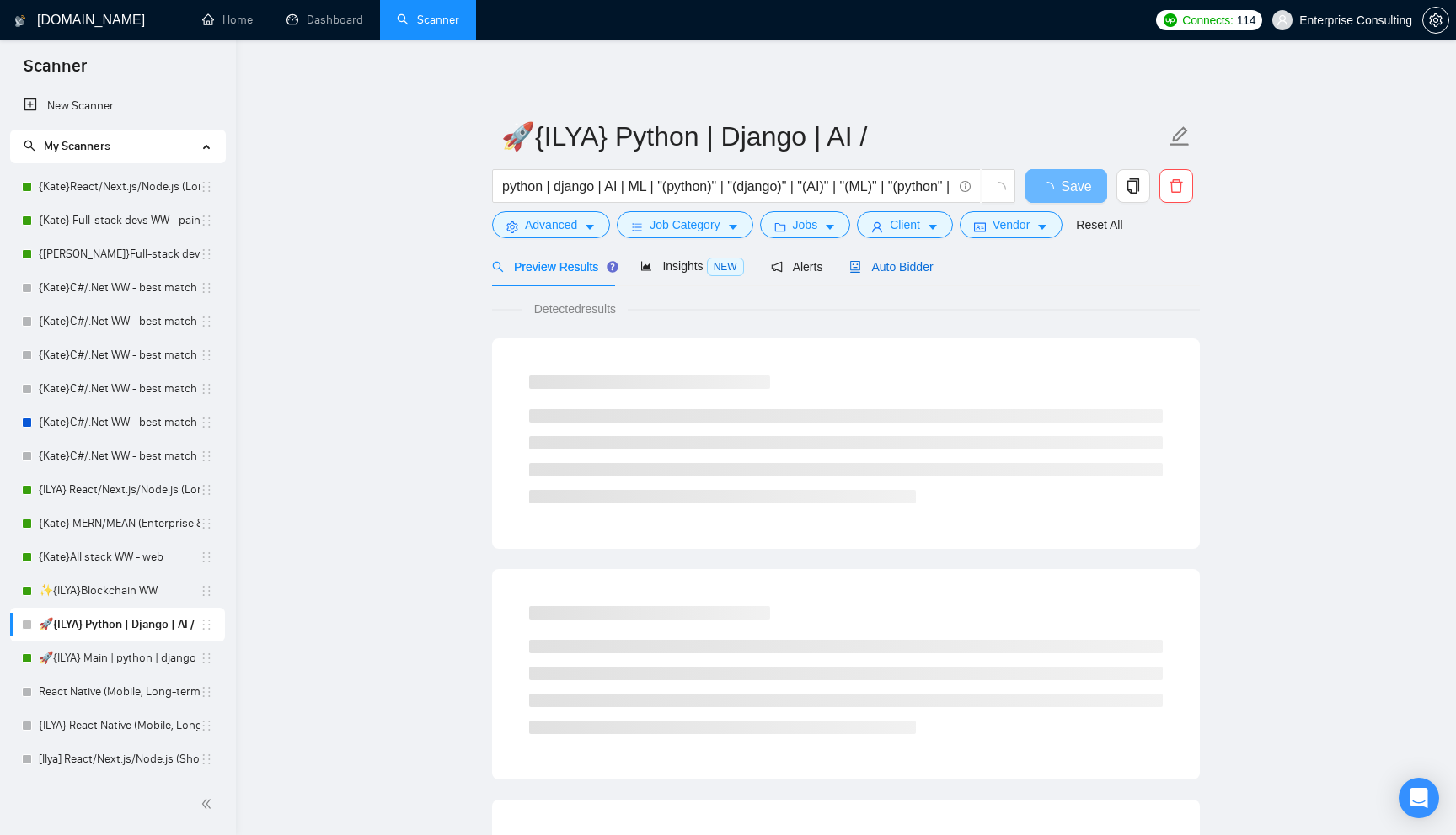
click at [884, 269] on span "Auto Bidder" at bounding box center [891, 267] width 84 height 14
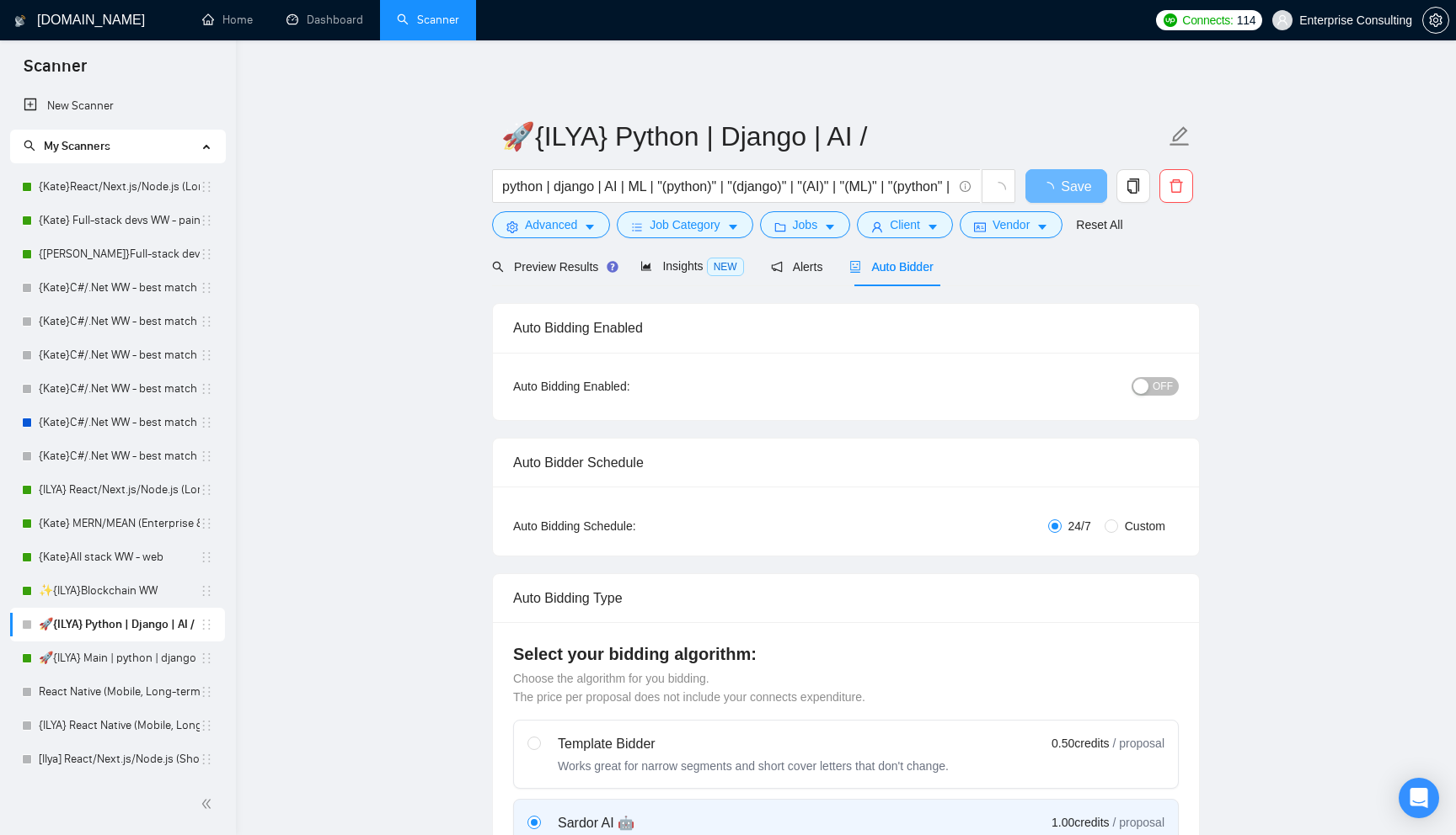
click at [1146, 383] on div "button" at bounding box center [1140, 386] width 15 height 15
click at [1039, 177] on button "Save" at bounding box center [1066, 186] width 82 height 33
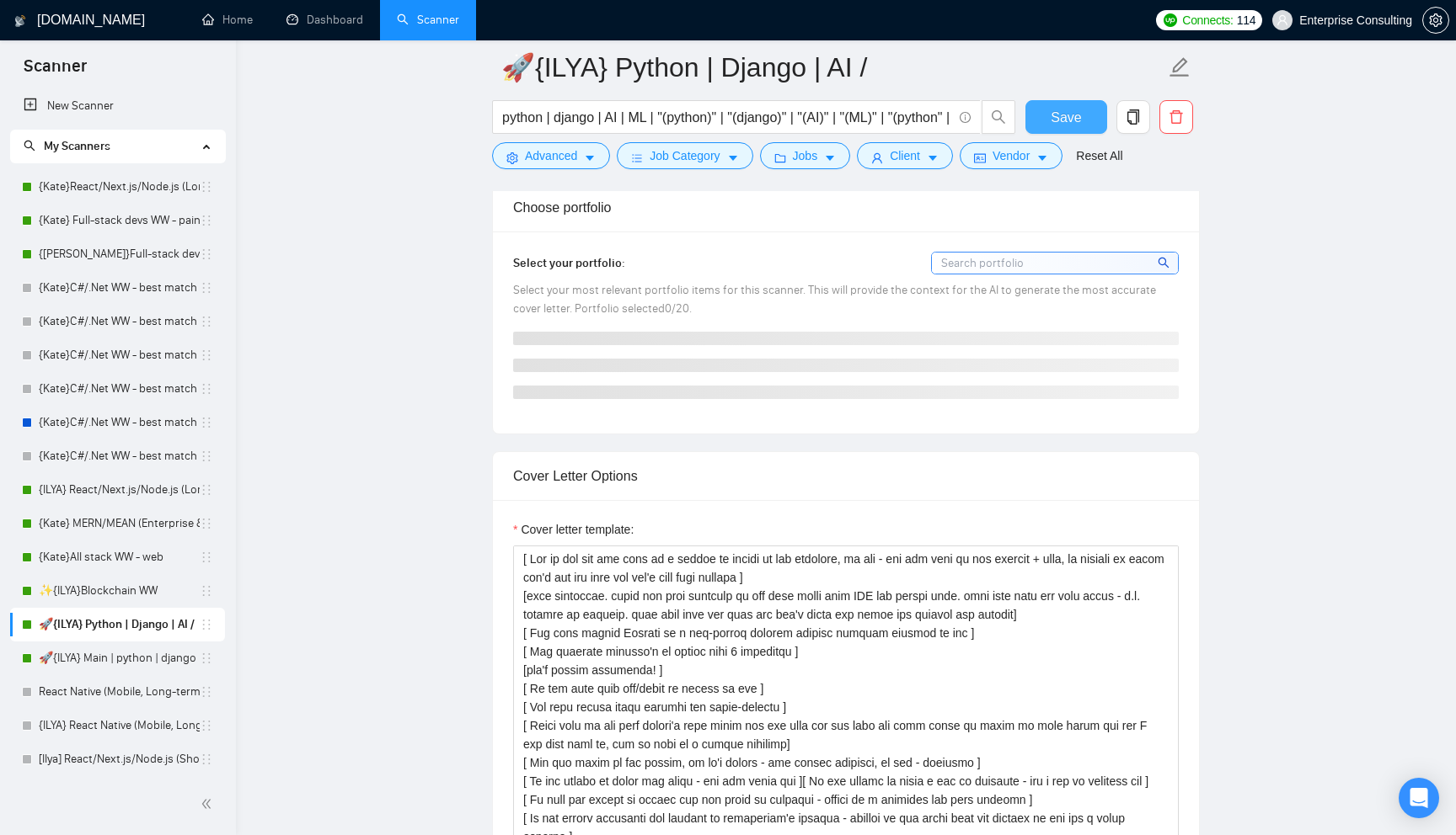
scroll to position [1439, 0]
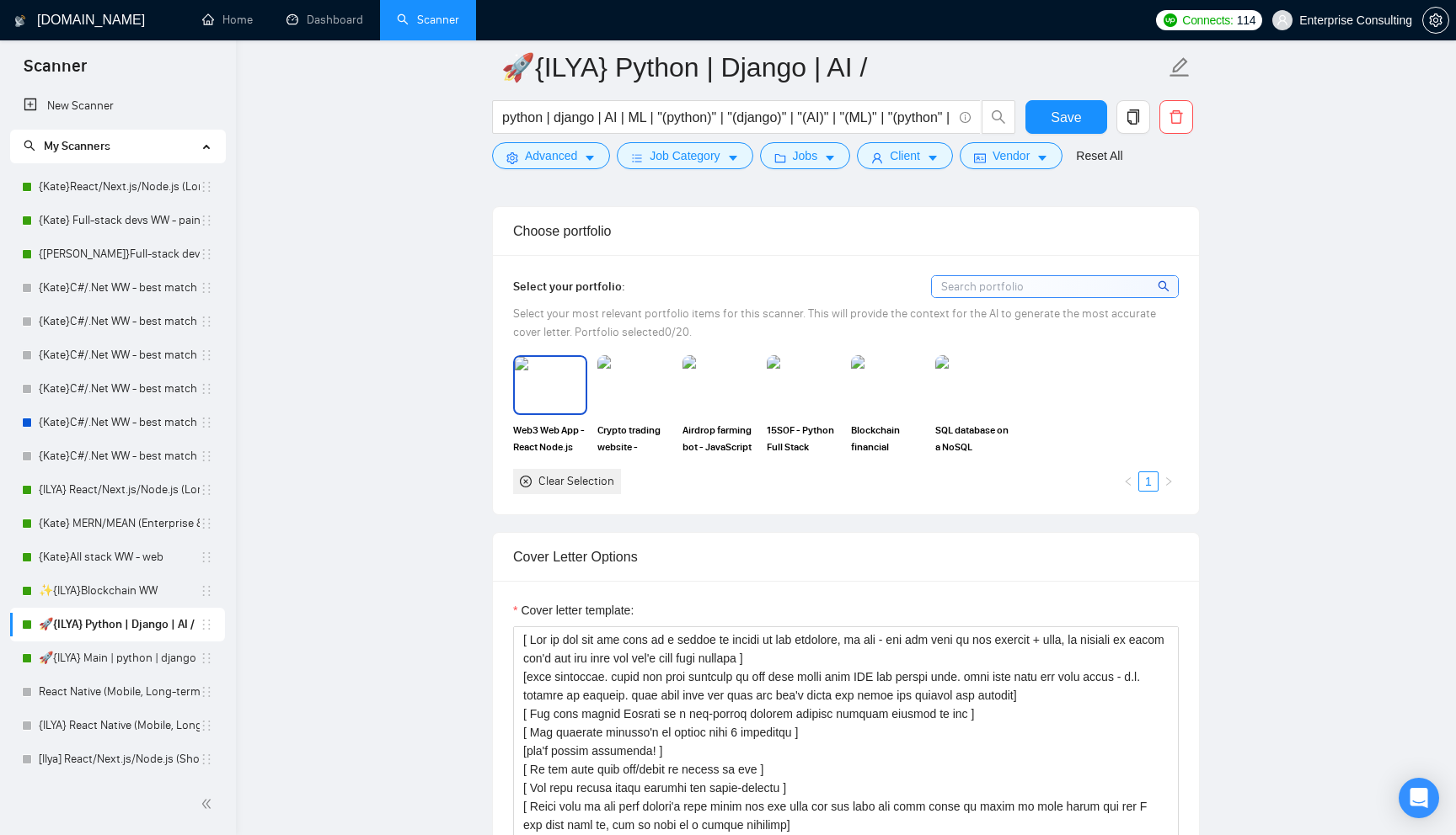
click at [559, 392] on img at bounding box center [550, 385] width 71 height 55
click at [610, 392] on img at bounding box center [634, 385] width 71 height 55
click at [755, 375] on div at bounding box center [719, 385] width 74 height 59
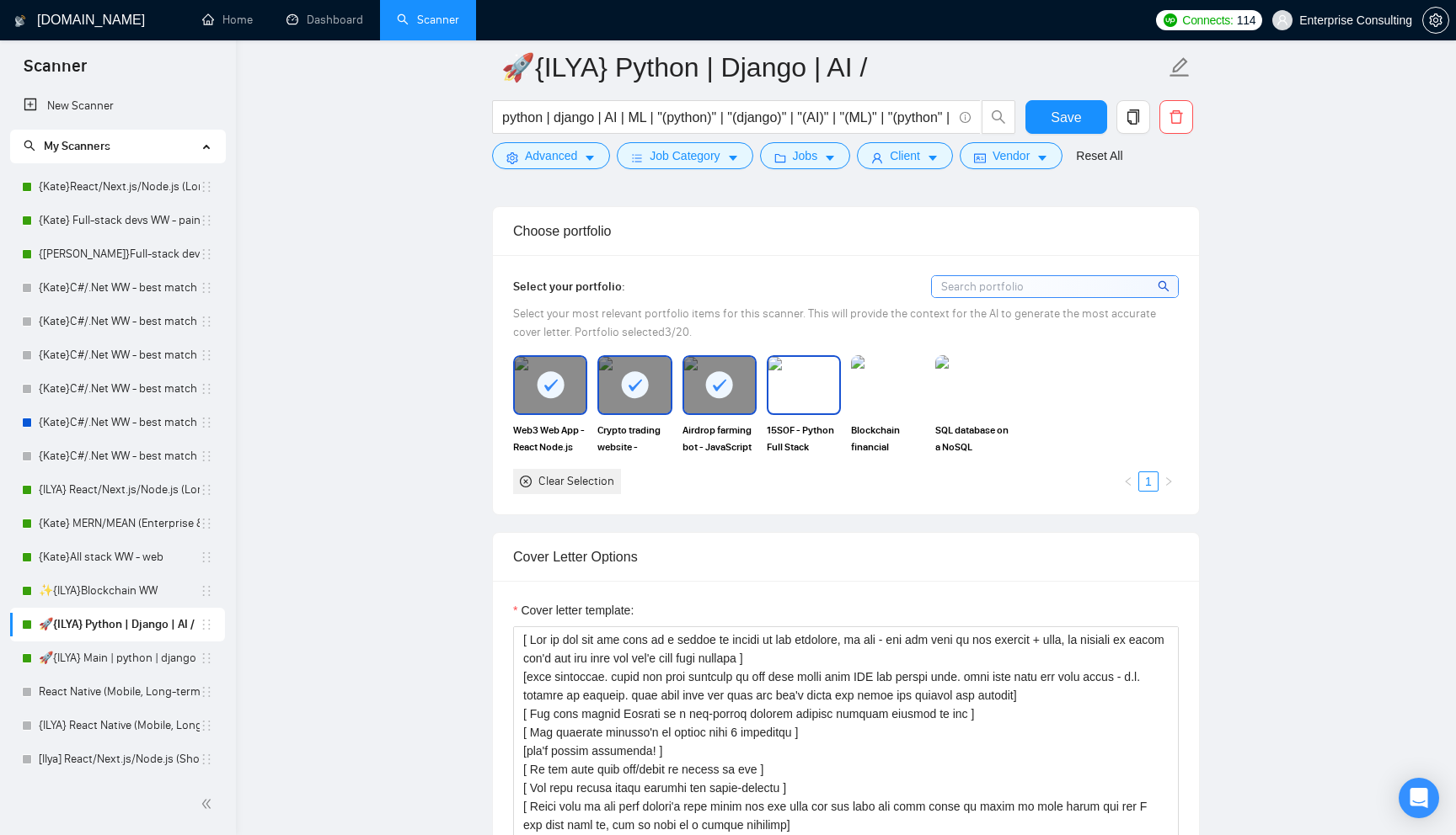
click at [805, 389] on img at bounding box center [804, 385] width 71 height 55
click at [869, 389] on img at bounding box center [888, 385] width 71 height 55
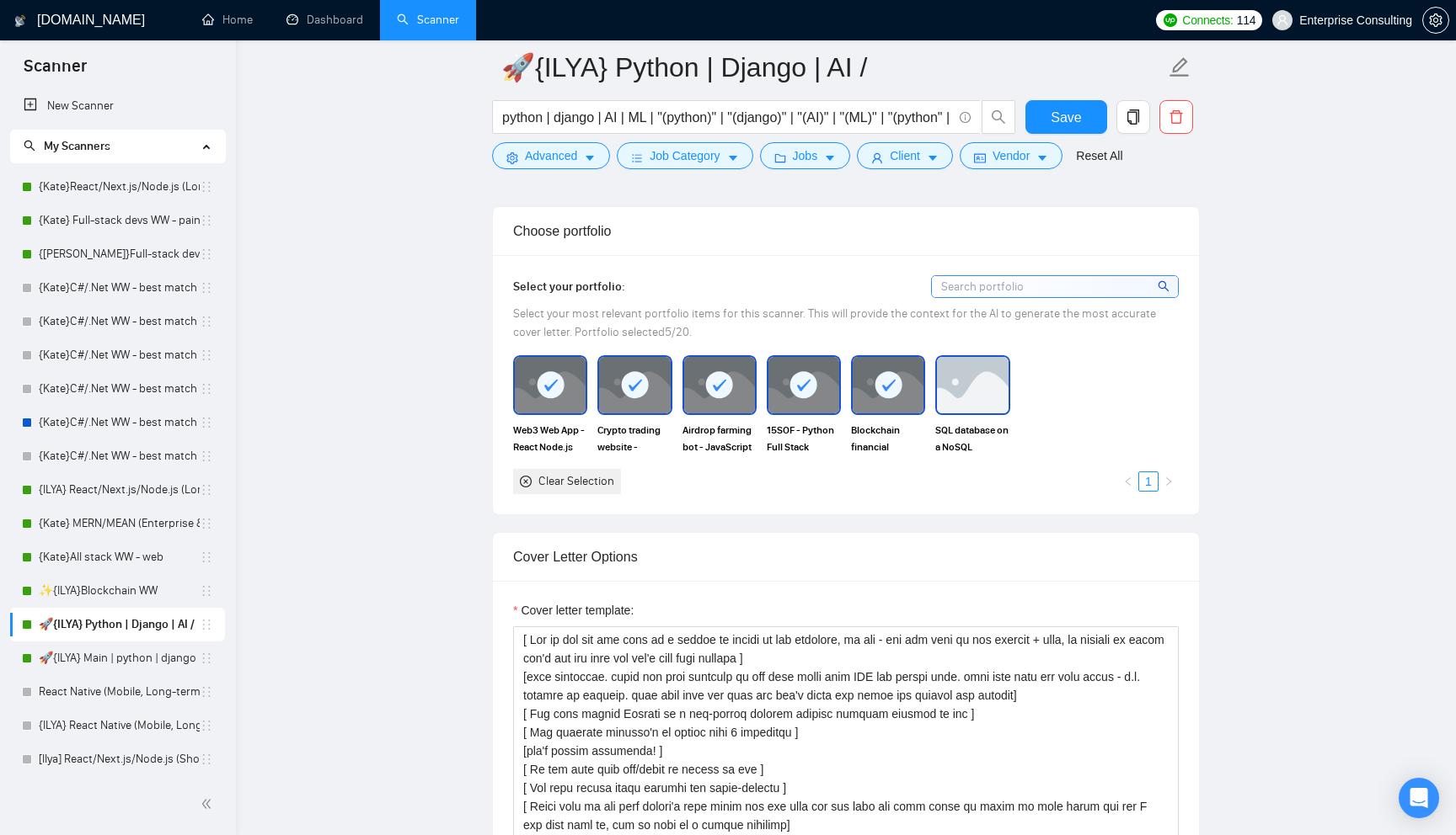
click at [981, 374] on img at bounding box center [972, 385] width 71 height 55
click at [1049, 114] on button "Save" at bounding box center [1066, 117] width 82 height 33
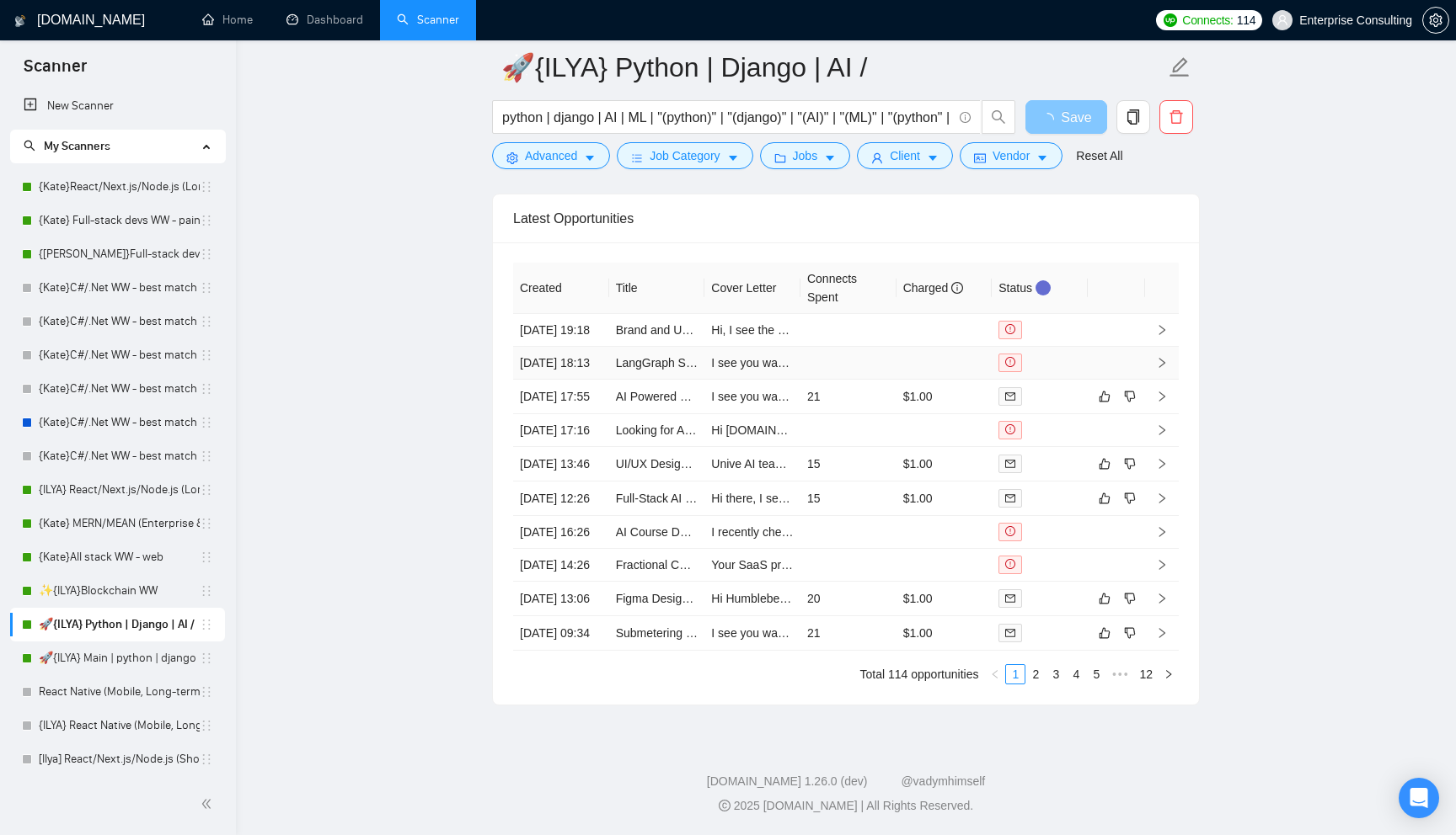
scroll to position [4254, 0]
click at [1034, 677] on link "2" at bounding box center [1035, 674] width 19 height 19
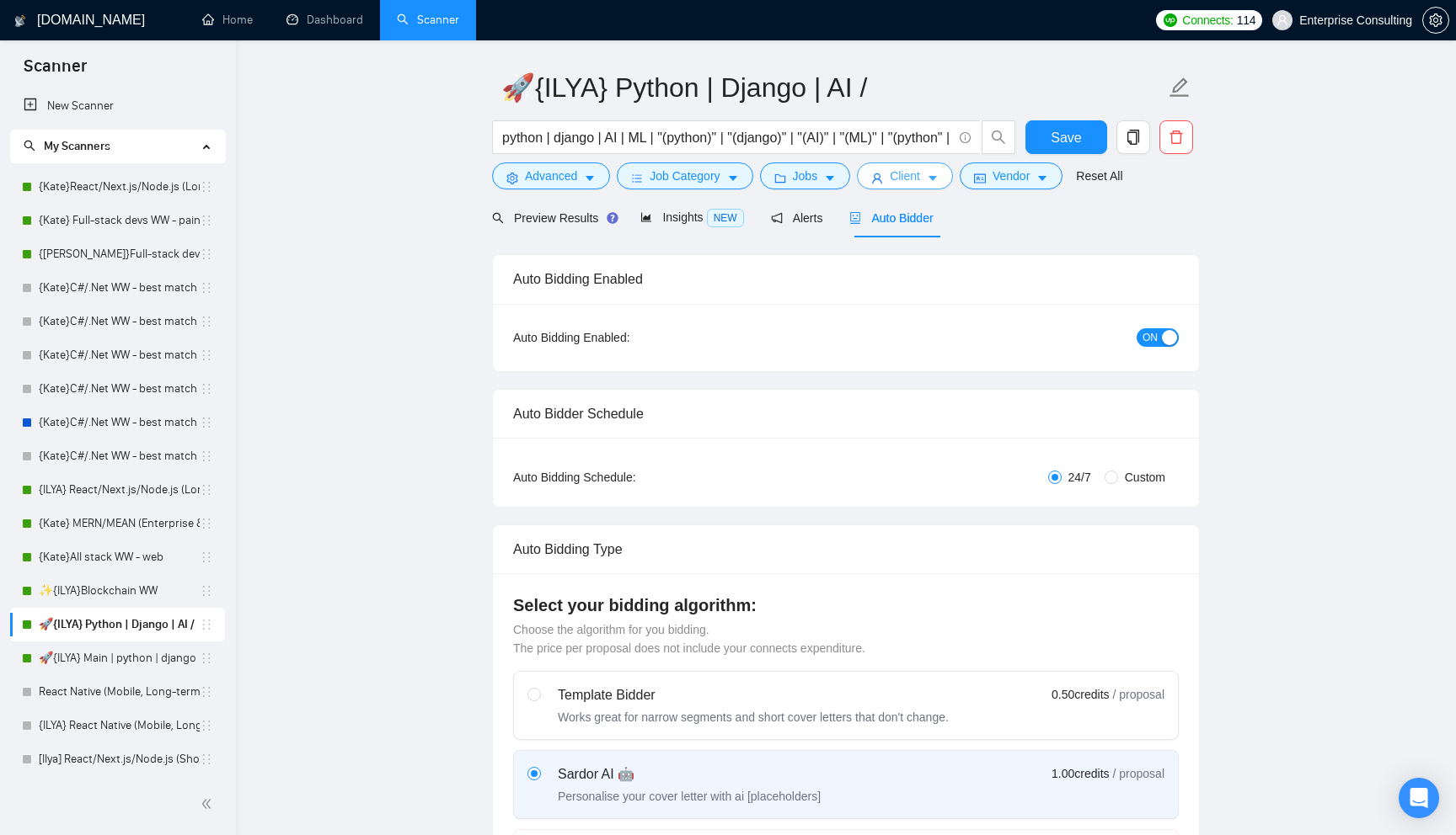
scroll to position [0, 0]
